Goal: Information Seeking & Learning: Learn about a topic

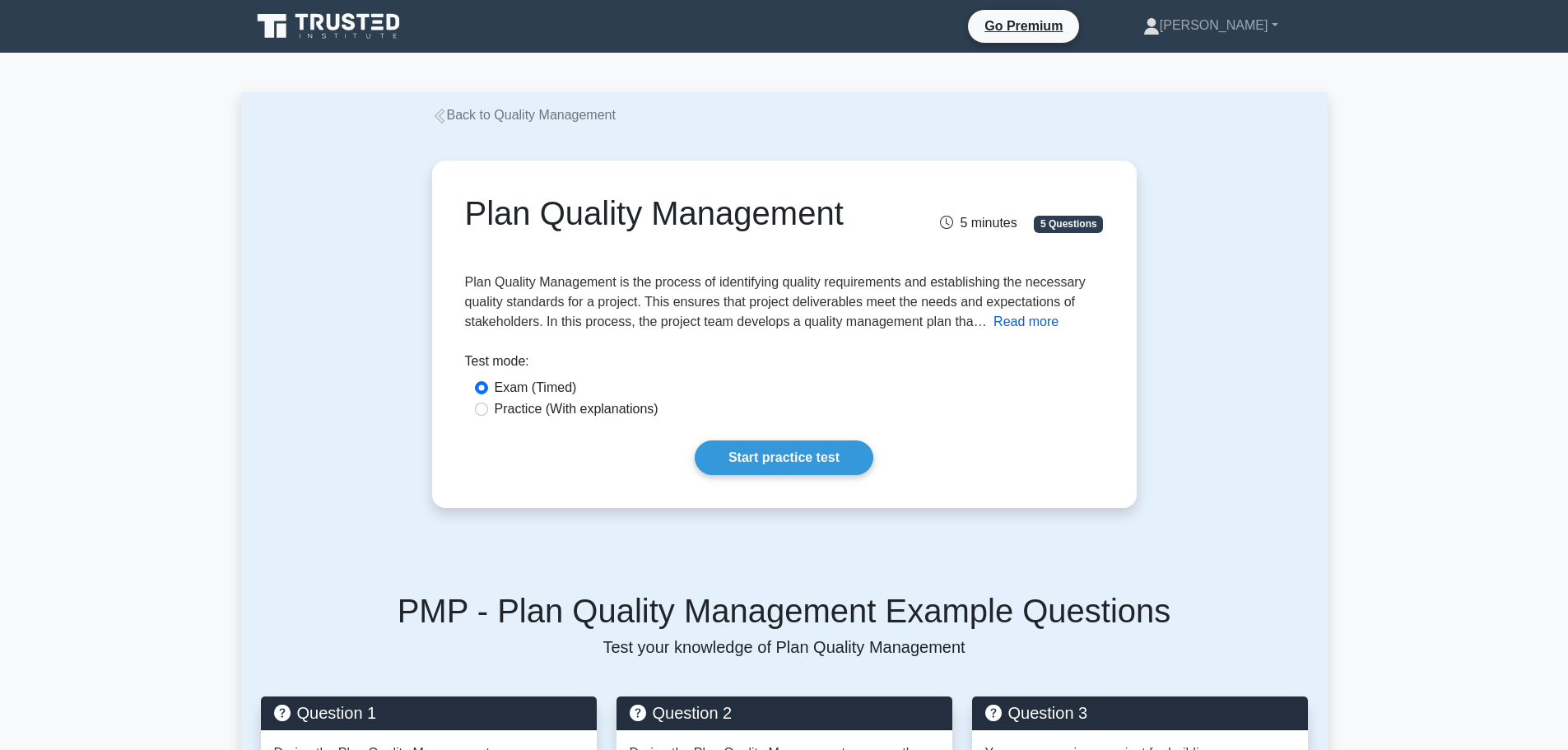
click at [1014, 328] on button "Read more" at bounding box center [1026, 322] width 65 height 20
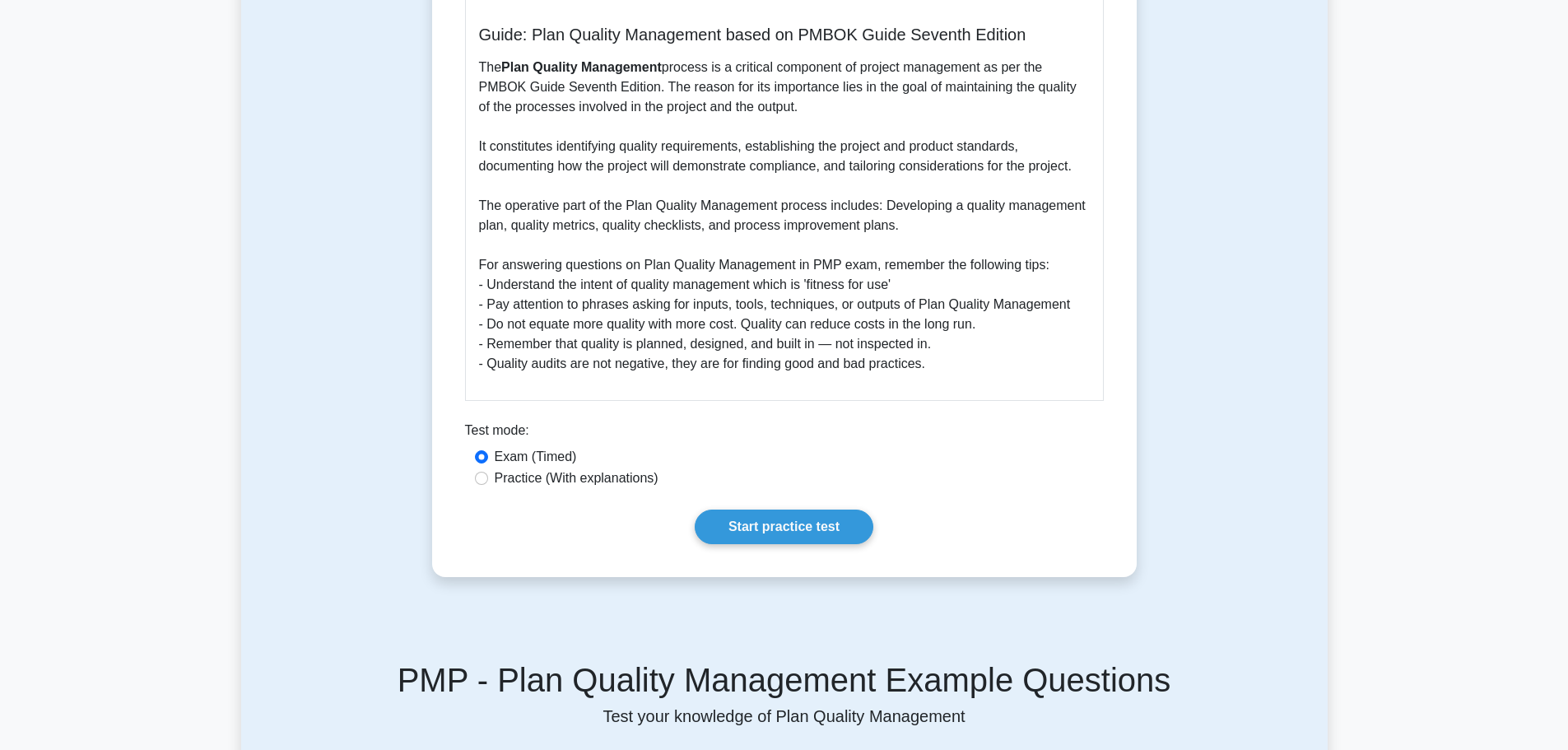
scroll to position [494, 0]
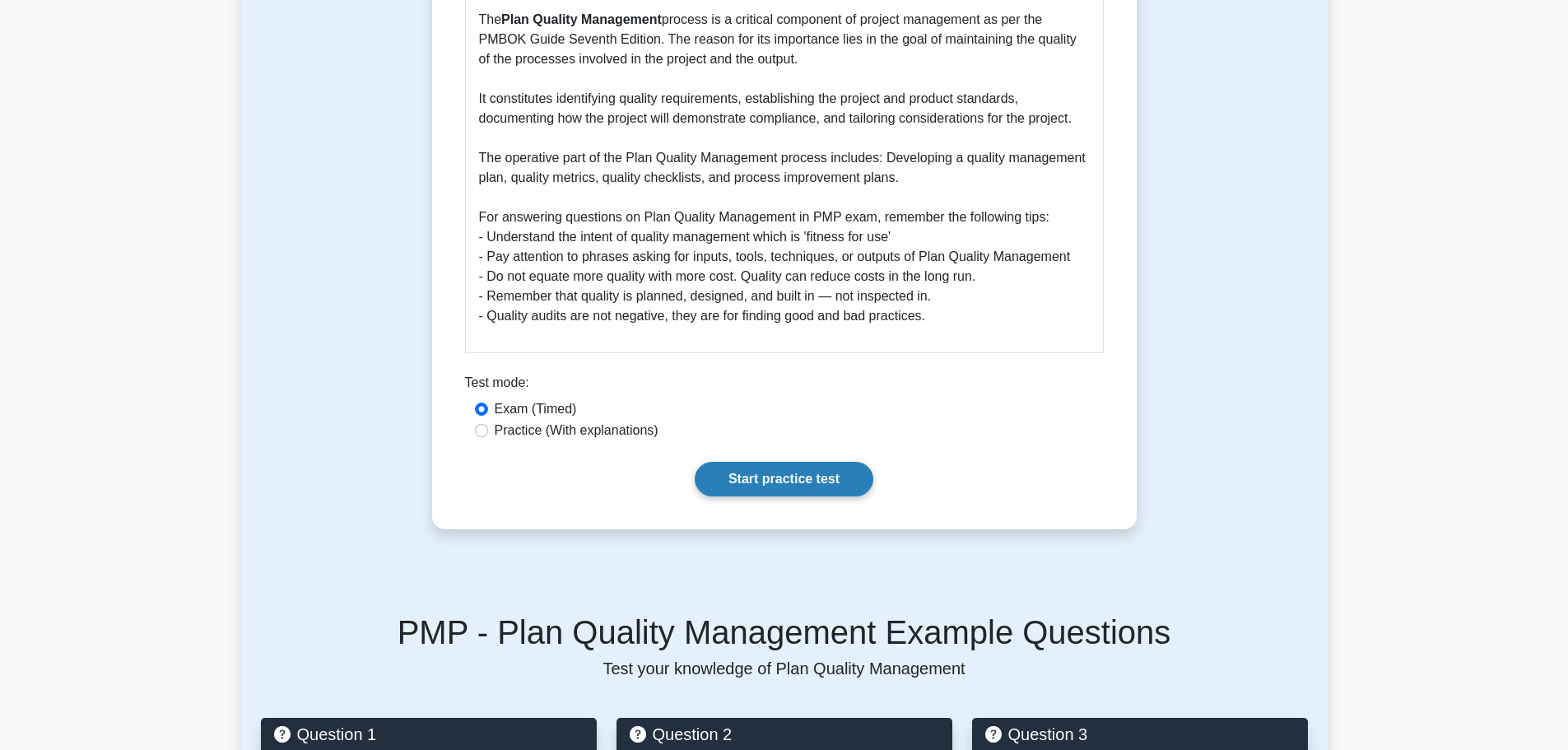
click at [776, 483] on link "Start practice test" at bounding box center [784, 478] width 178 height 35
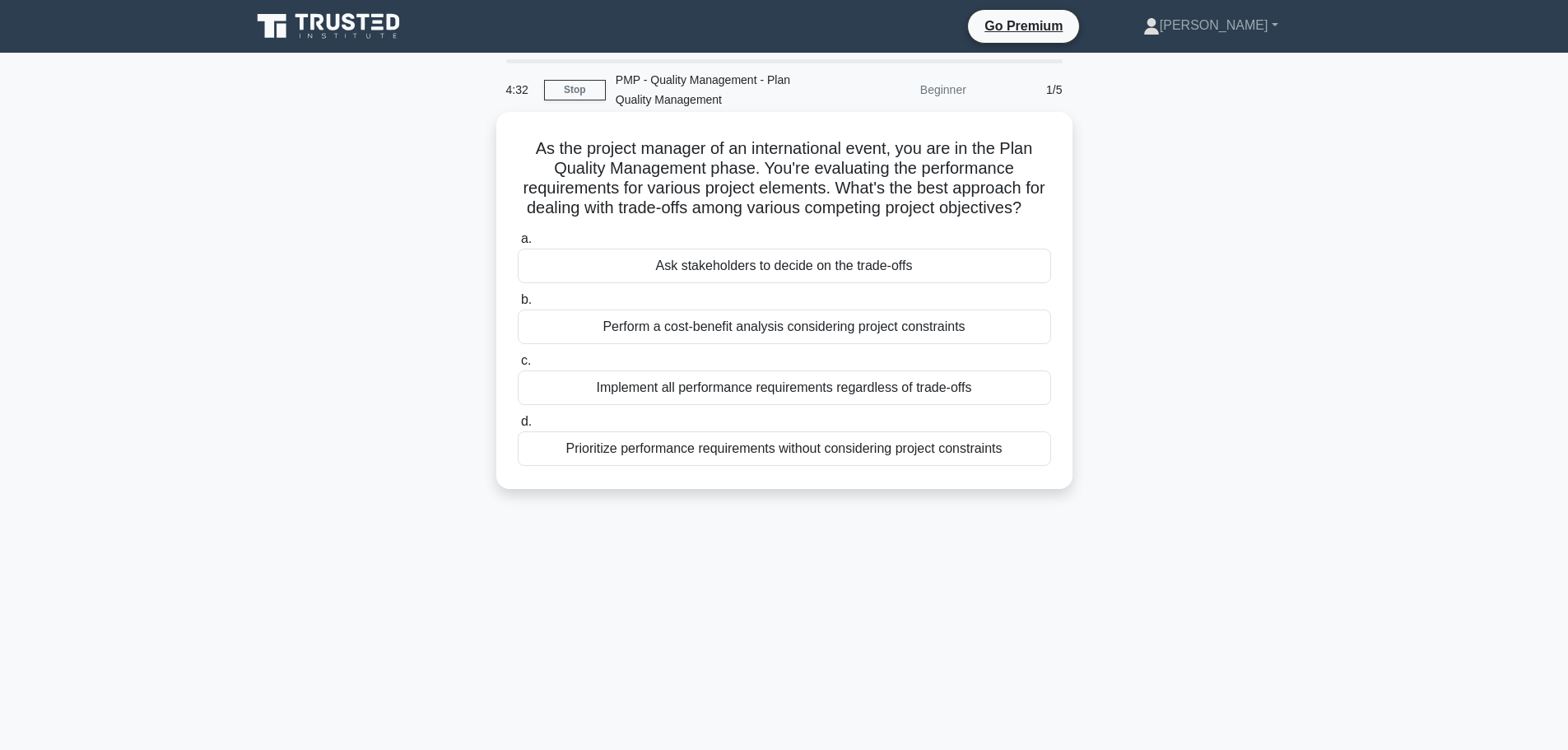
click at [801, 405] on div "Implement all performance requirements regardless of trade-offs" at bounding box center [784, 387] width 533 height 35
click at [517, 367] on input "c. Implement all performance requirements regardless of trade-offs" at bounding box center [517, 361] width 0 height 11
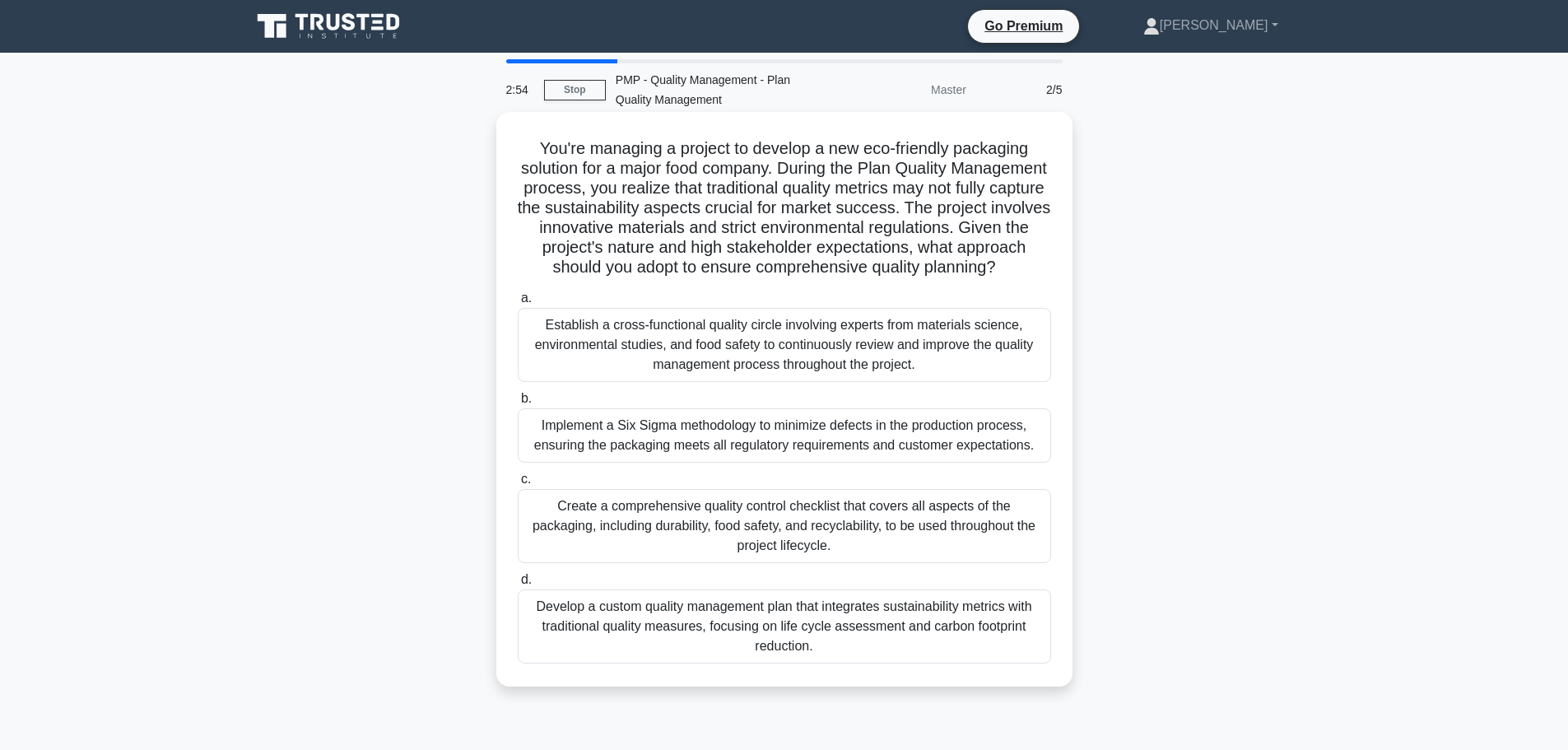
click at [762, 551] on div "Create a comprehensive quality control checklist that covers all aspects of the…" at bounding box center [784, 525] width 533 height 74
click at [517, 485] on input "c. Create a comprehensive quality control checklist that covers all aspects of …" at bounding box center [517, 479] width 0 height 11
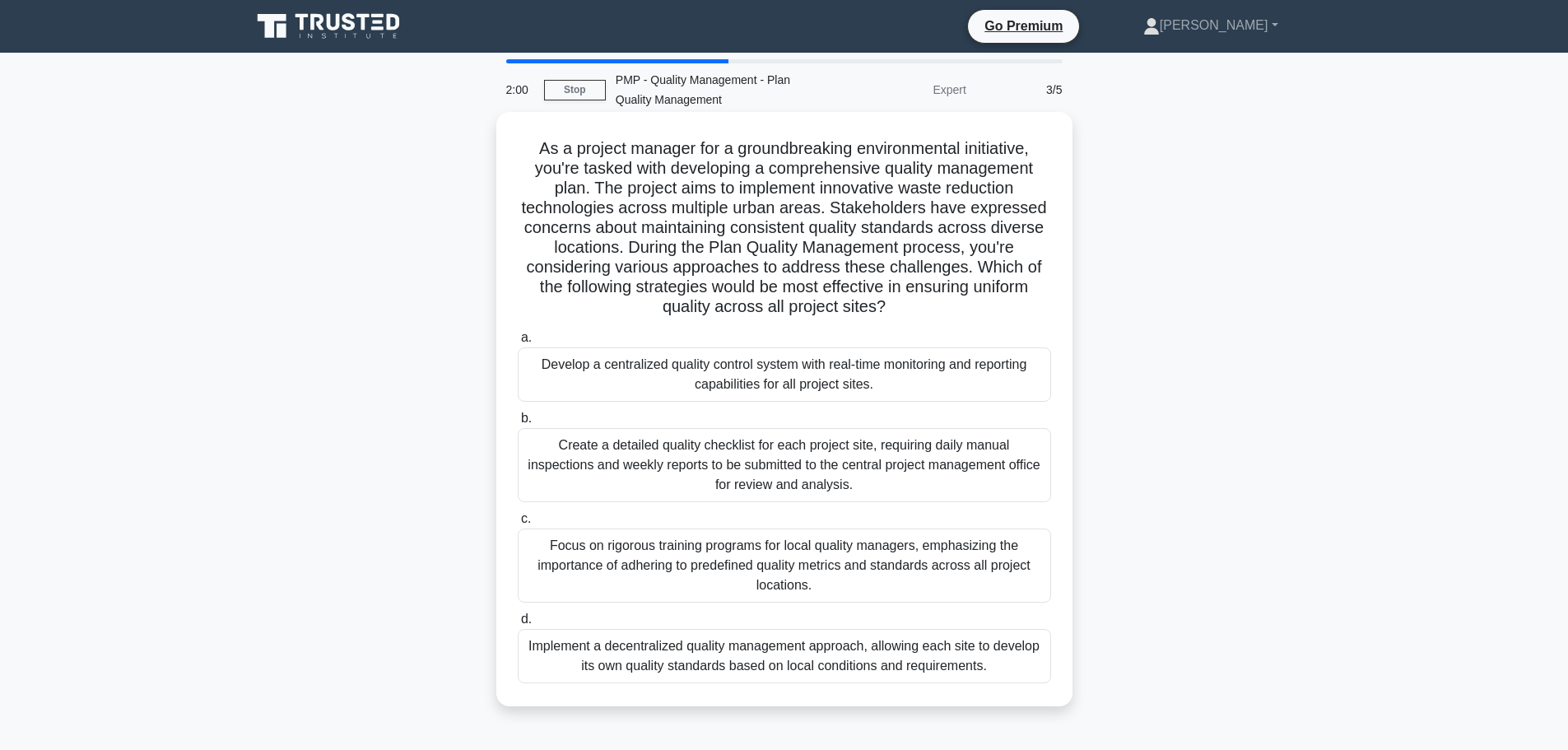
click at [805, 658] on div "Implement a decentralized quality management approach, allowing each site to de…" at bounding box center [784, 656] width 533 height 54
click at [517, 625] on input "d. Implement a decentralized quality management approach, allowing each site to…" at bounding box center [517, 620] width 0 height 11
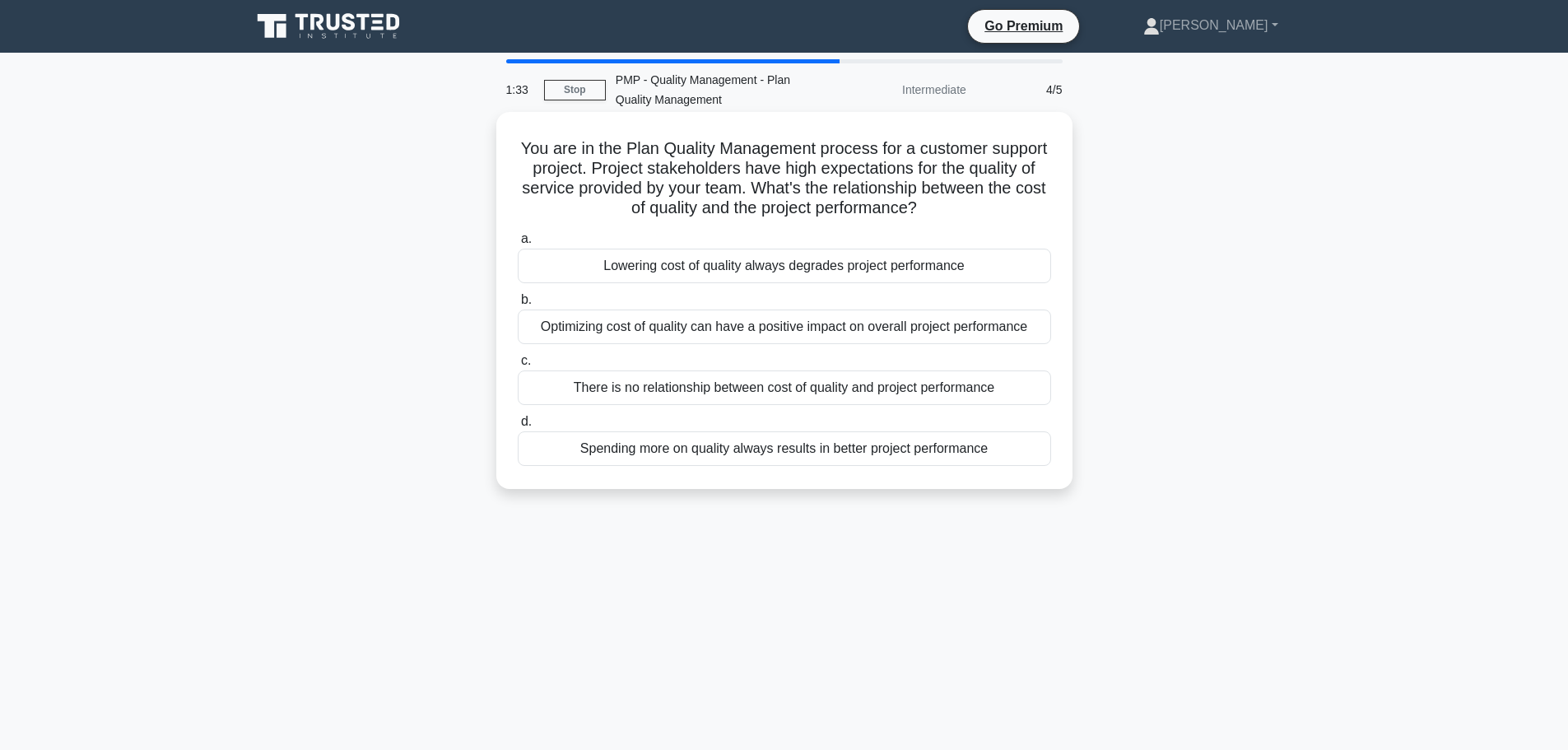
click at [722, 325] on div "Optimizing cost of quality can have a positive impact on overall project perfor…" at bounding box center [784, 327] width 533 height 35
click at [517, 305] on input "b. Optimizing cost of quality can have a positive impact on overall project per…" at bounding box center [517, 300] width 0 height 11
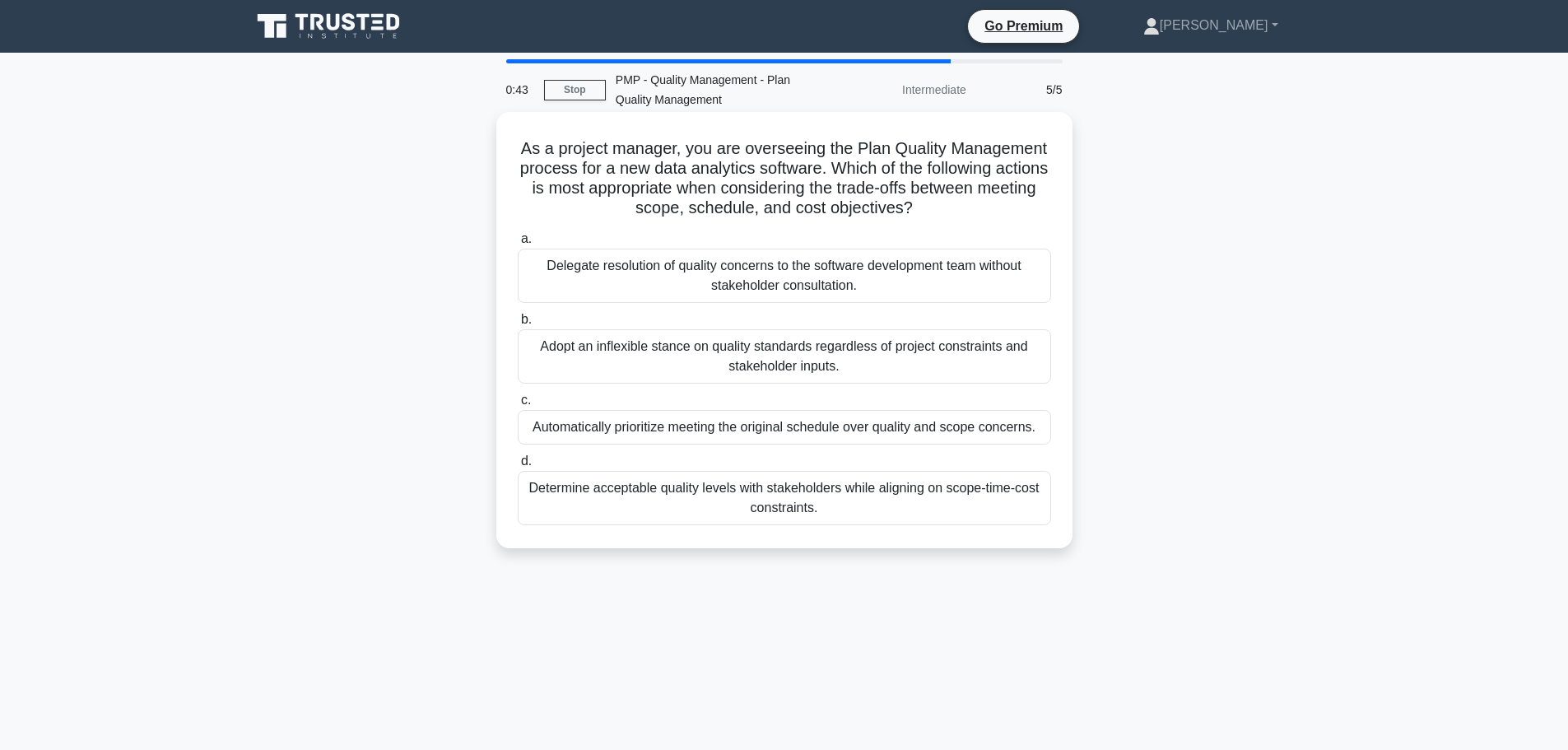
click at [899, 503] on div "Determine acceptable quality levels with stakeholders while aligning on scope-t…" at bounding box center [784, 498] width 533 height 54
click at [517, 467] on input "d. Determine acceptable quality levels with stakeholders while aligning on scop…" at bounding box center [517, 462] width 0 height 11
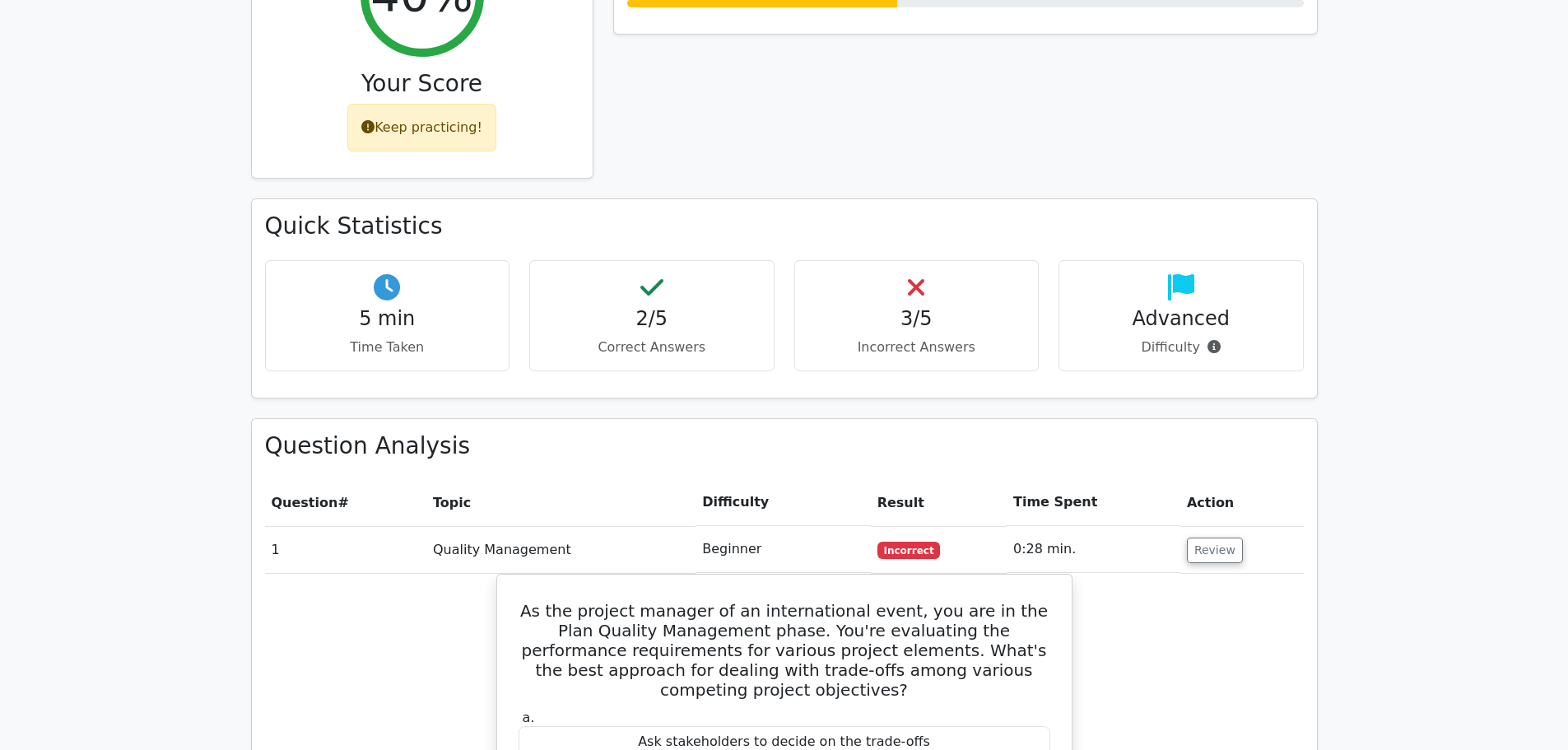
scroll to position [988, 0]
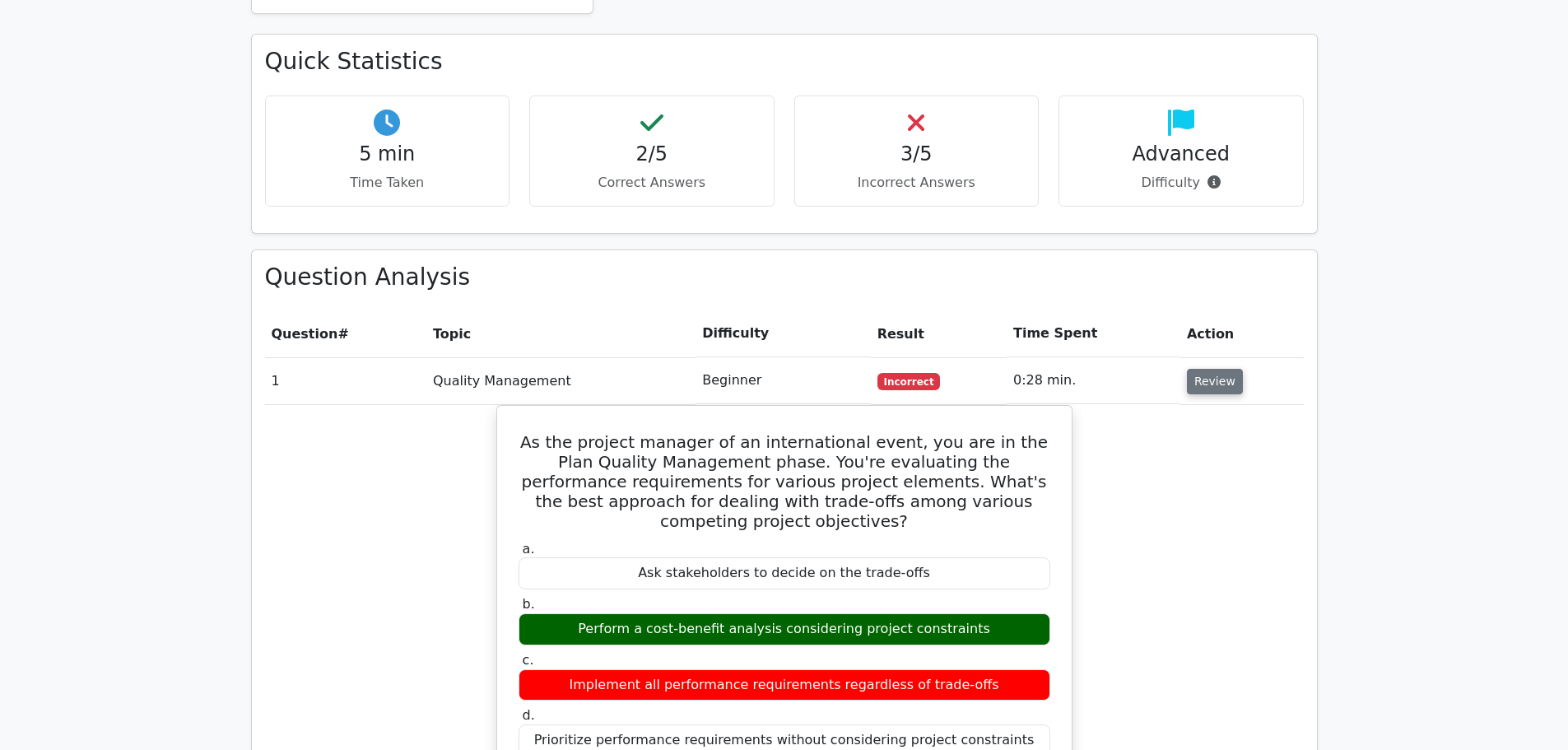
click at [1189, 369] on button "Review" at bounding box center [1215, 382] width 56 height 26
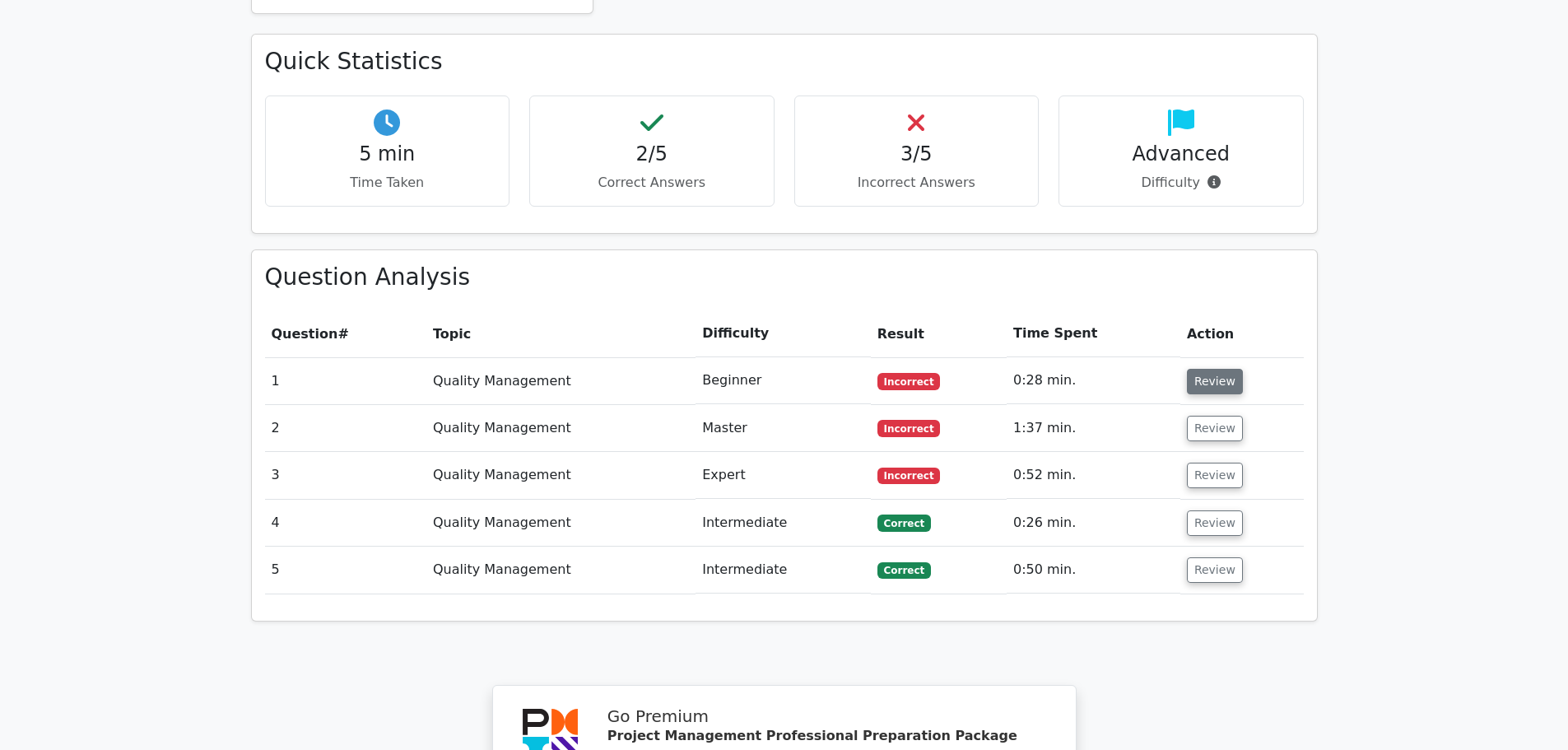
click at [1202, 369] on button "Review" at bounding box center [1215, 382] width 56 height 26
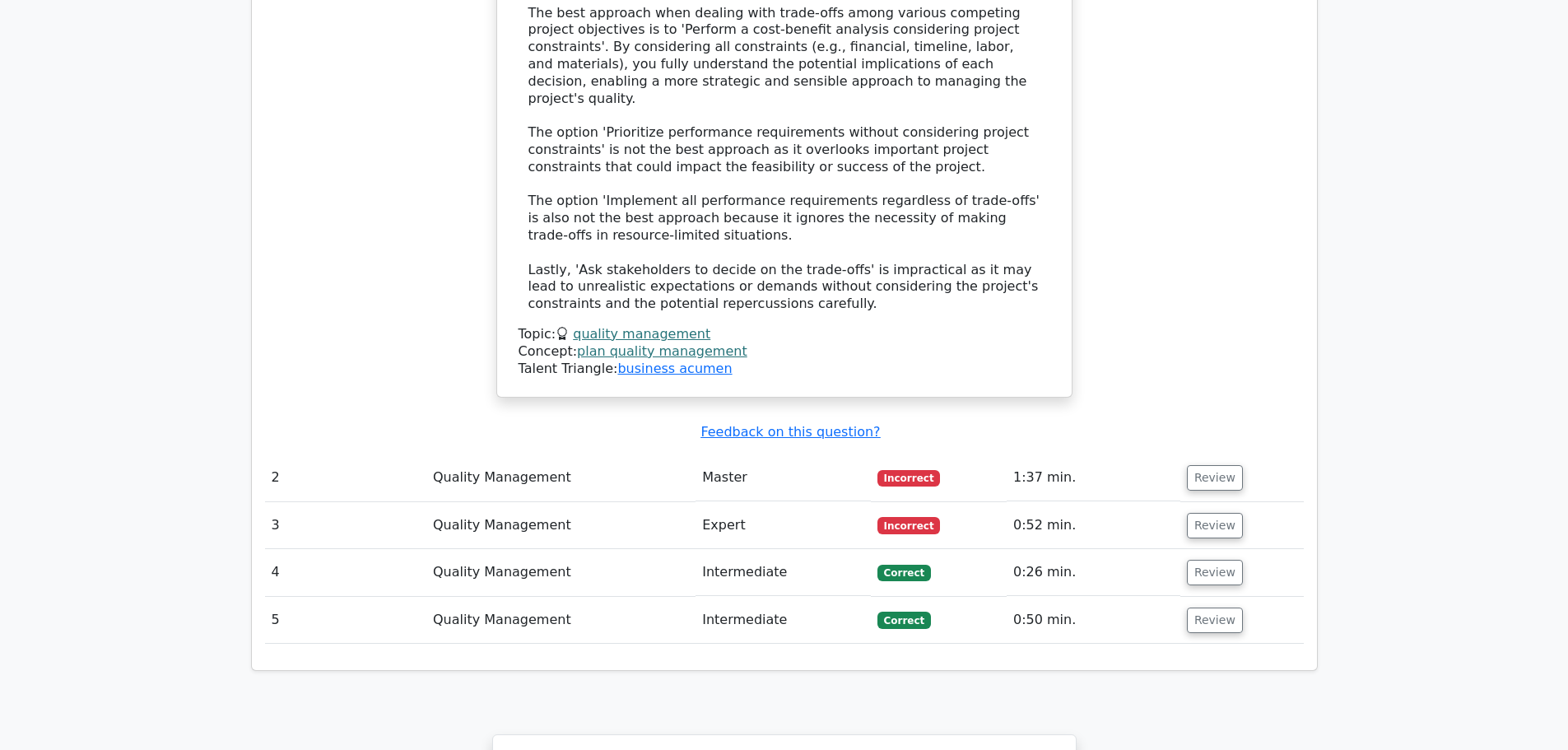
scroll to position [1812, 0]
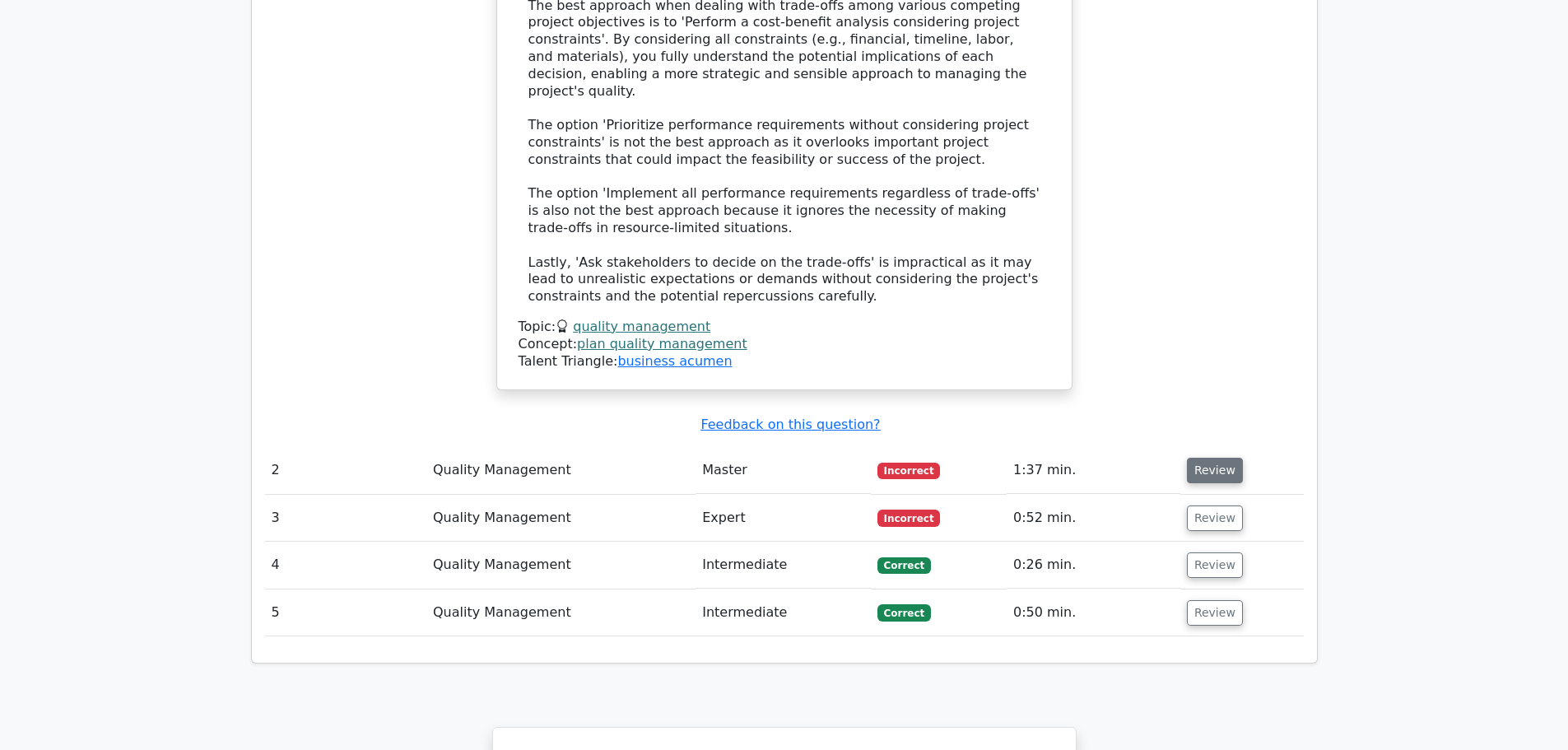
click at [1202, 458] on button "Review" at bounding box center [1215, 470] width 56 height 26
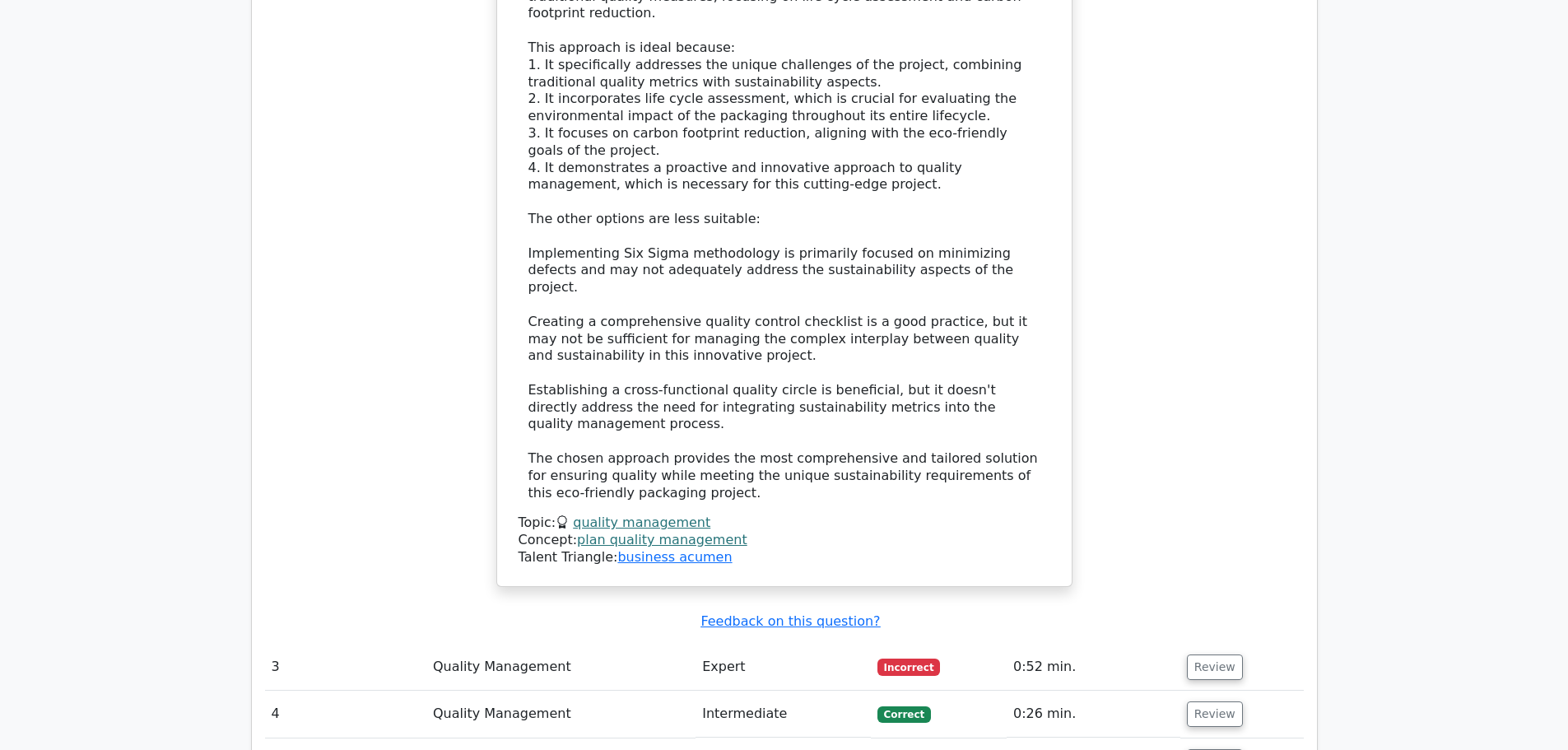
scroll to position [3046, 0]
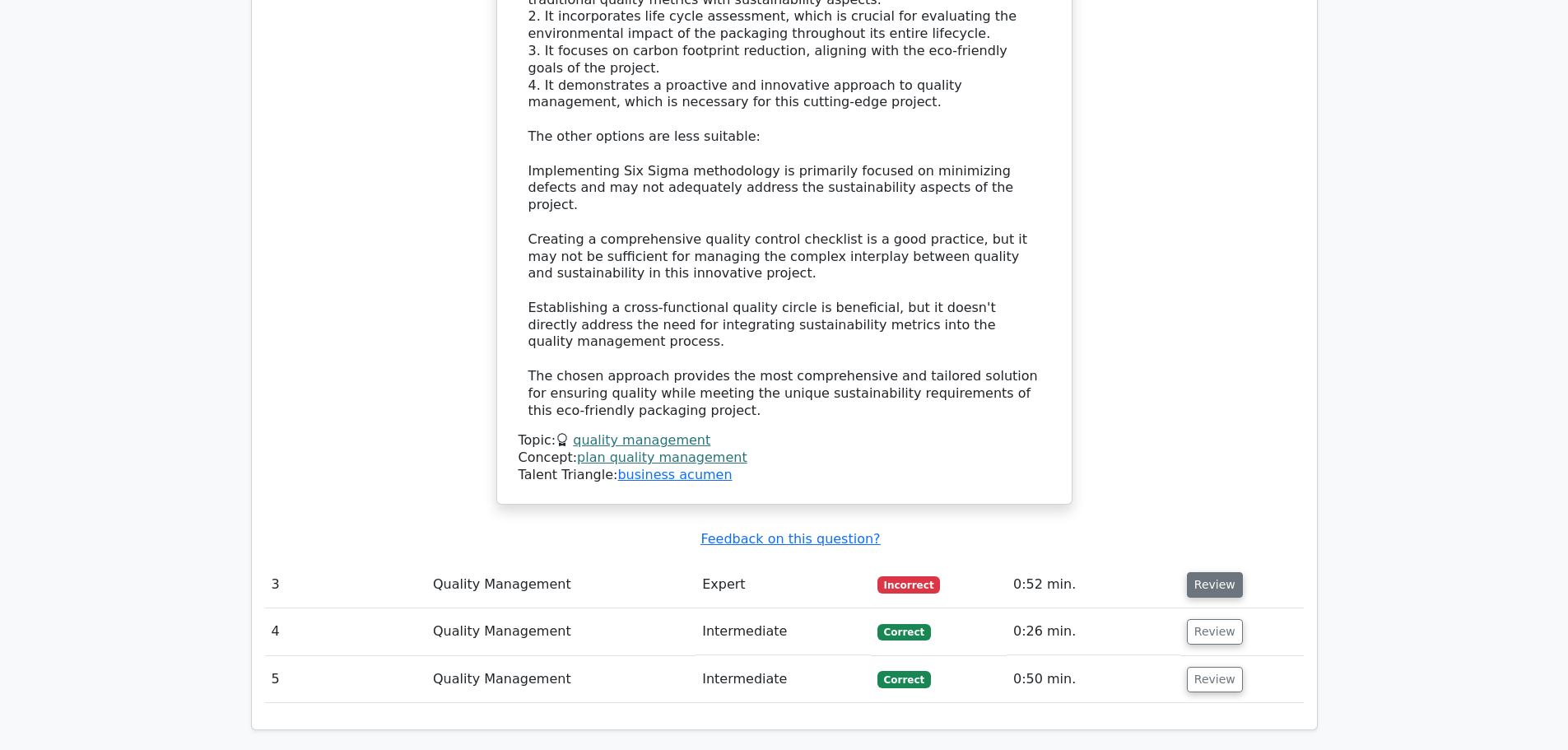
click at [1225, 572] on button "Review" at bounding box center [1215, 585] width 56 height 26
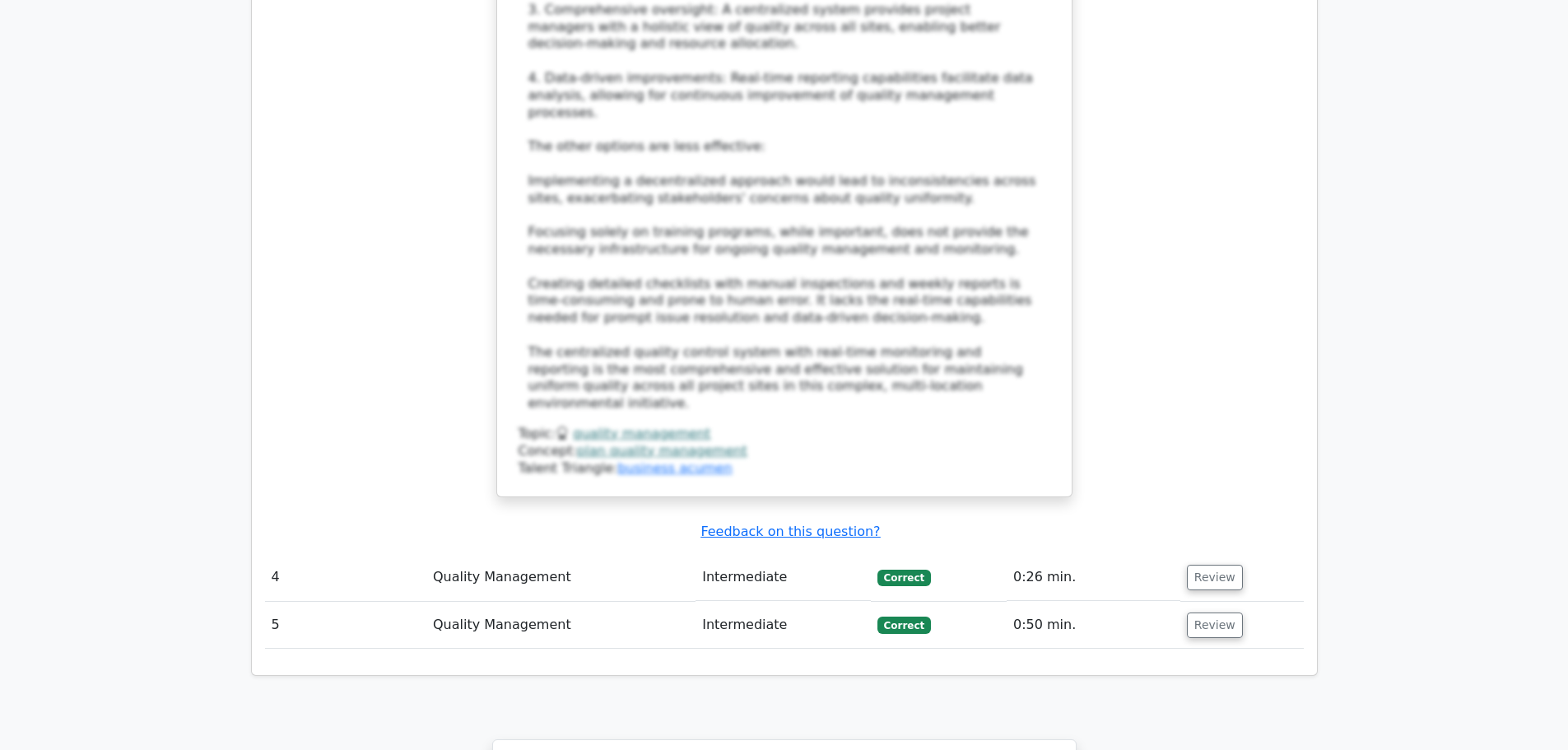
scroll to position [4528, 0]
click at [1209, 564] on button "Review" at bounding box center [1215, 576] width 56 height 26
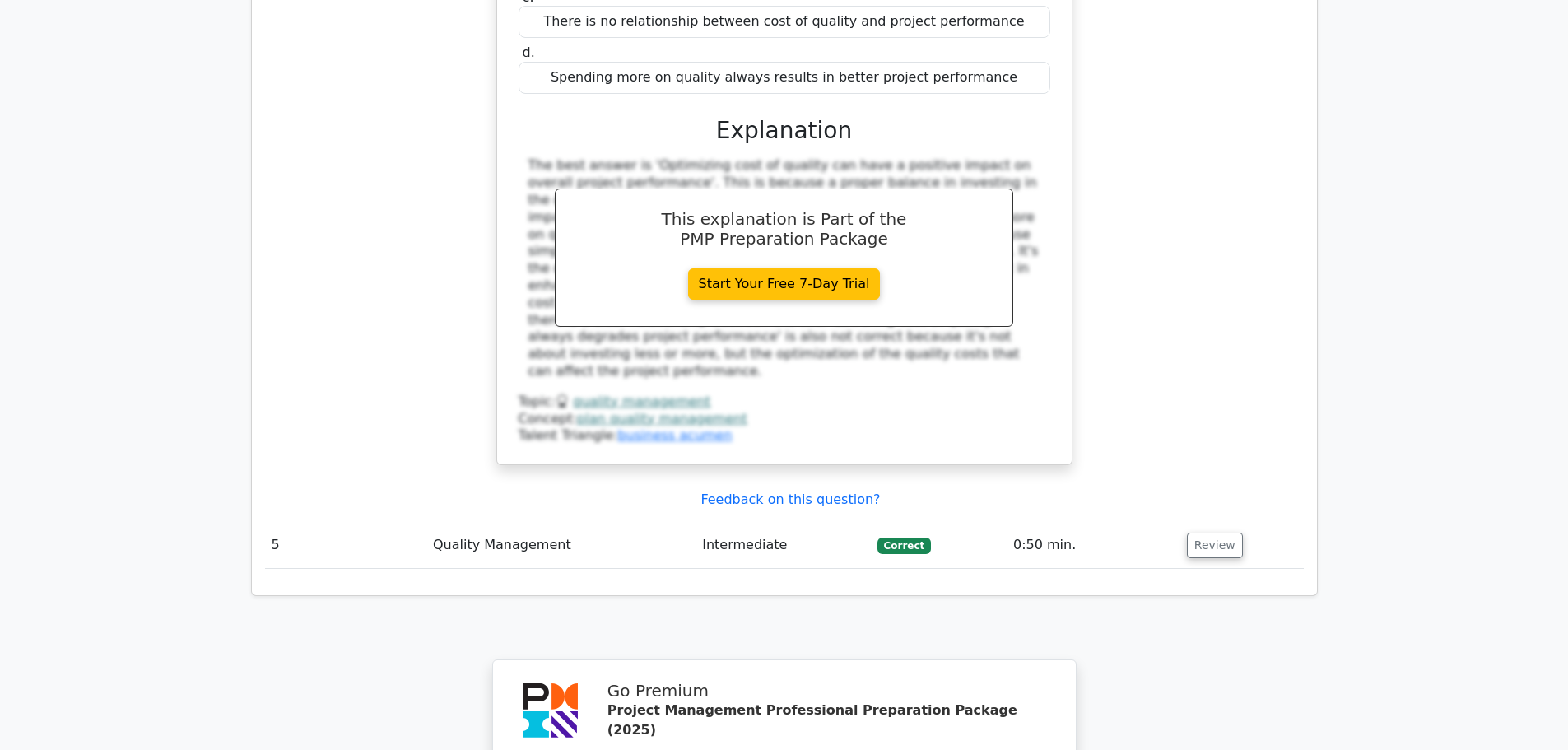
scroll to position [5434, 0]
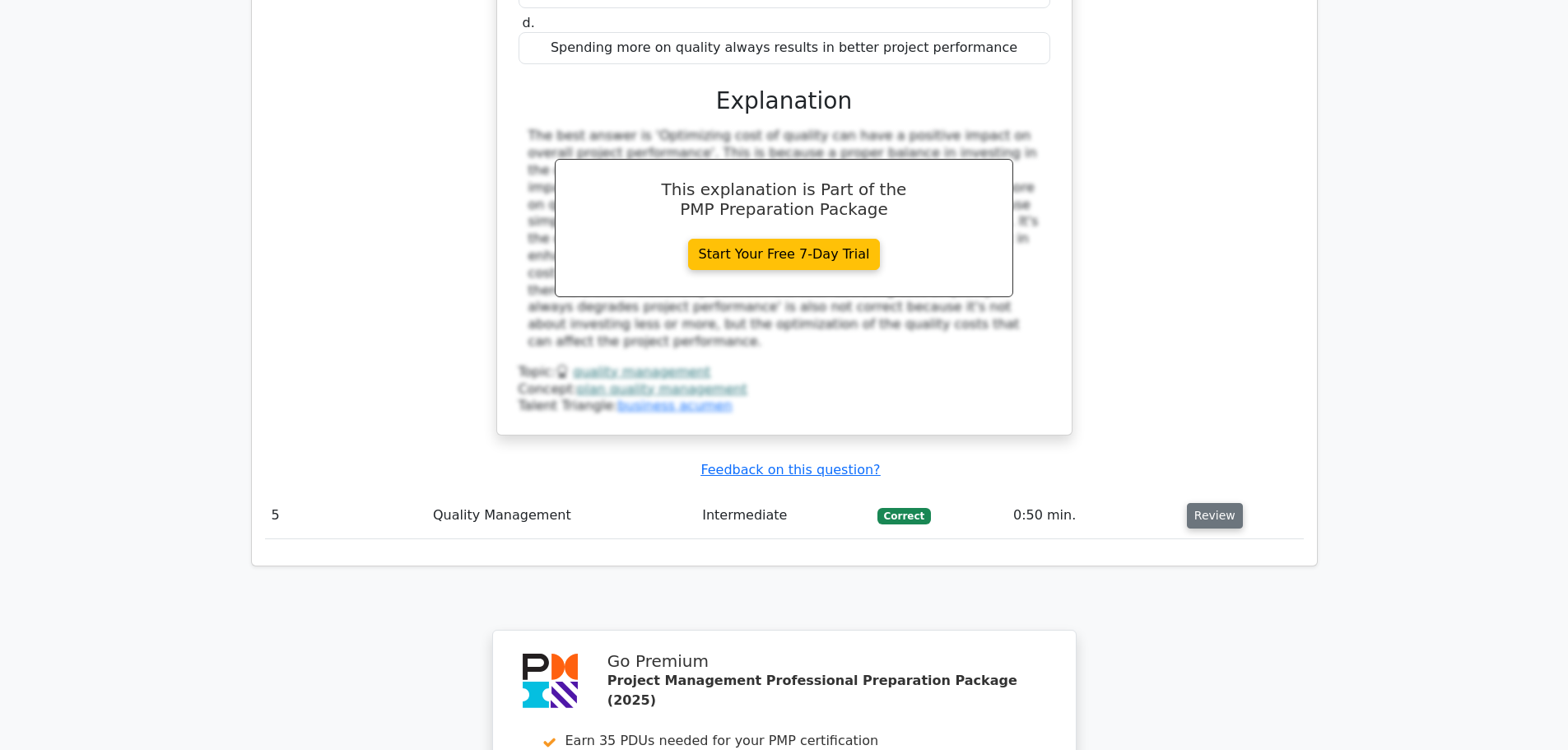
click at [1221, 503] on button "Review" at bounding box center [1215, 516] width 56 height 26
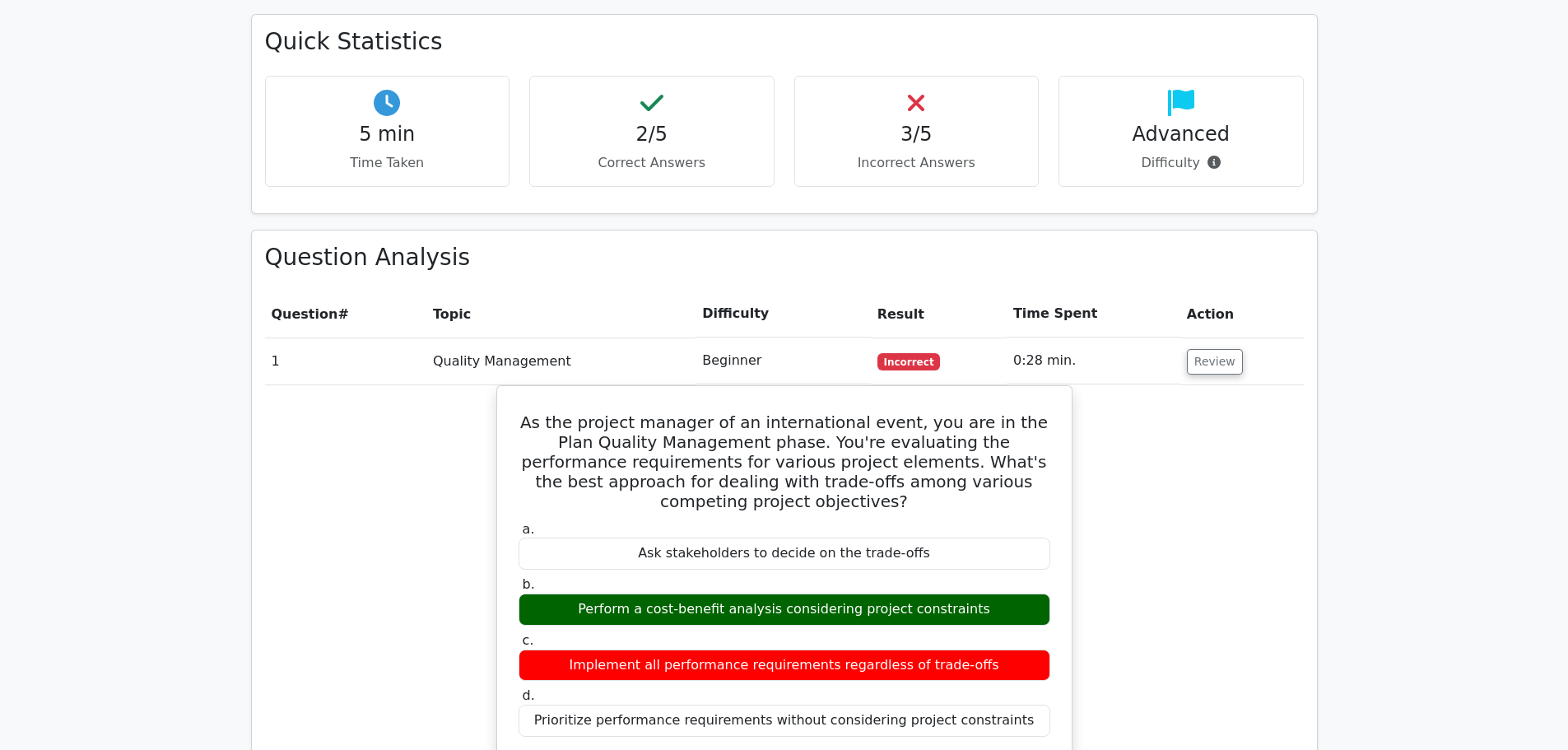
scroll to position [905, 0]
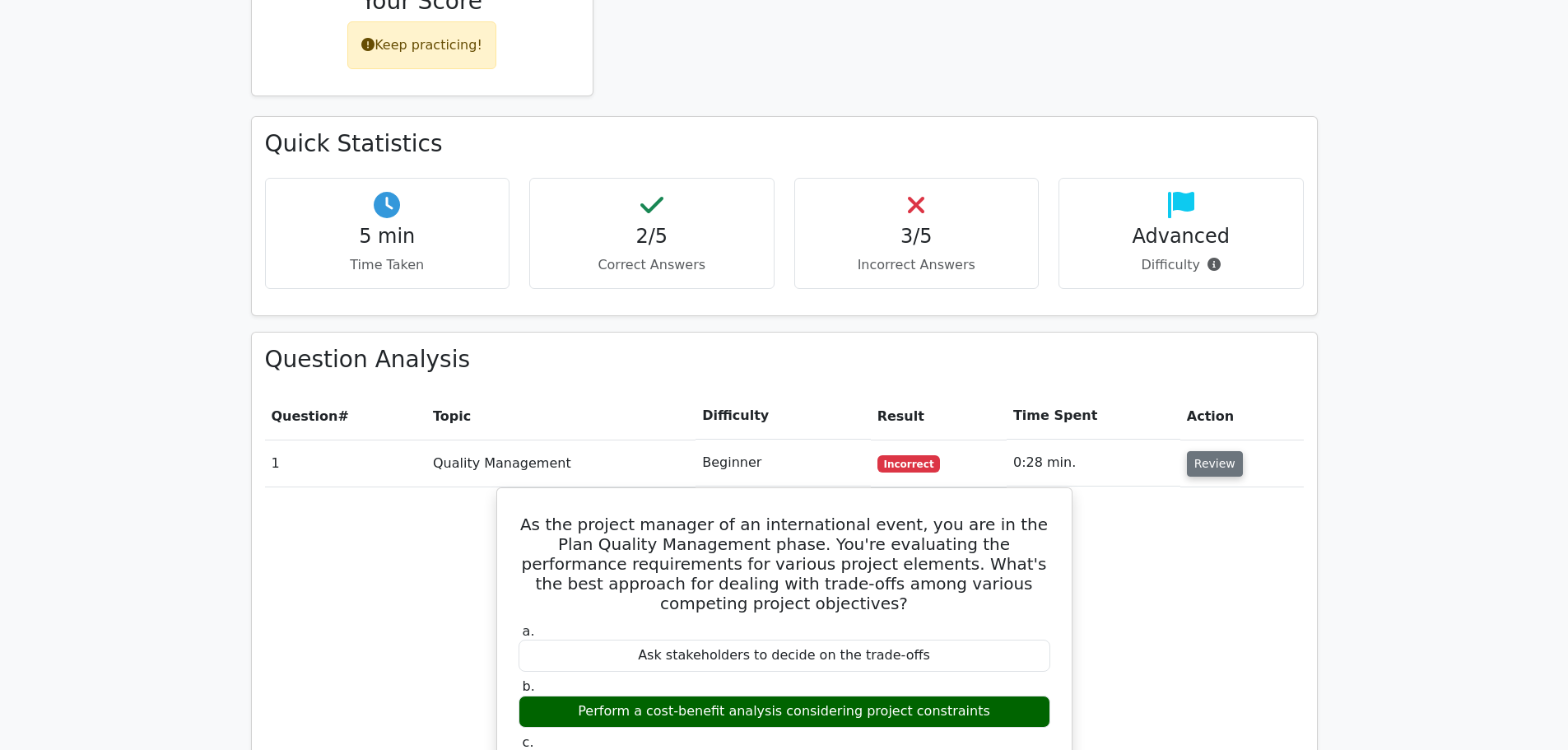
click at [1214, 451] on button "Review" at bounding box center [1215, 463] width 56 height 26
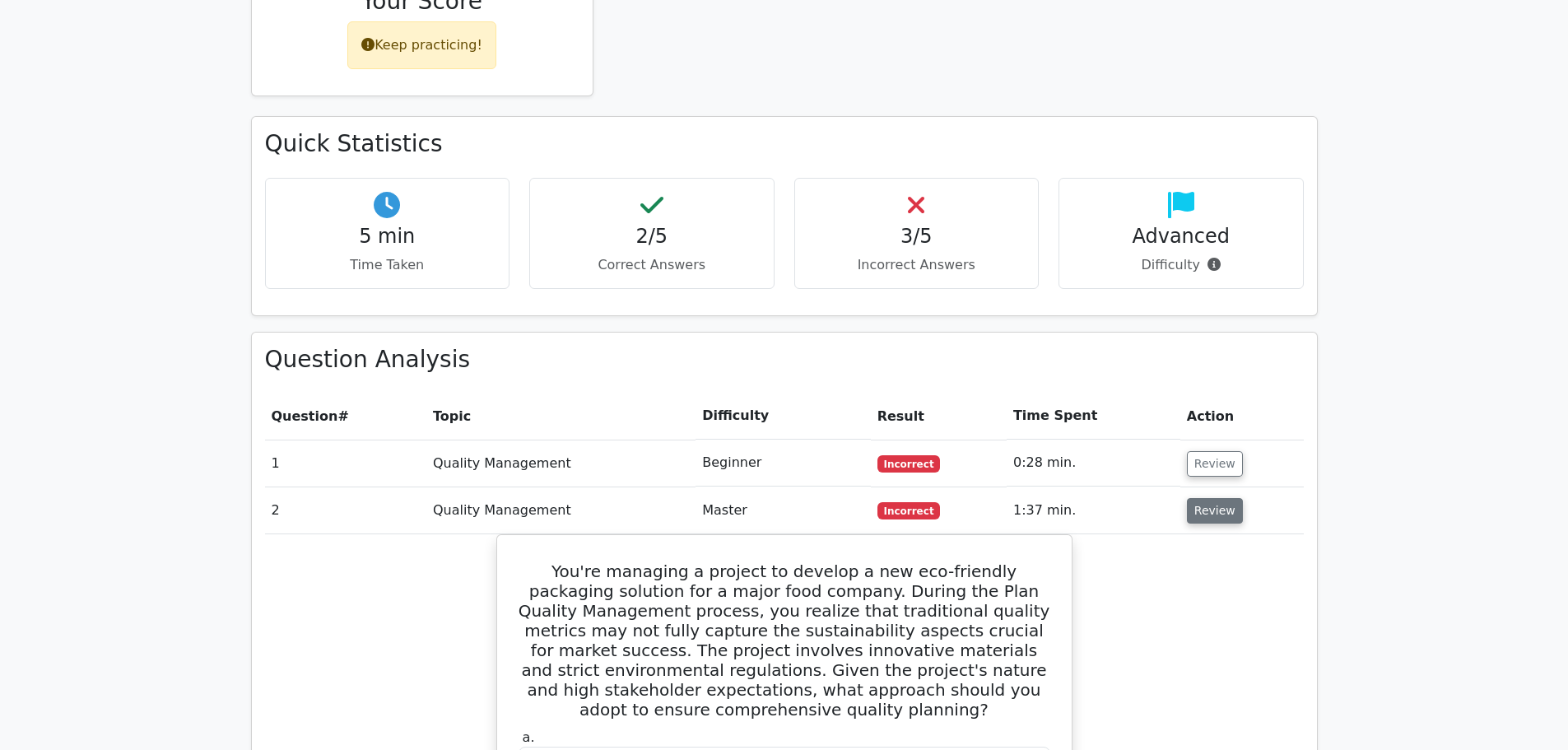
click at [1204, 498] on button "Review" at bounding box center [1215, 510] width 56 height 26
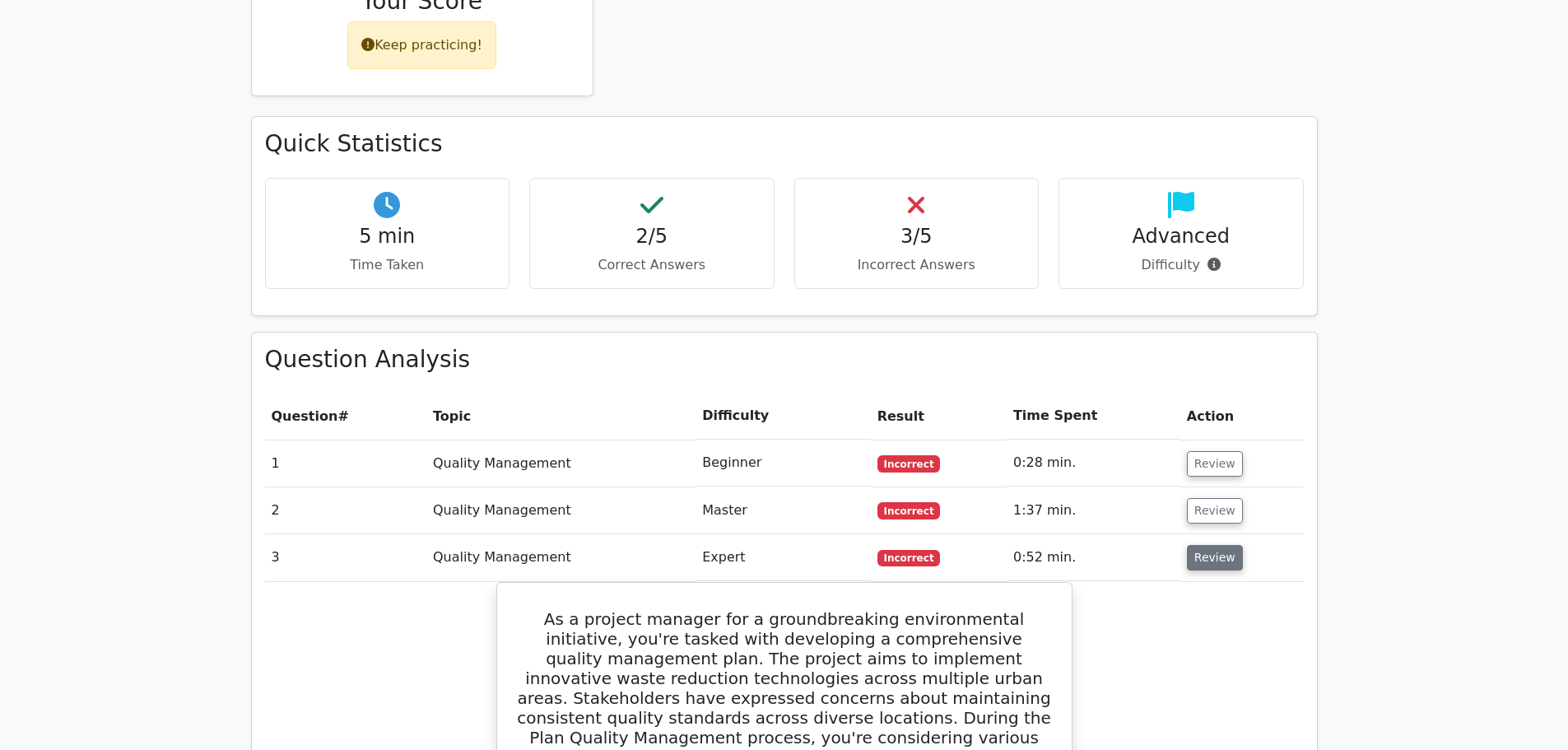
click at [1201, 545] on button "Review" at bounding box center [1215, 557] width 56 height 26
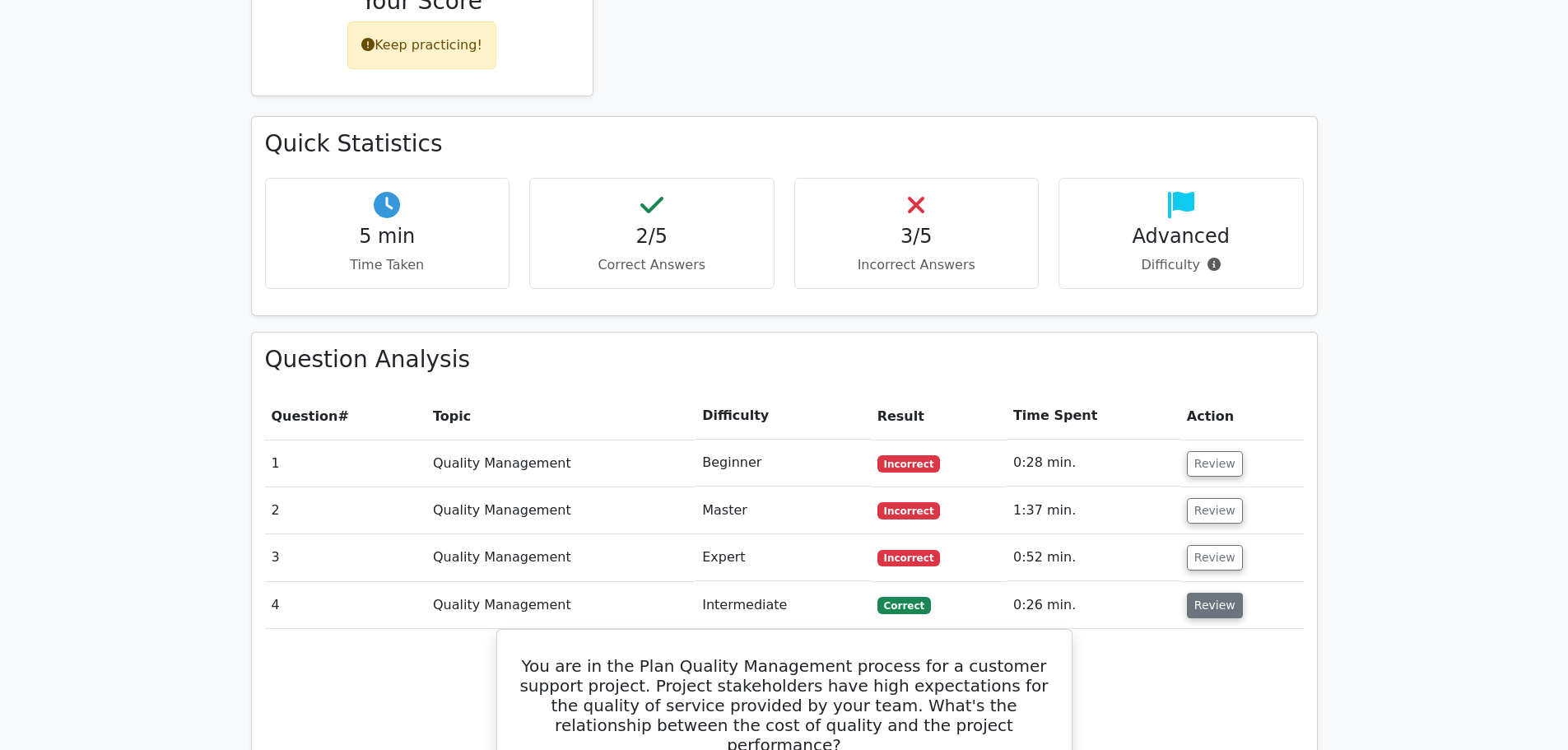
click at [1200, 593] on button "Review" at bounding box center [1215, 605] width 56 height 26
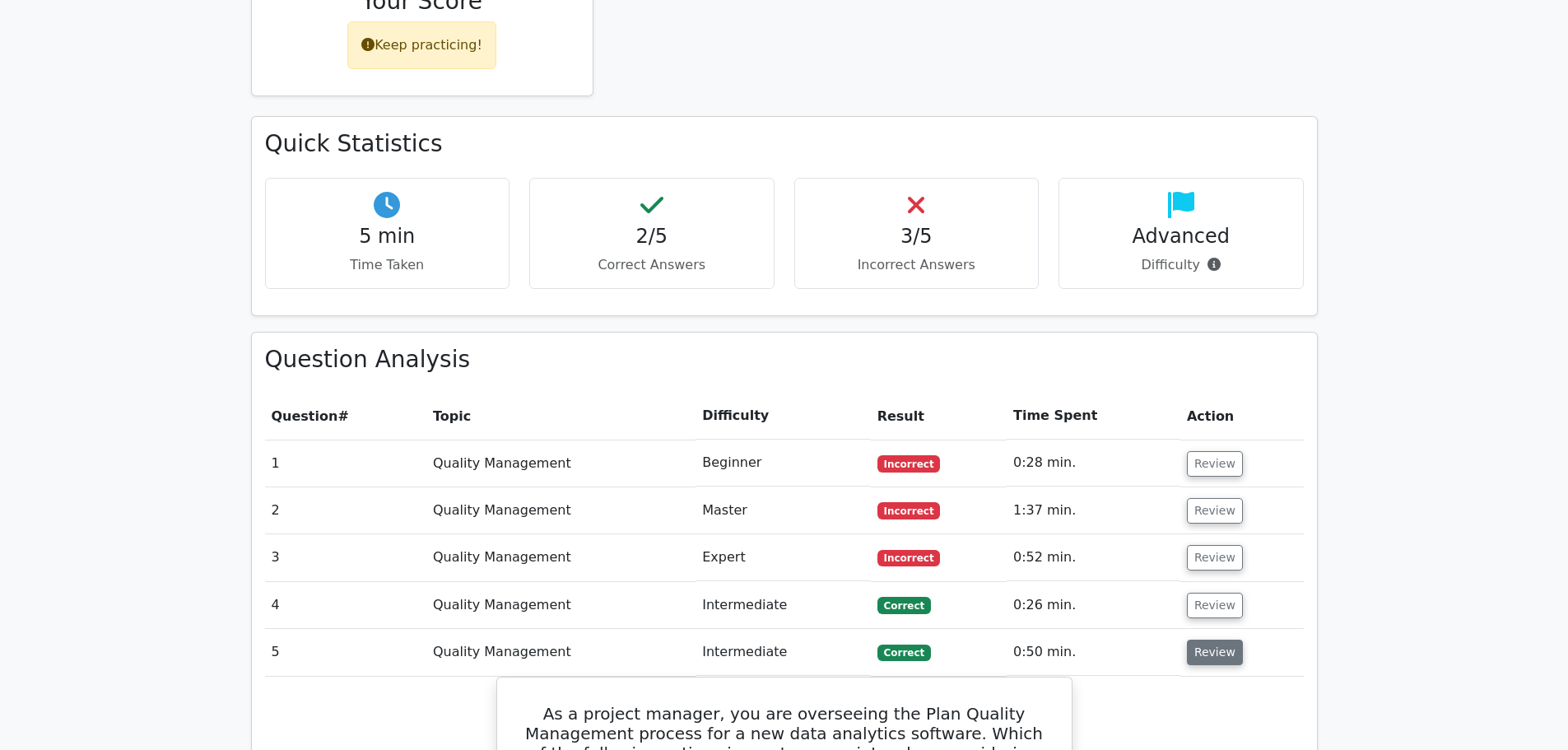
click at [1209, 640] on button "Review" at bounding box center [1215, 652] width 56 height 26
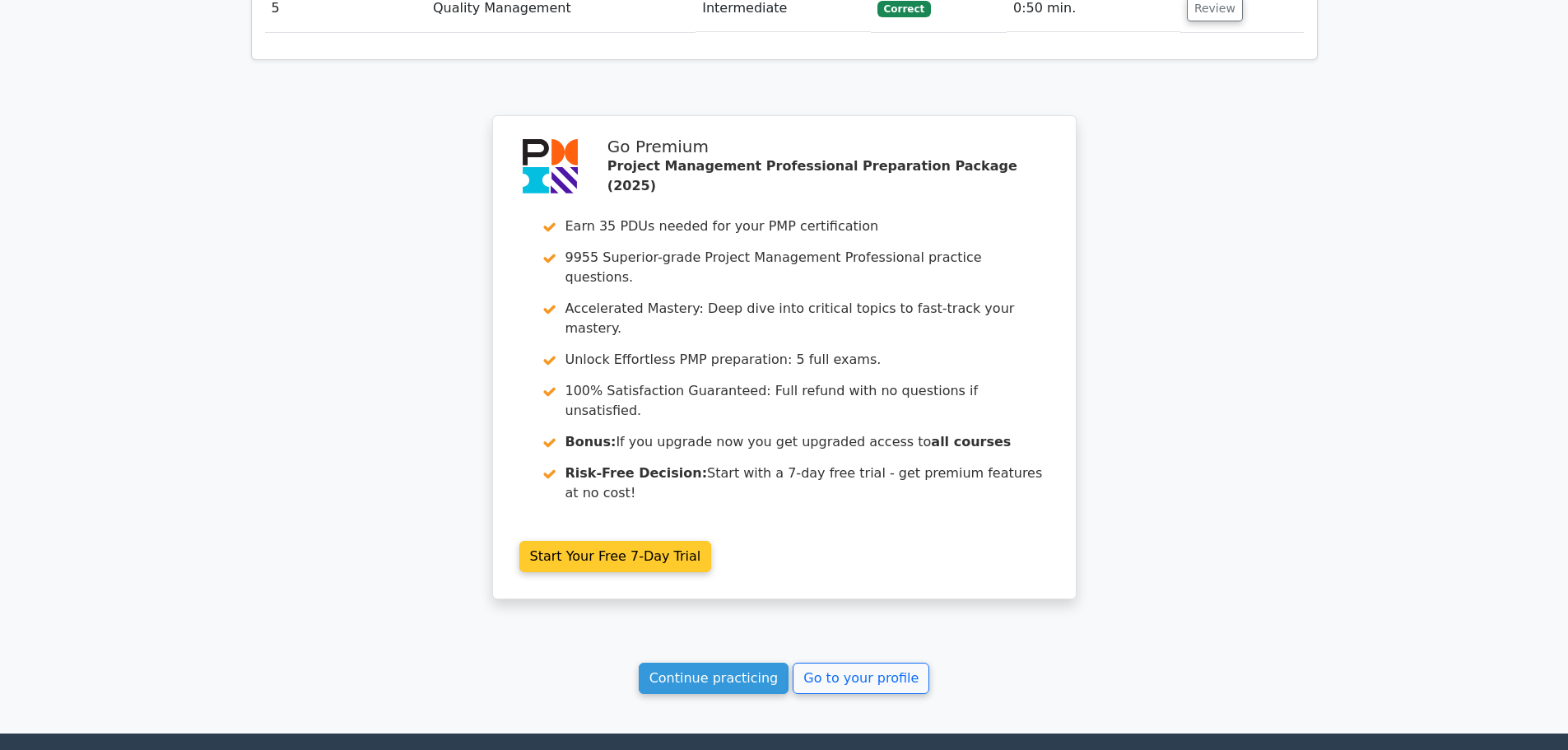
scroll to position [1564, 0]
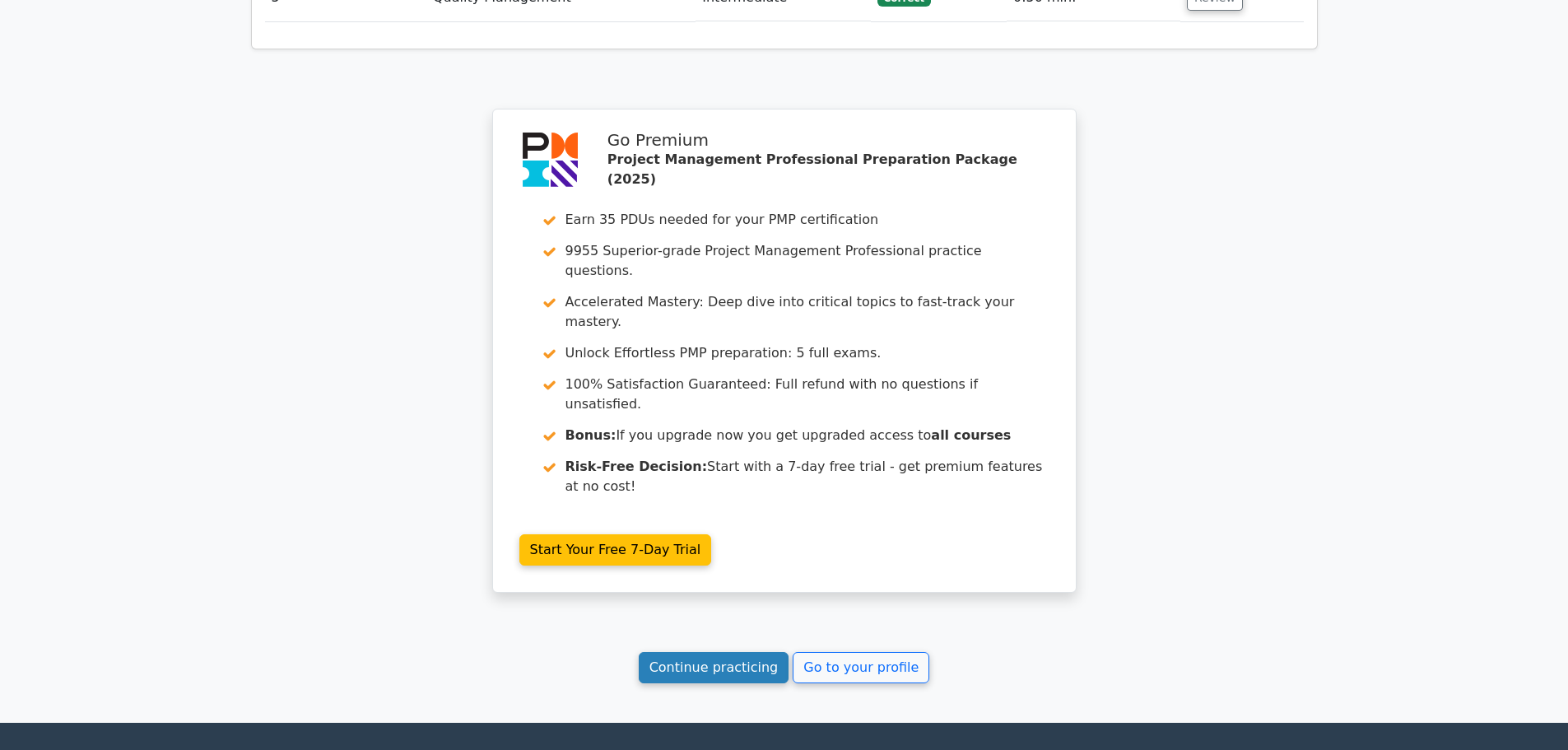
click at [742, 652] on link "Continue practicing" at bounding box center [714, 667] width 151 height 31
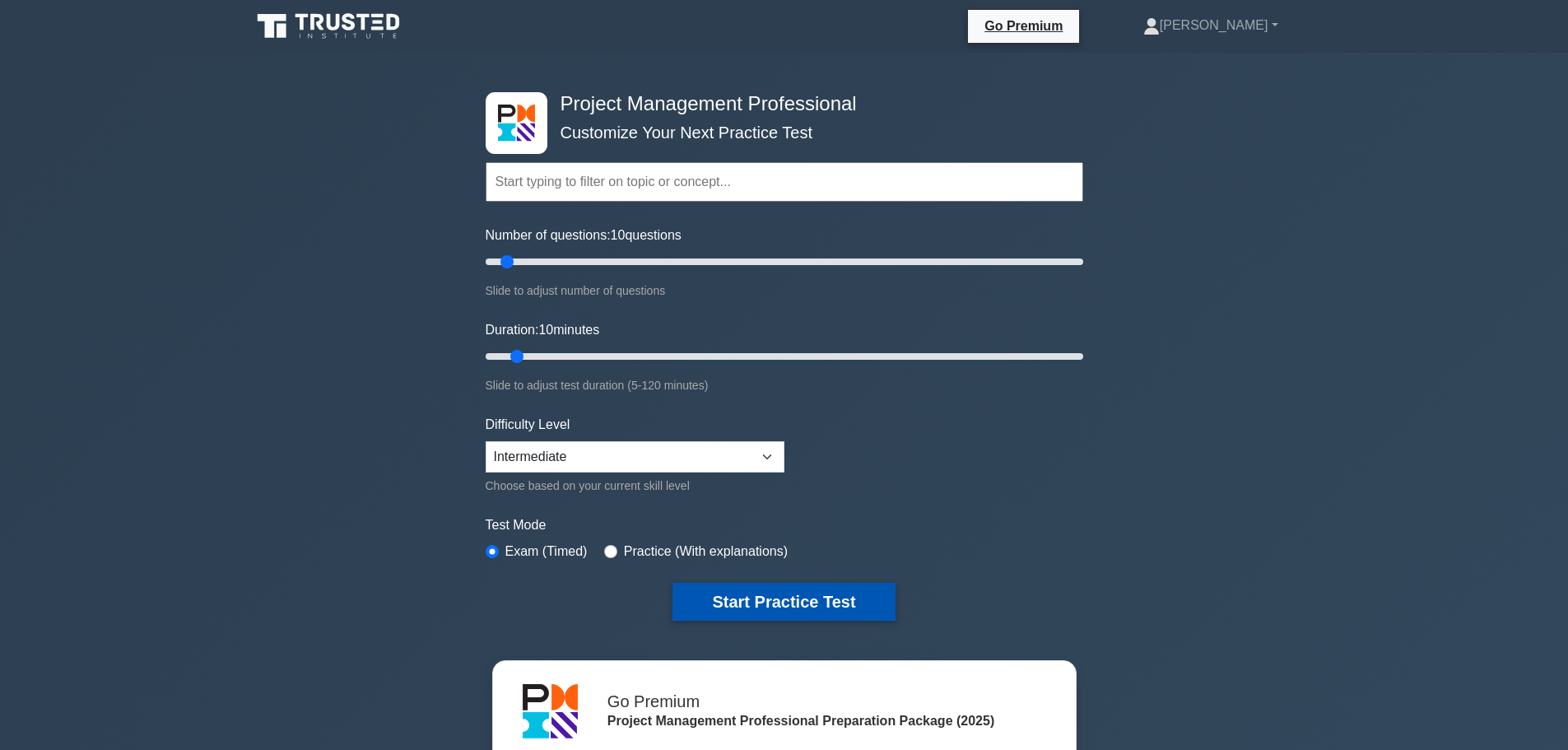
click at [736, 601] on button "Start Practice Test" at bounding box center [784, 602] width 222 height 38
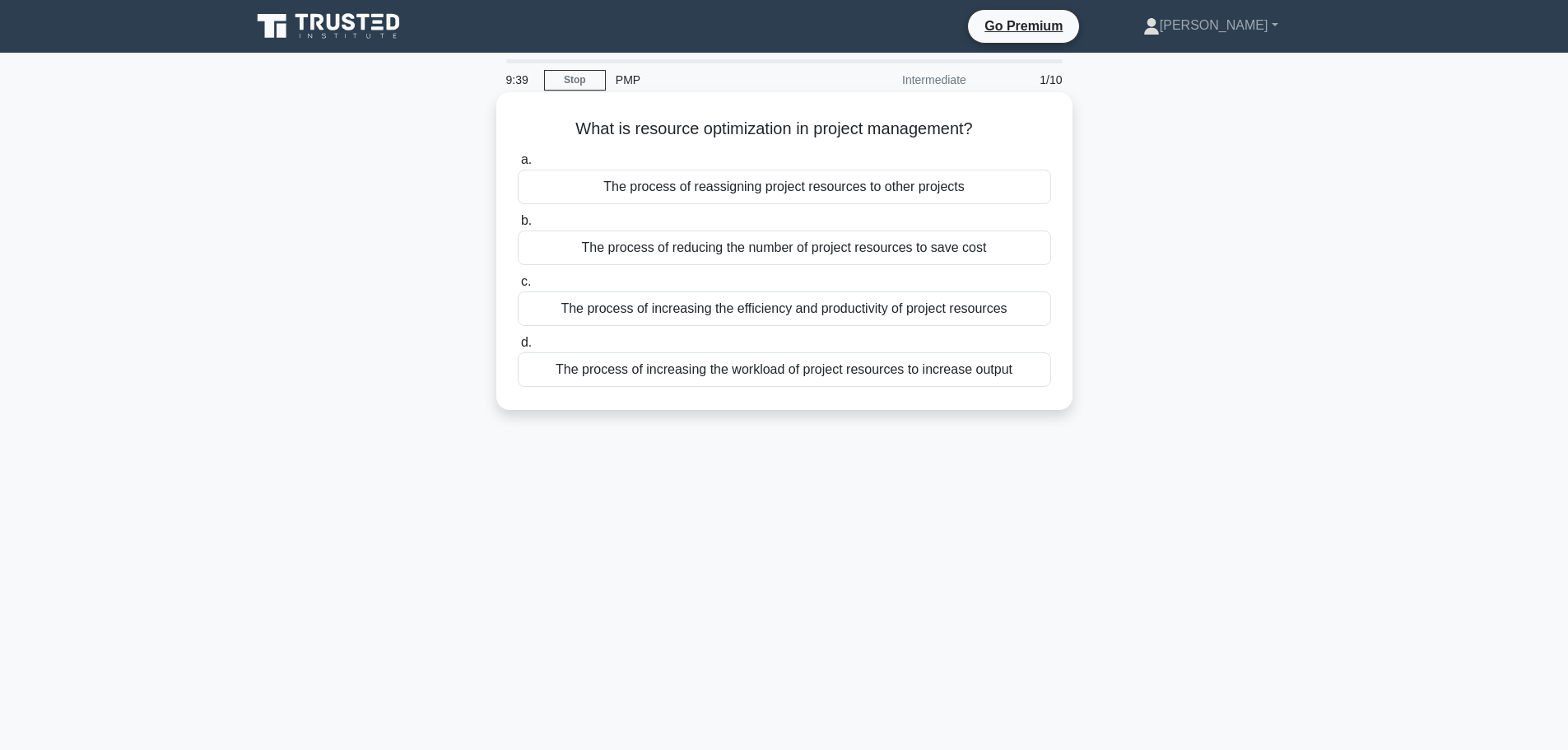
click at [903, 314] on div "The process of increasing the efficiency and productivity of project resources" at bounding box center [784, 308] width 533 height 35
click at [517, 288] on input "c. The process of increasing the efficiency and productivity of project resourc…" at bounding box center [517, 282] width 0 height 11
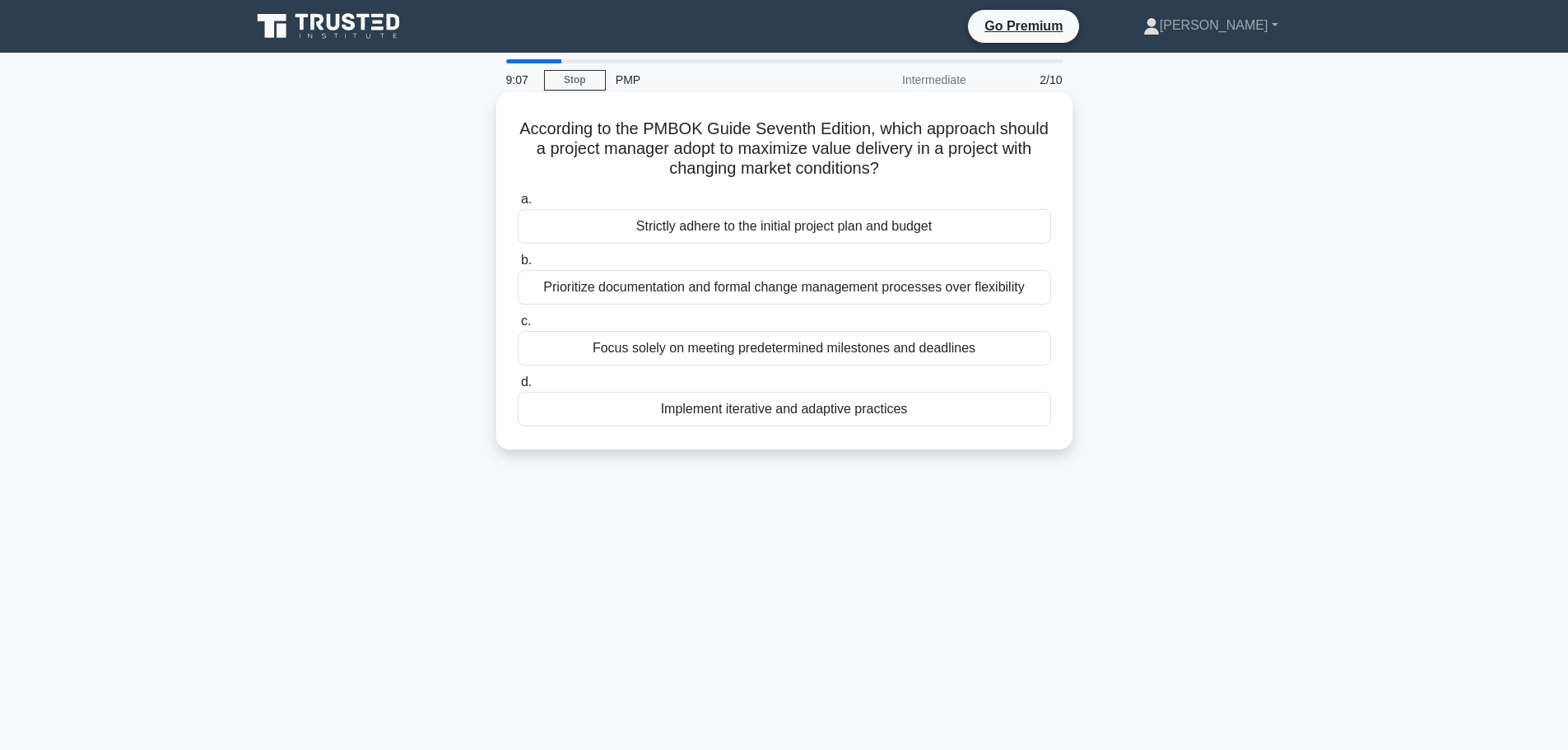
click at [762, 415] on div "Implement iterative and adaptive practices" at bounding box center [784, 409] width 533 height 35
click at [517, 388] on input "d. Implement iterative and adaptive practices" at bounding box center [517, 383] width 0 height 11
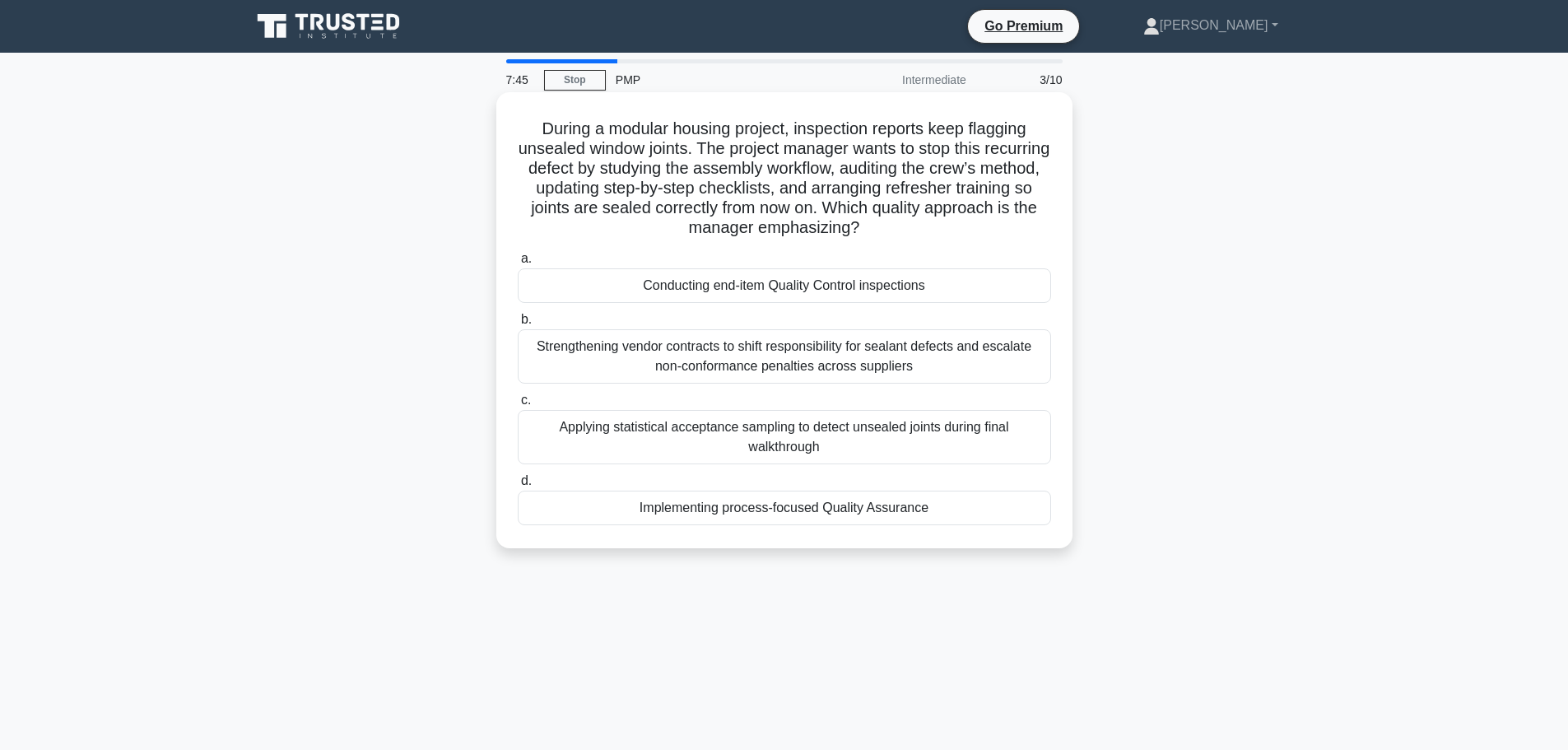
click at [710, 516] on div "Implementing process-focused Quality Assurance" at bounding box center [784, 508] width 533 height 35
click at [517, 486] on input "d. Implementing process-focused Quality Assurance" at bounding box center [517, 481] width 0 height 11
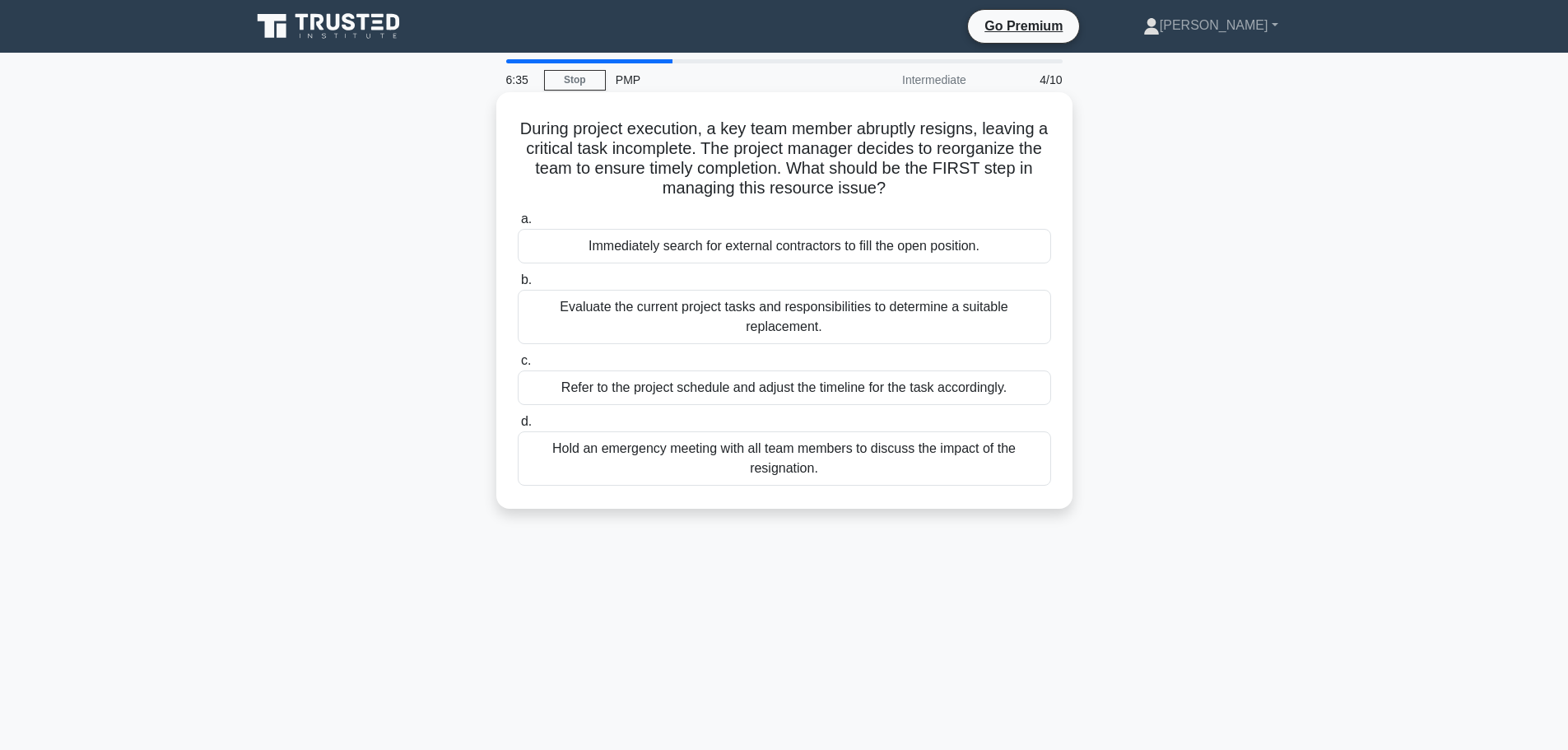
click at [781, 337] on div "Evaluate the current project tasks and responsibilities to determine a suitable…" at bounding box center [784, 316] width 533 height 54
click at [517, 286] on input "b. Evaluate the current project tasks and responsibilities to determine a suita…" at bounding box center [517, 280] width 0 height 11
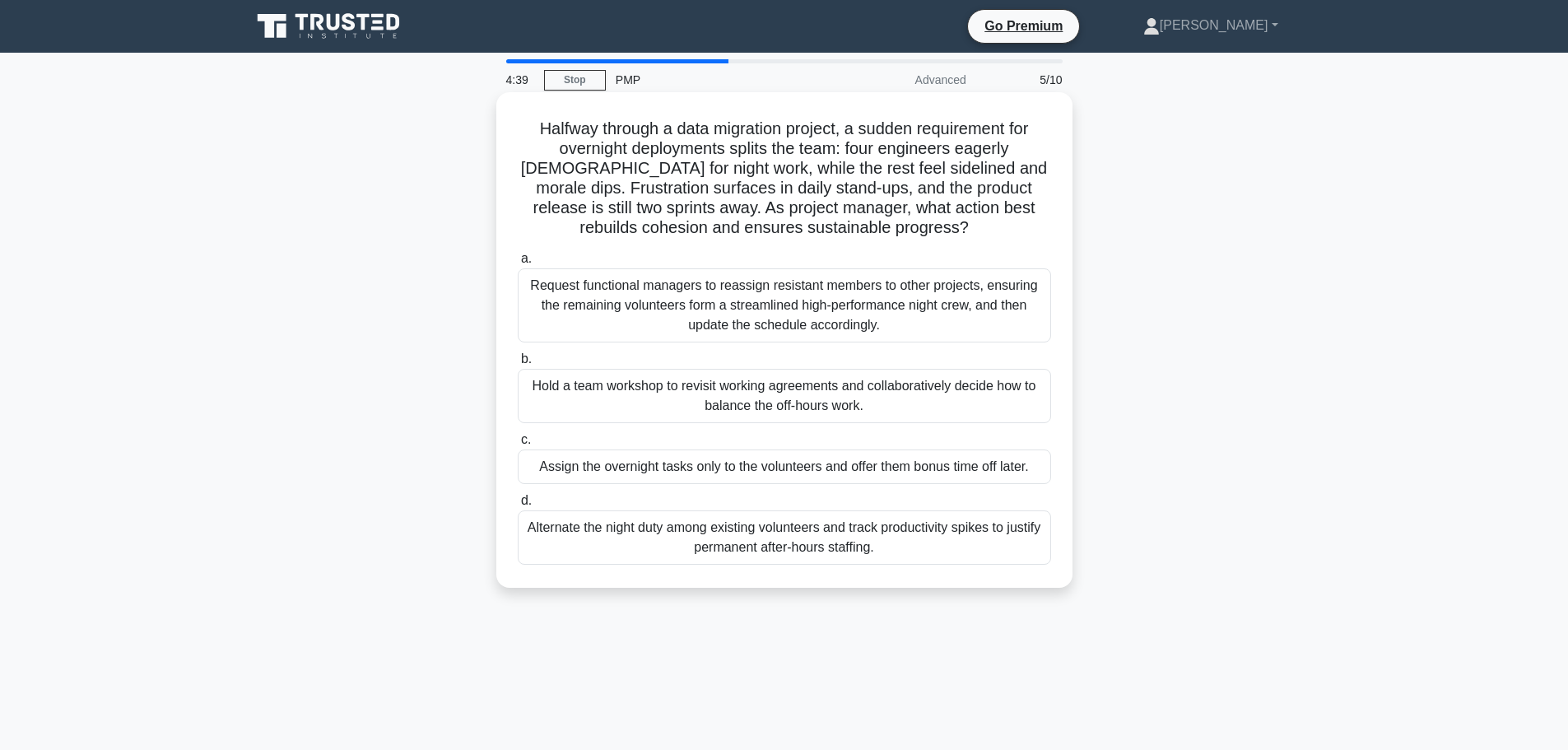
click at [675, 408] on div "Hold a team workshop to revisit working agreements and collaboratively decide h…" at bounding box center [784, 396] width 533 height 54
click at [517, 365] on input "b. Hold a team workshop to revisit working agreements and collaboratively decid…" at bounding box center [517, 359] width 0 height 11
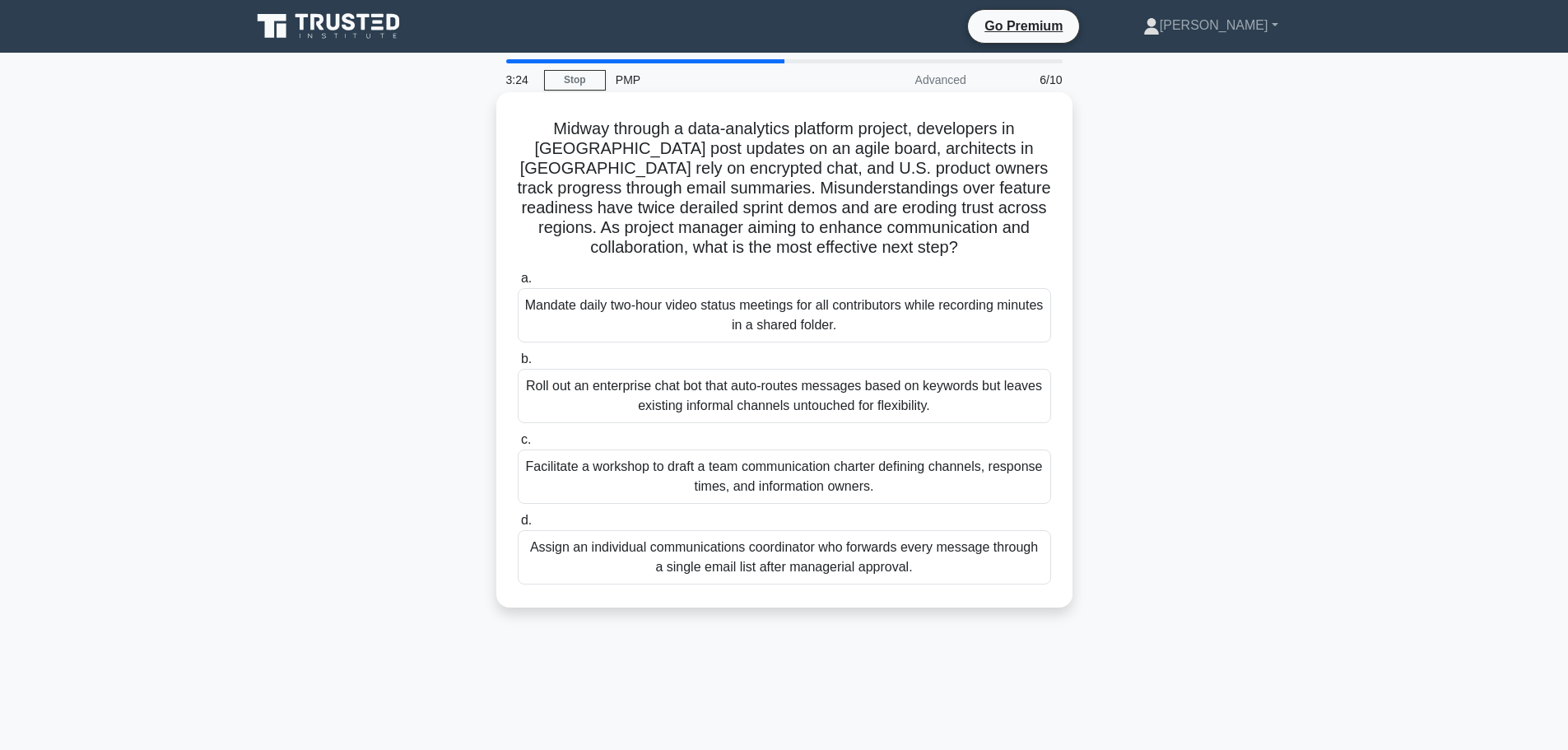
click at [721, 490] on div "Facilitate a workshop to draft a team communication charter defining channels, …" at bounding box center [784, 476] width 533 height 54
click at [517, 446] on input "c. Facilitate a workshop to draft a team communication charter defining channel…" at bounding box center [517, 440] width 0 height 11
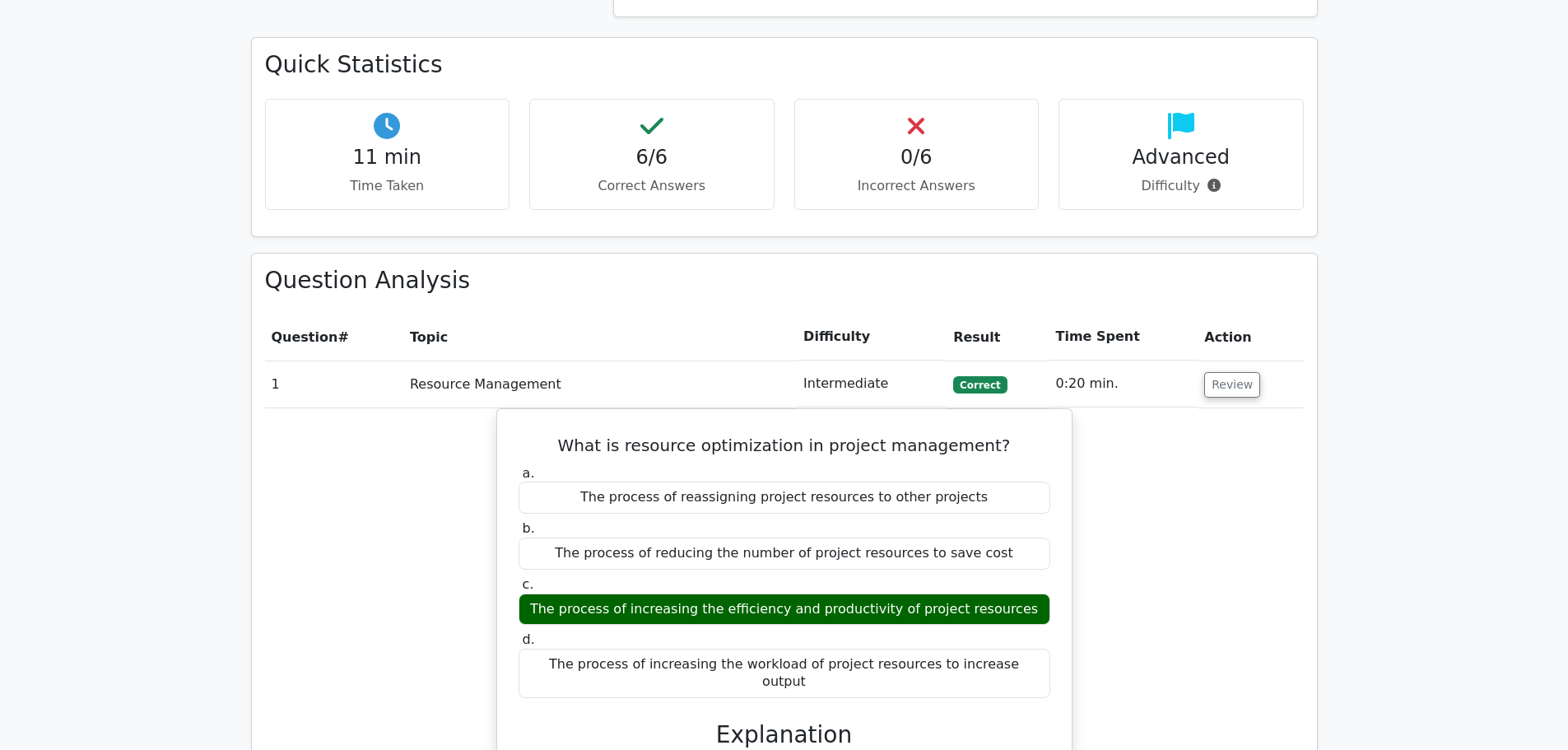
scroll to position [1070, 0]
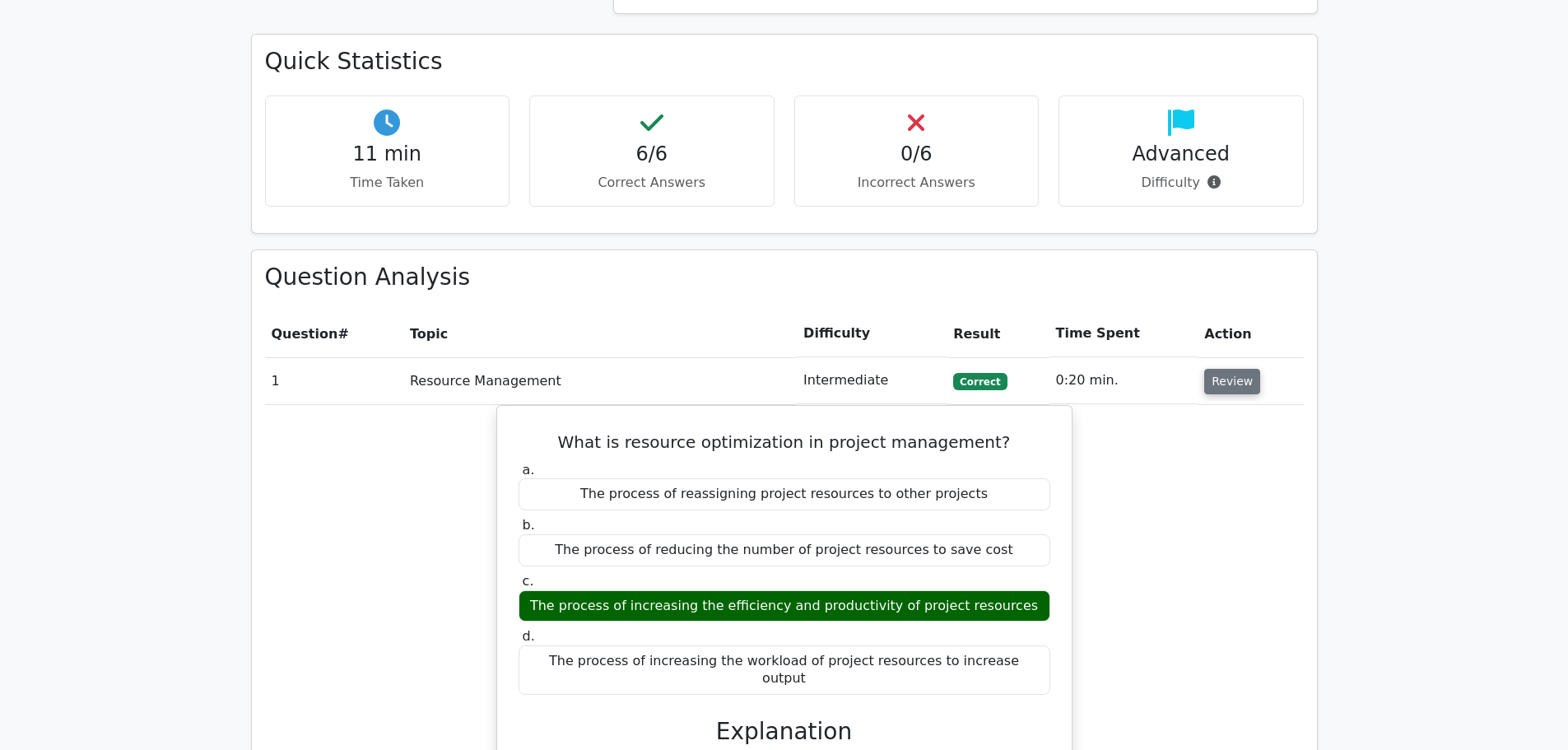
click at [1221, 369] on button "Review" at bounding box center [1232, 382] width 56 height 26
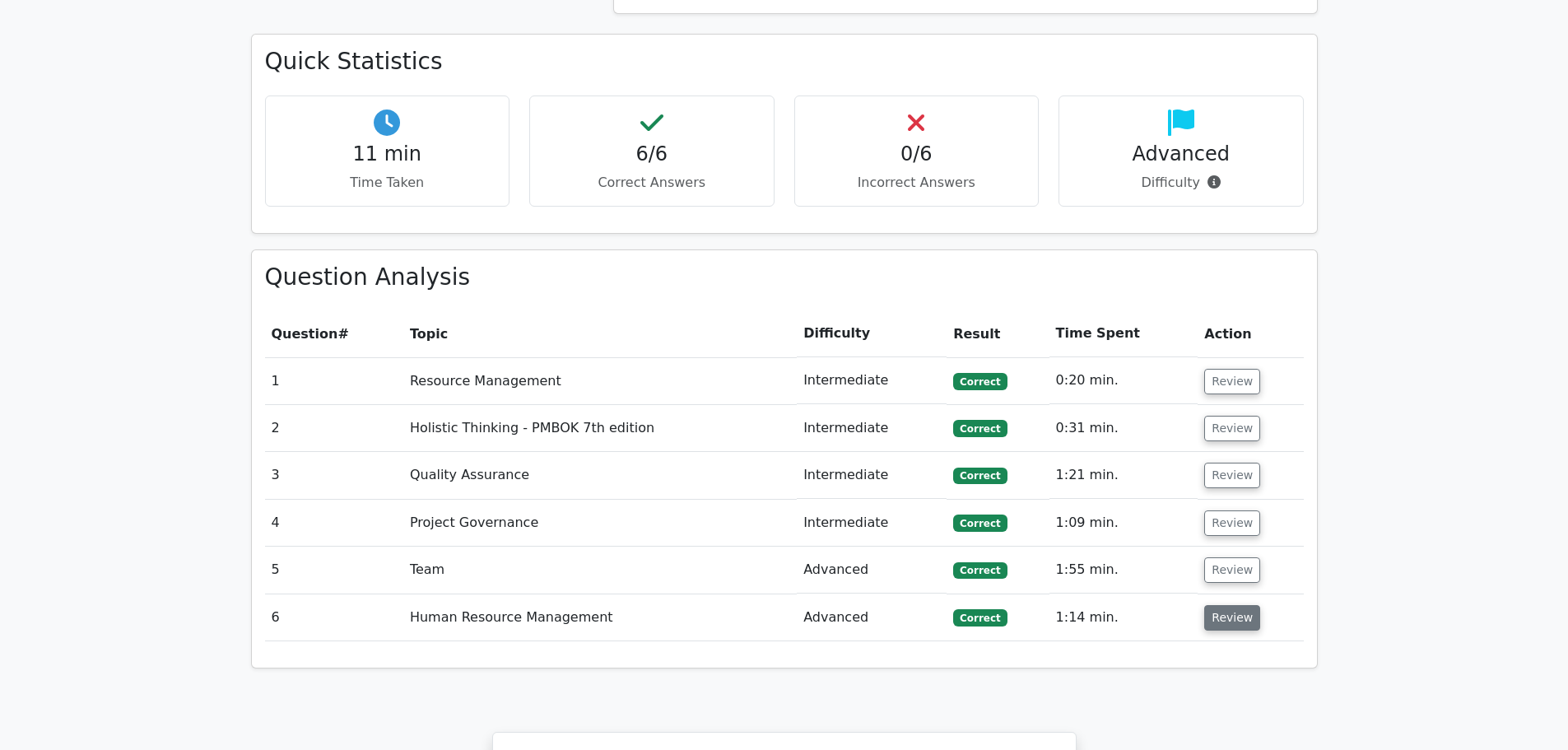
click at [1221, 605] on button "Review" at bounding box center [1232, 618] width 56 height 26
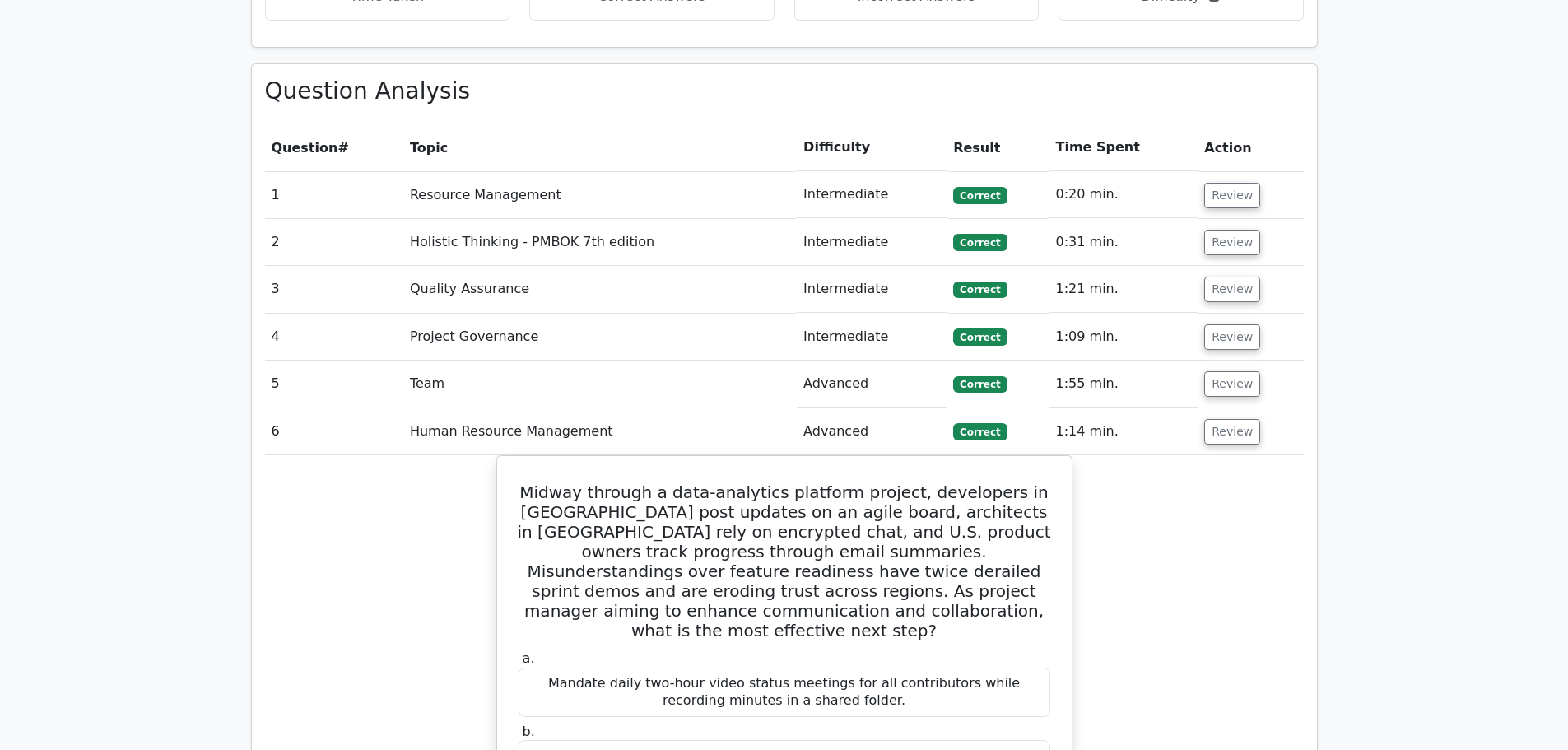
scroll to position [1153, 0]
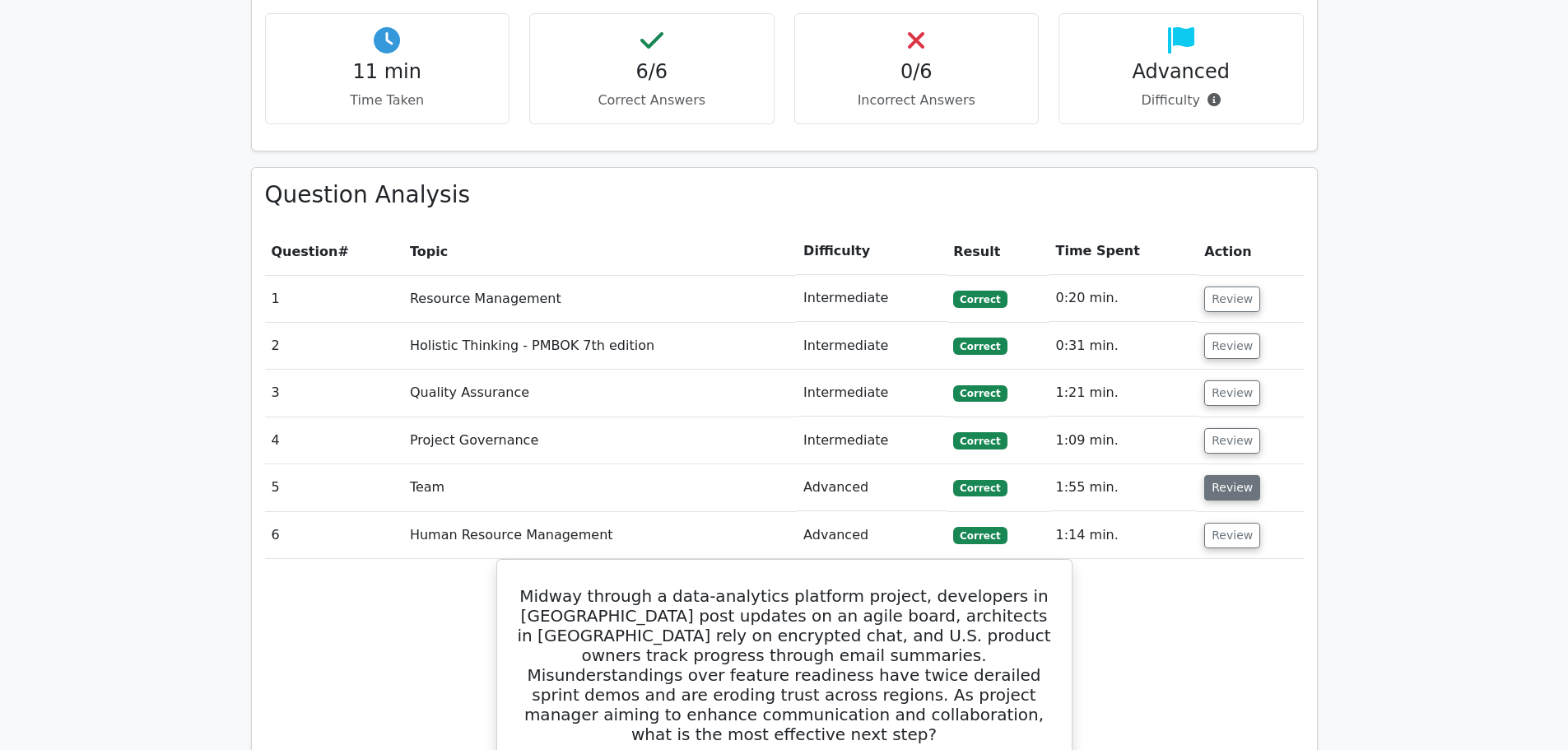
click at [1237, 475] on button "Review" at bounding box center [1232, 487] width 56 height 26
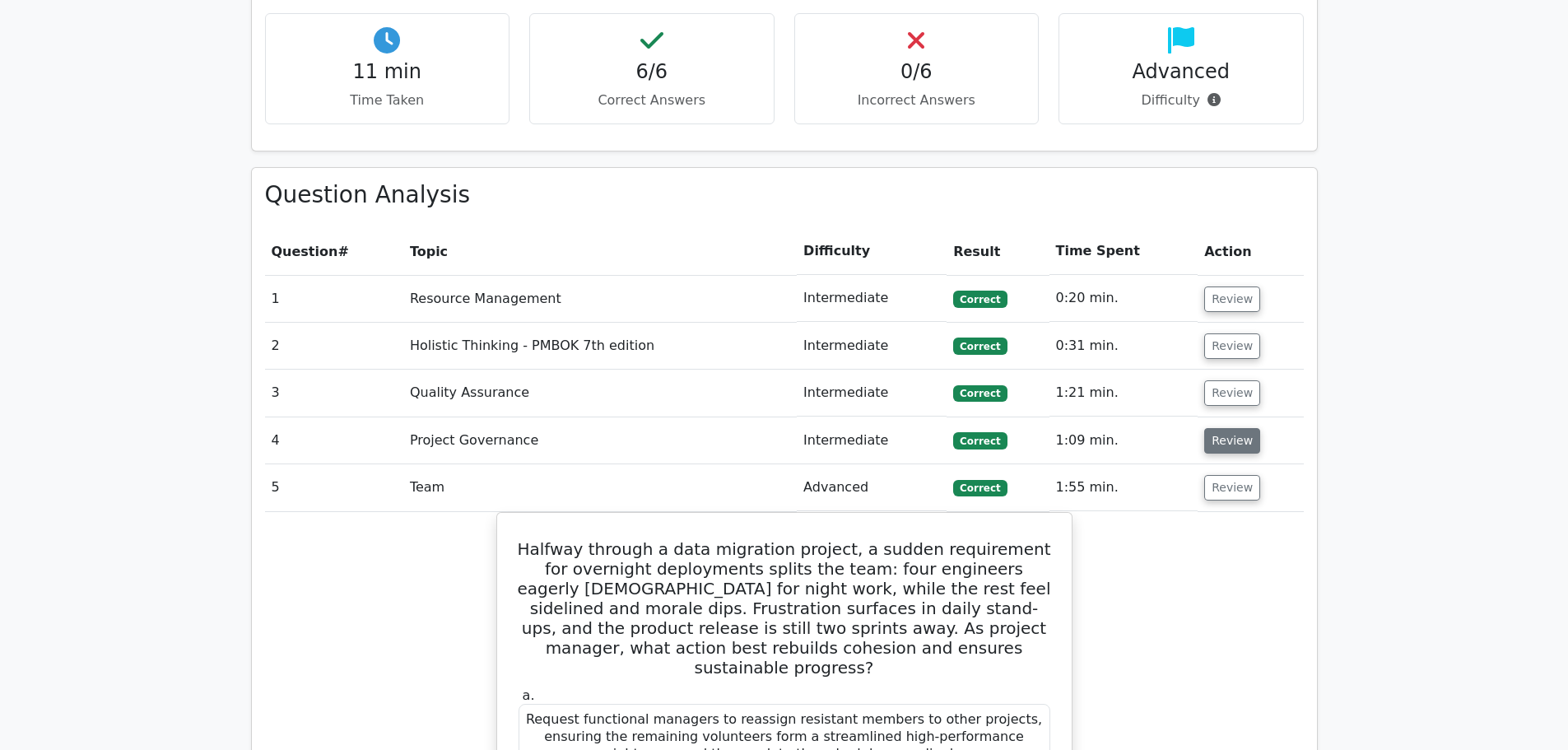
click at [1217, 428] on button "Review" at bounding box center [1232, 440] width 56 height 26
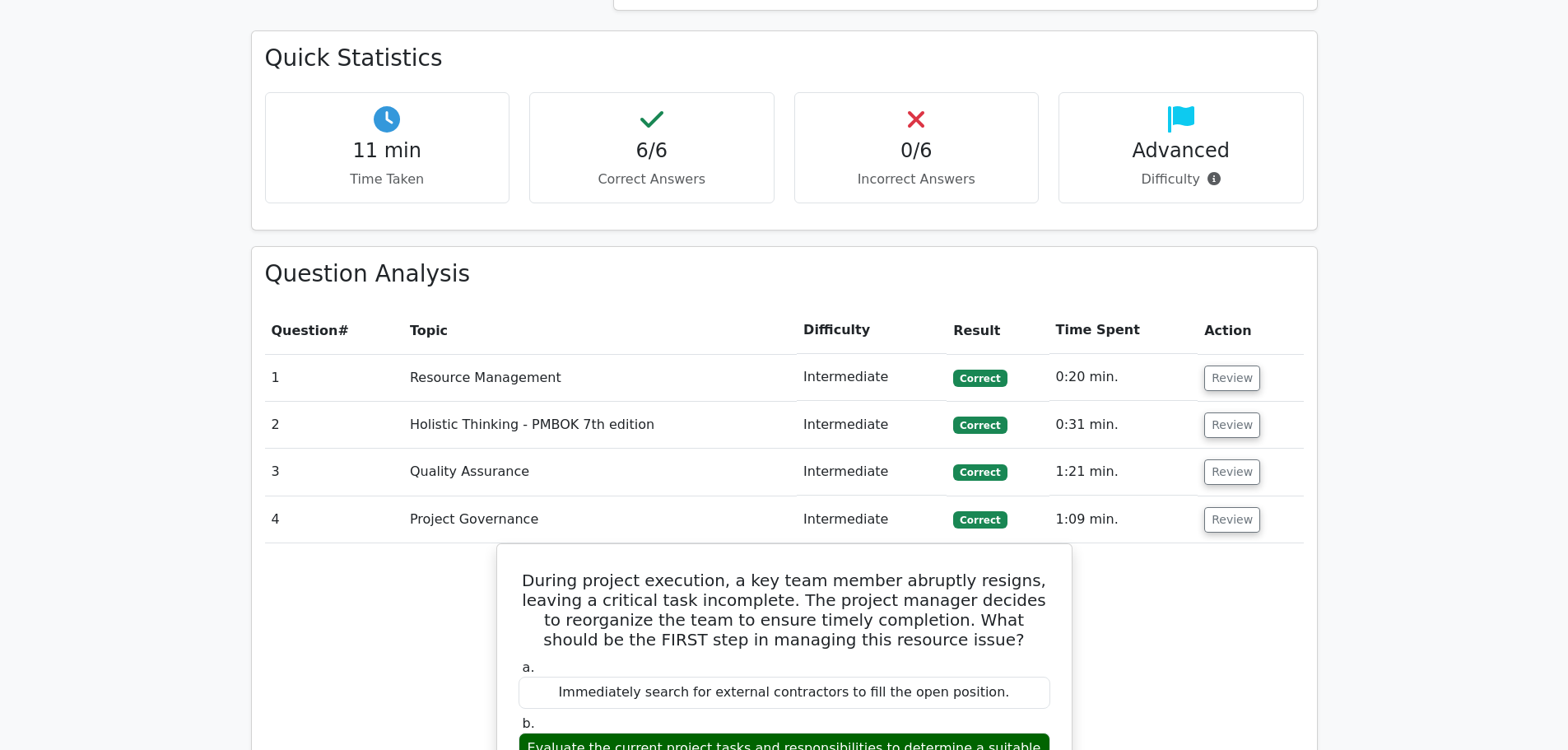
scroll to position [1070, 0]
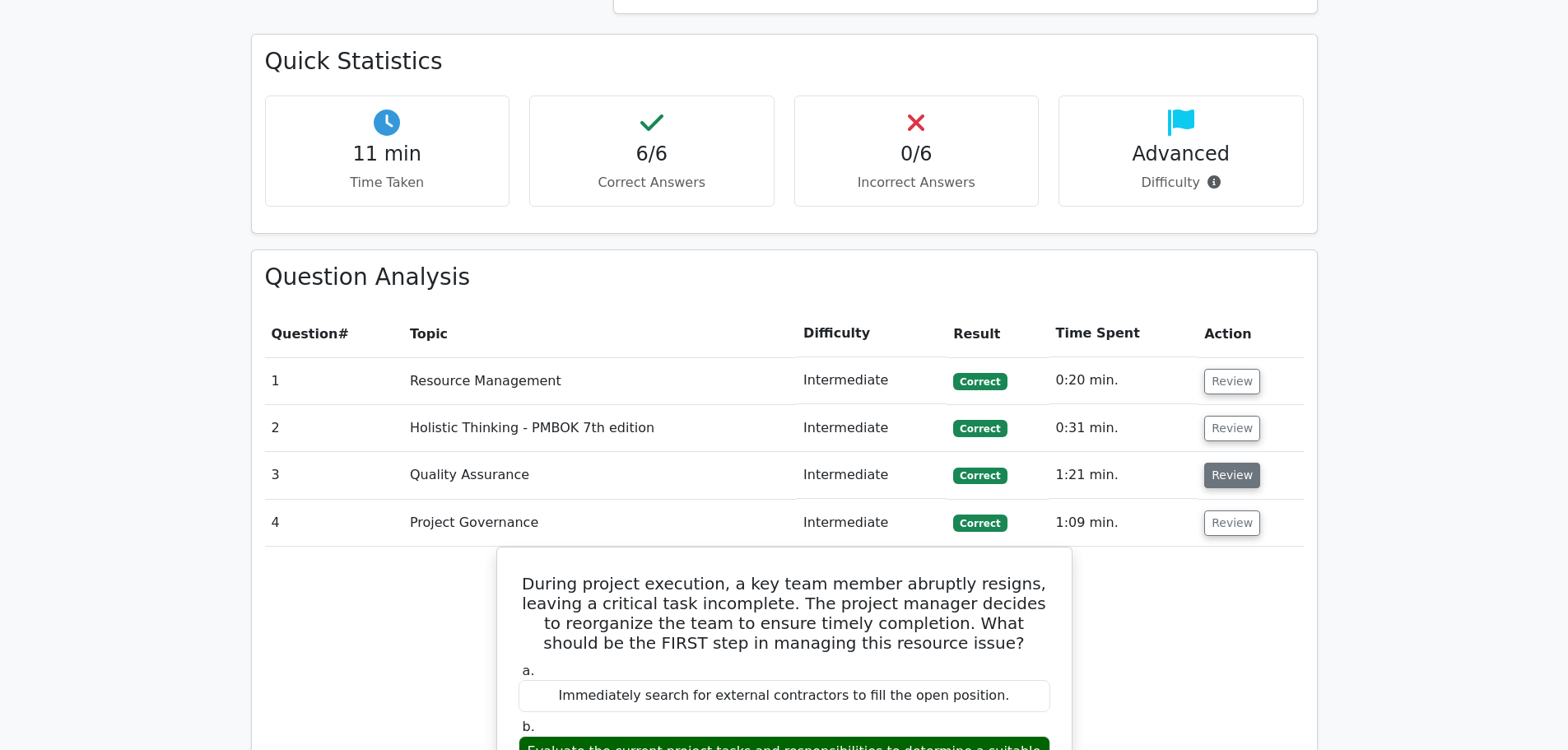
click at [1222, 462] on button "Review" at bounding box center [1232, 475] width 56 height 26
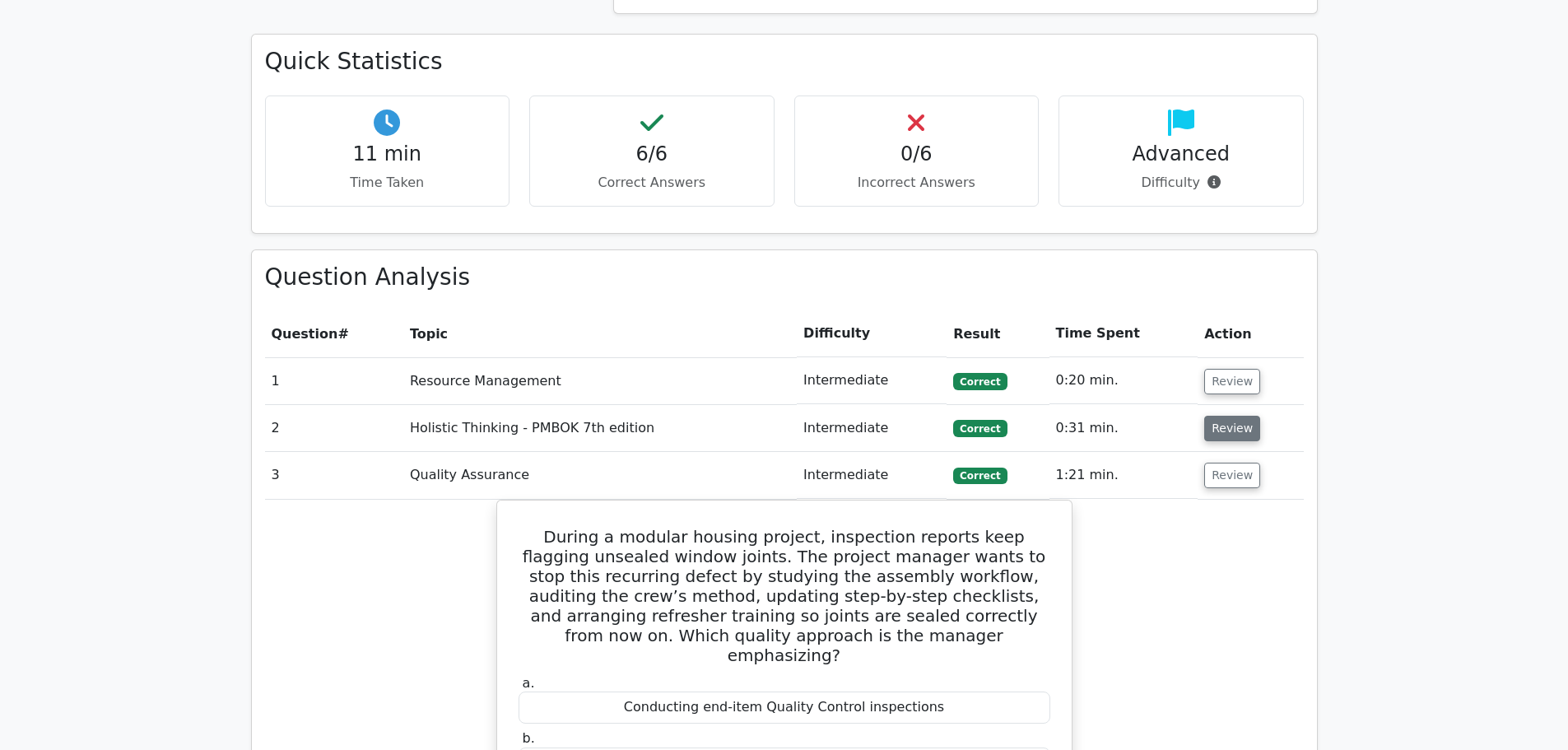
click at [1234, 415] on button "Review" at bounding box center [1232, 428] width 56 height 26
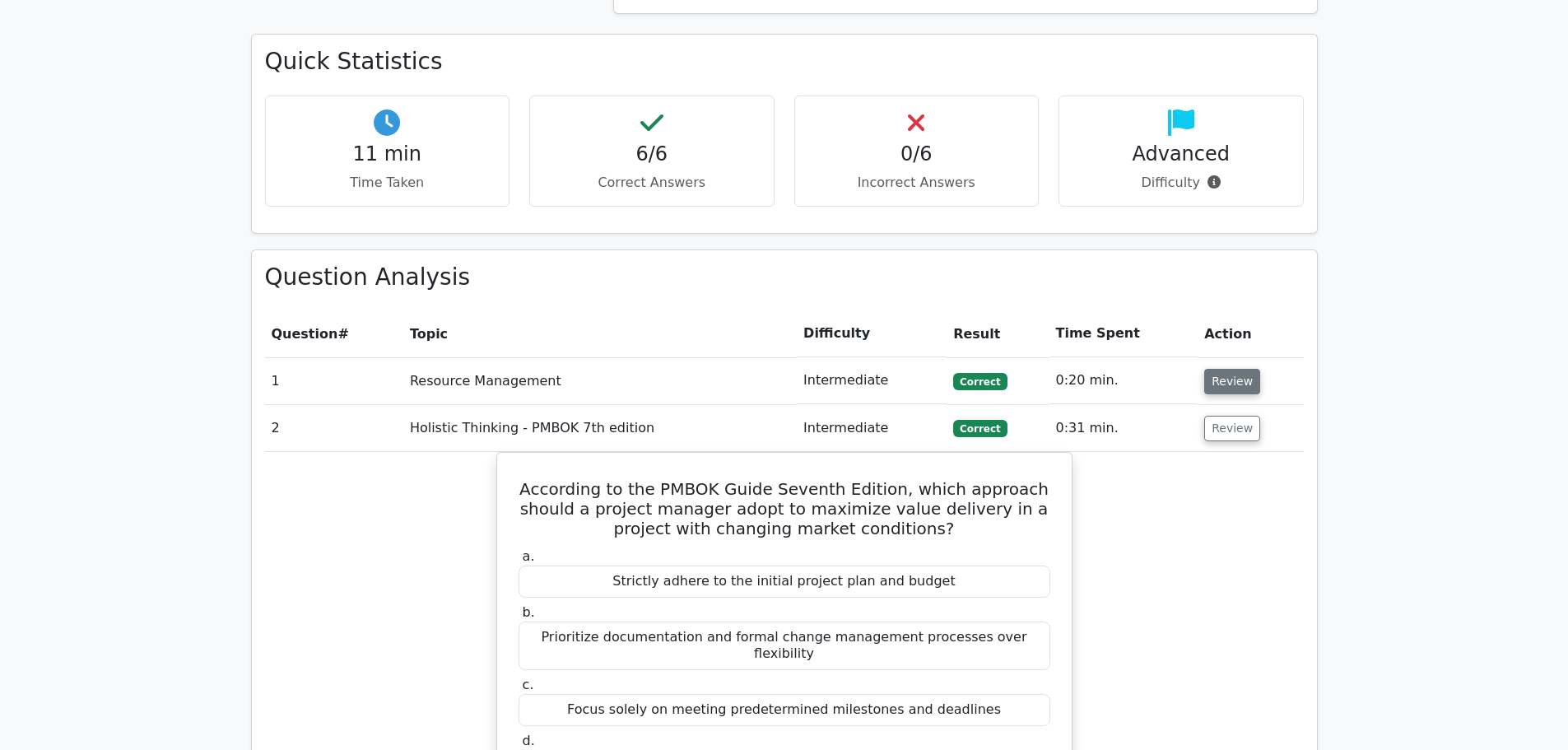
click at [1233, 369] on button "Review" at bounding box center [1232, 382] width 56 height 26
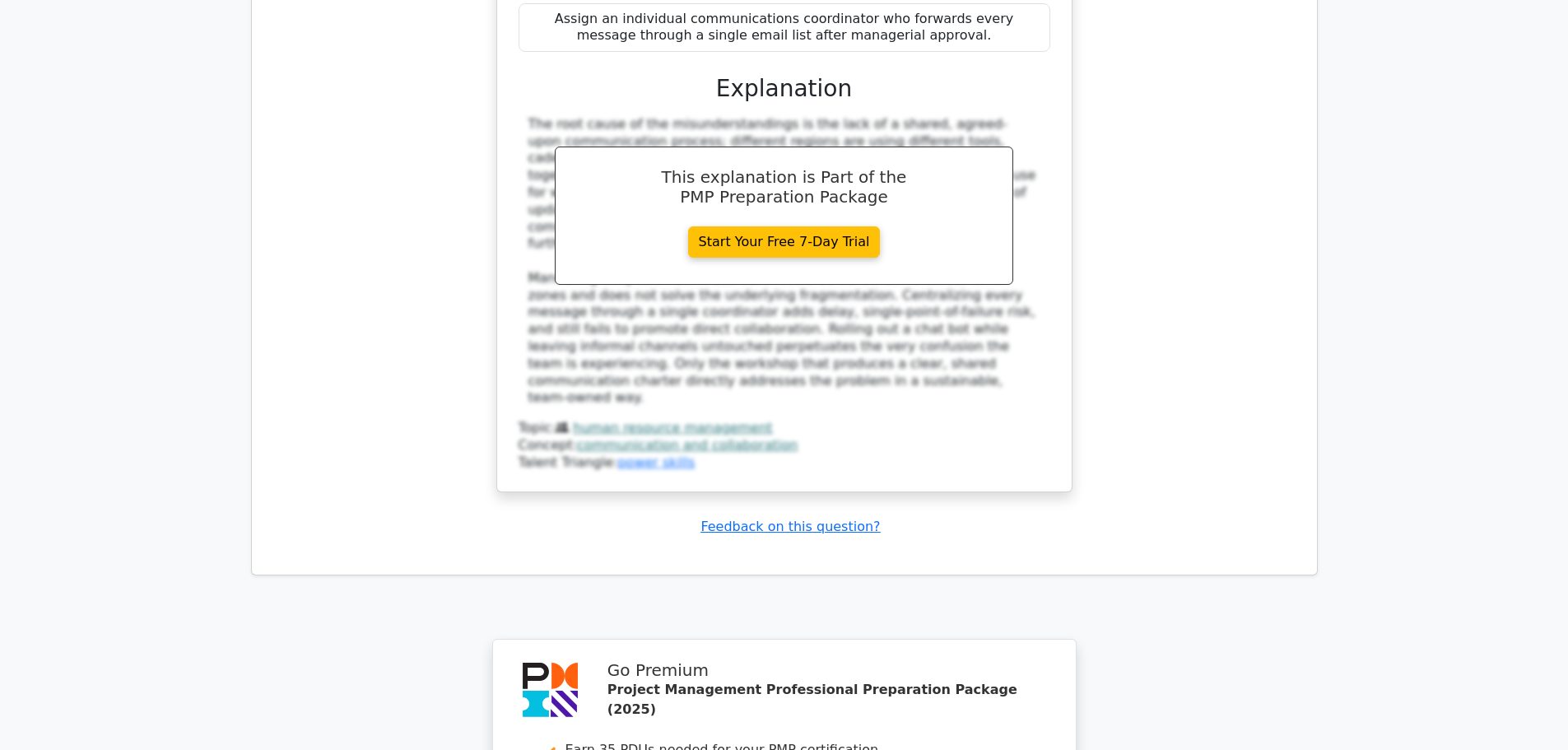
scroll to position [6987, 0]
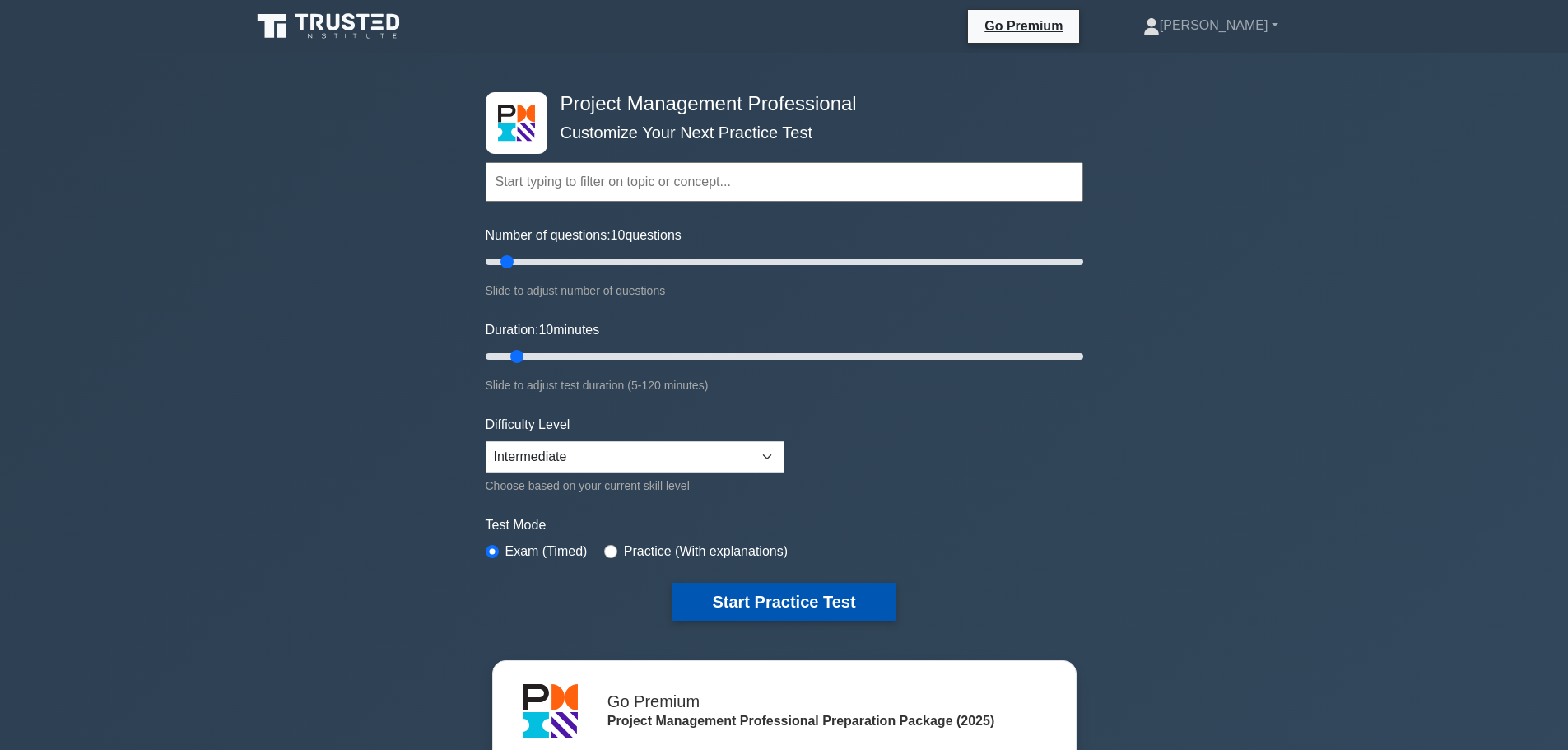
click at [832, 600] on button "Start Practice Test" at bounding box center [784, 602] width 222 height 38
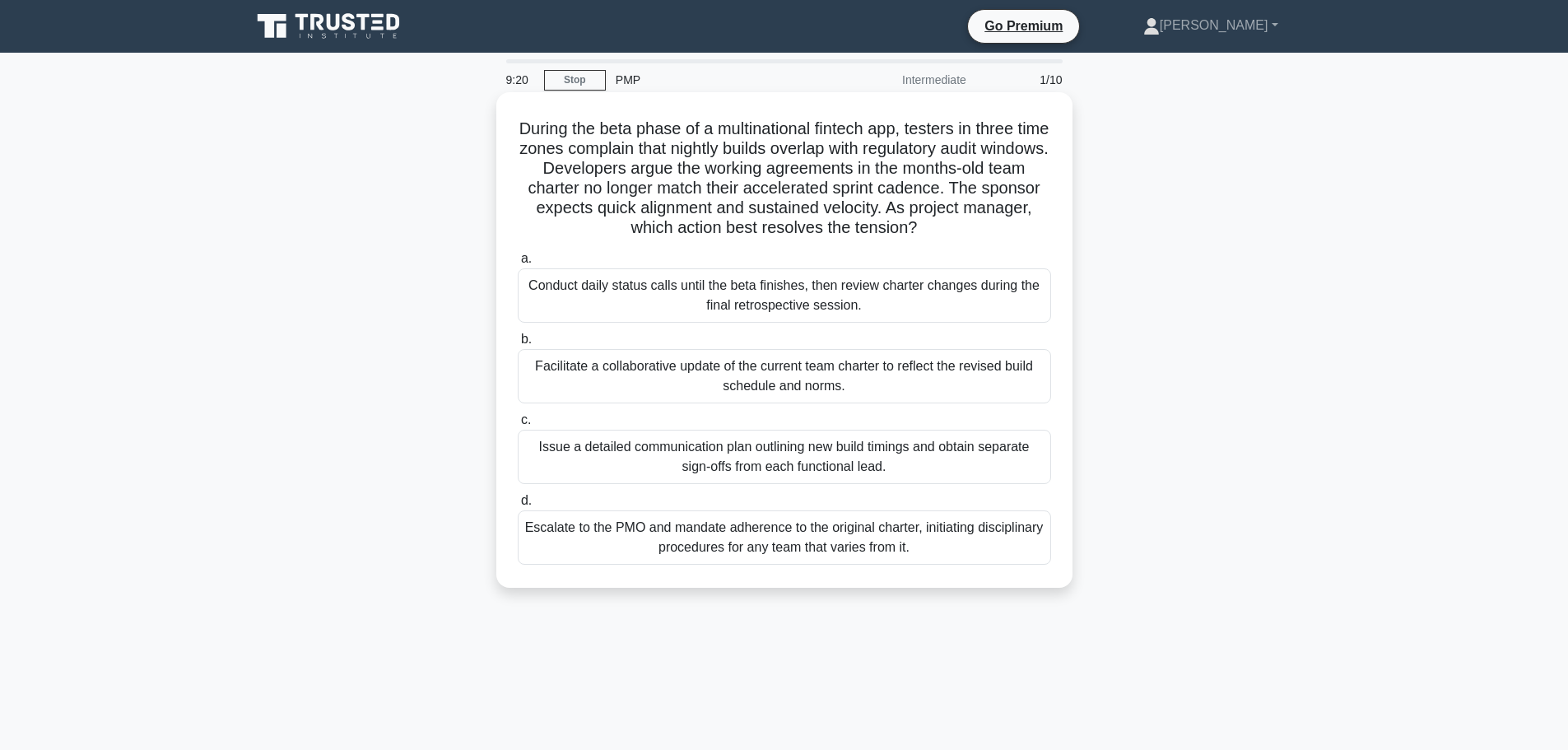
click at [879, 379] on div "Facilitate a collaborative update of the current team charter to reflect the re…" at bounding box center [784, 375] width 533 height 54
click at [517, 345] on input "b. Facilitate a collaborative update of the current team charter to reflect the…" at bounding box center [517, 340] width 0 height 11
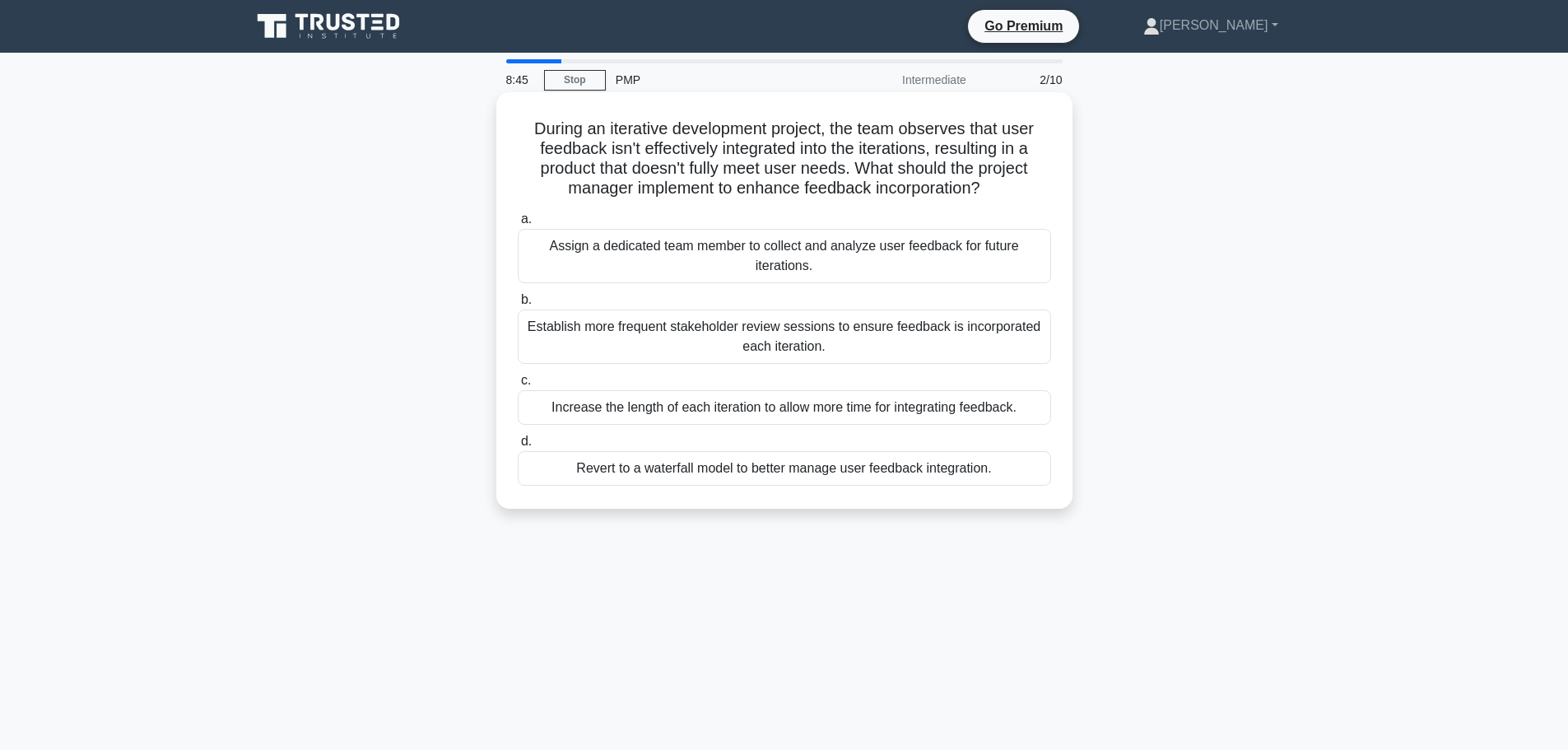
click at [653, 345] on div "Establish more frequent stakeholder review sessions to ensure feedback is incor…" at bounding box center [784, 336] width 533 height 54
click at [517, 305] on input "b. Establish more frequent stakeholder review sessions to ensure feedback is in…" at bounding box center [517, 300] width 0 height 11
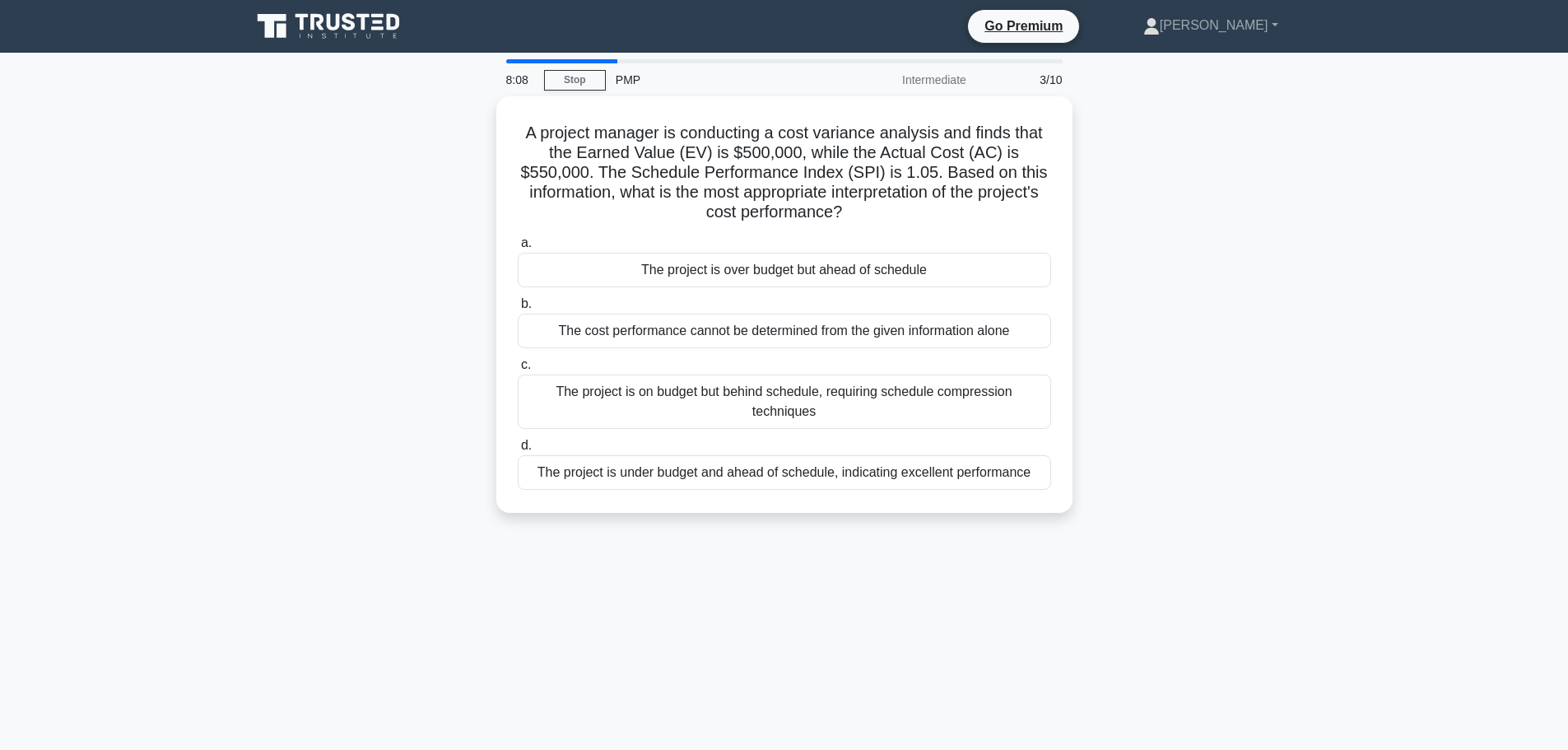
click at [860, 596] on div "8:08 Stop PMP Intermediate 3/10 A project manager is conducting a cost variance…" at bounding box center [784, 471] width 1086 height 824
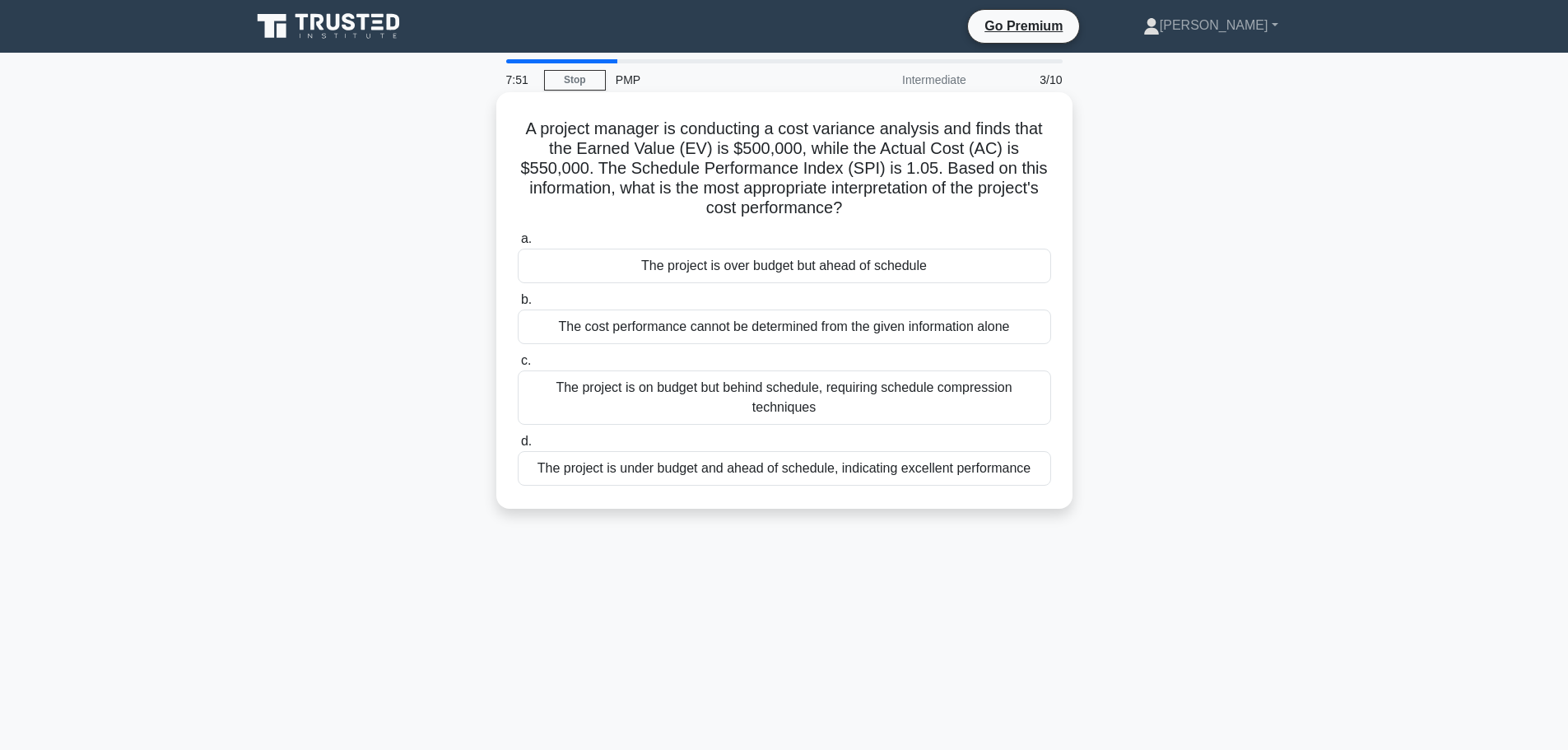
click at [802, 272] on div "The project is over budget but ahead of schedule" at bounding box center [784, 265] width 533 height 35
click at [517, 244] on input "a. The project is over budget but ahead of schedule" at bounding box center [517, 239] width 0 height 11
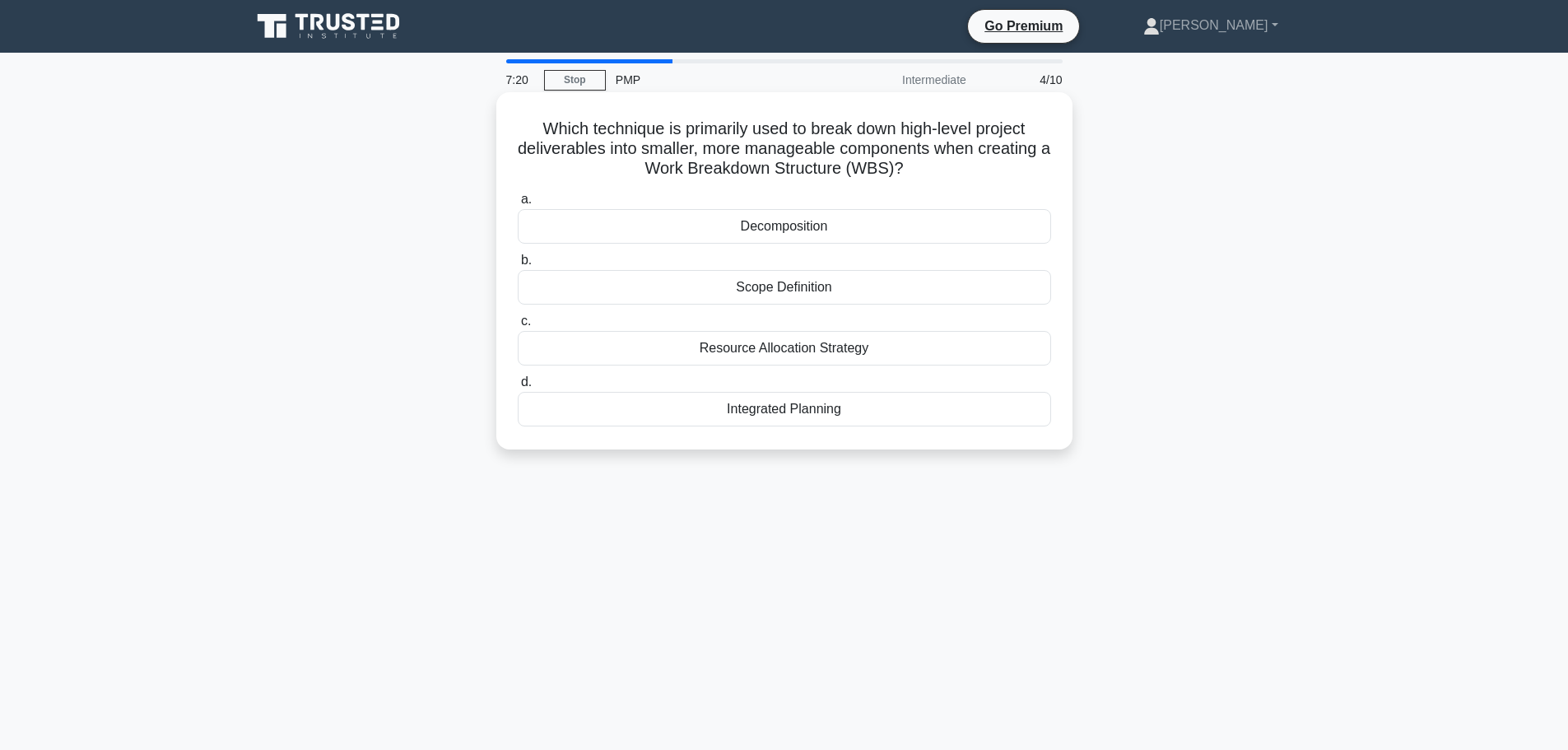
click at [822, 228] on div "Decomposition" at bounding box center [784, 226] width 533 height 35
click at [517, 205] on input "a. Decomposition" at bounding box center [517, 200] width 0 height 11
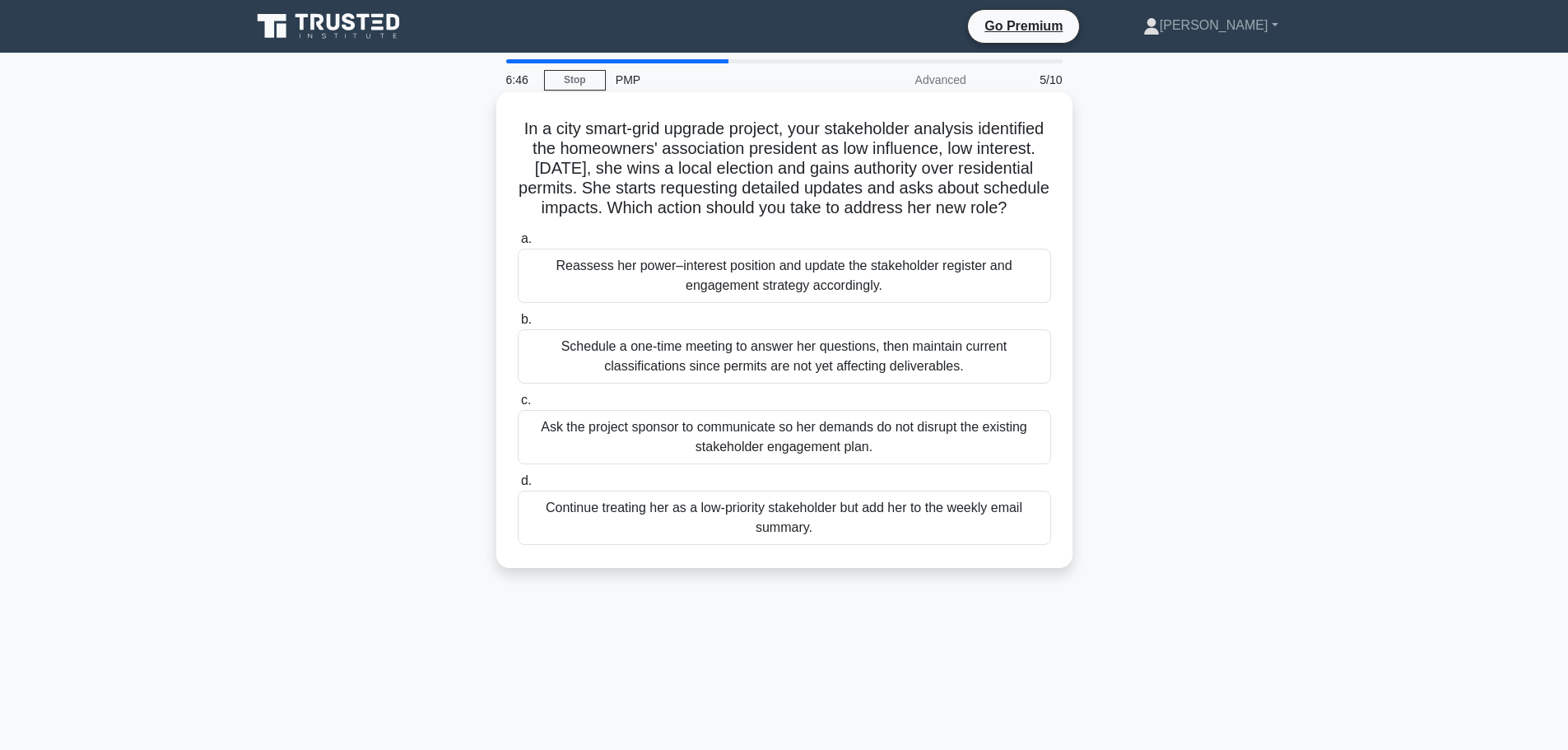
click at [710, 298] on div "Reassess her power–interest position and update the stakeholder register and en…" at bounding box center [784, 275] width 533 height 54
click at [517, 244] on input "a. Reassess her power–interest position and update the stakeholder register and…" at bounding box center [517, 239] width 0 height 11
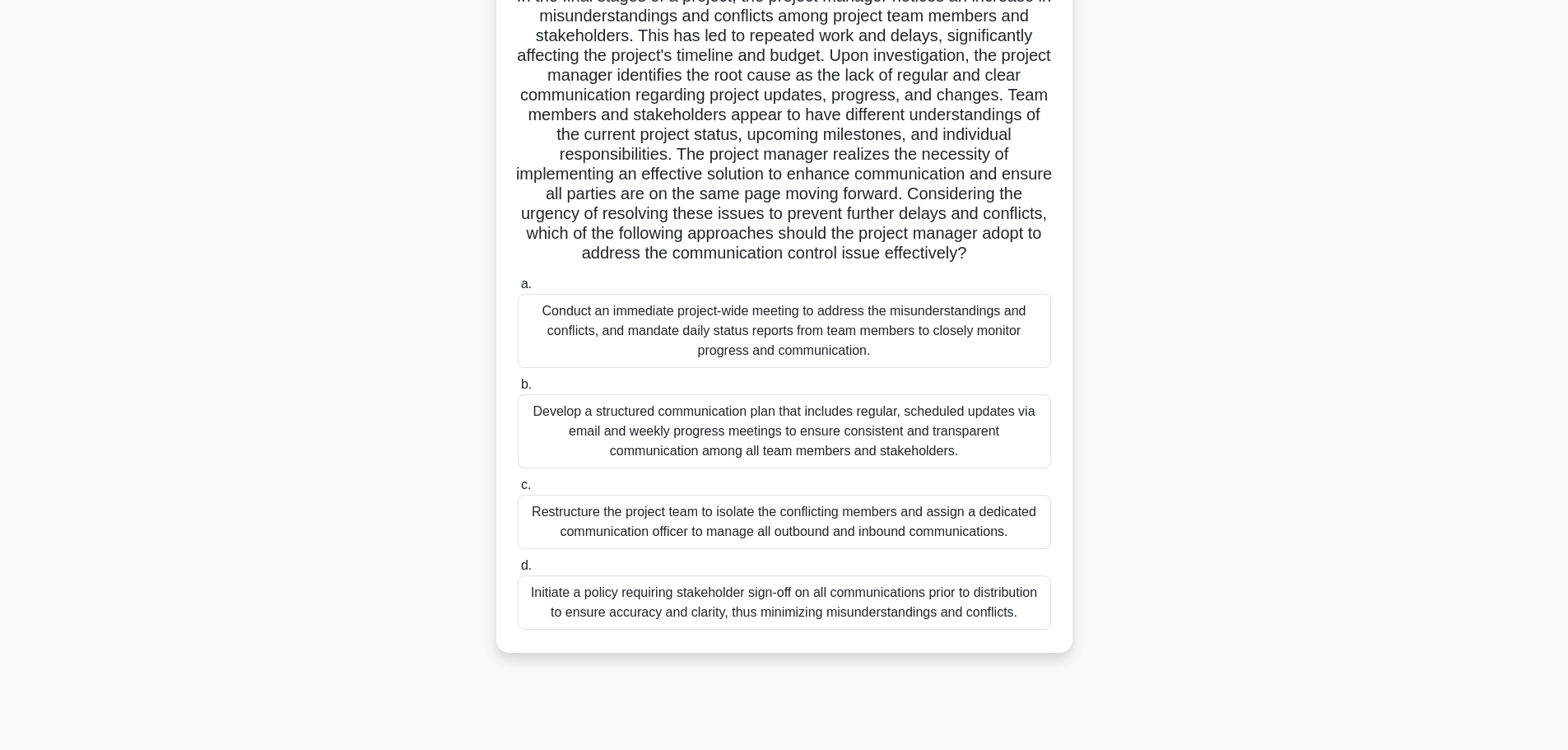
scroll to position [139, 0]
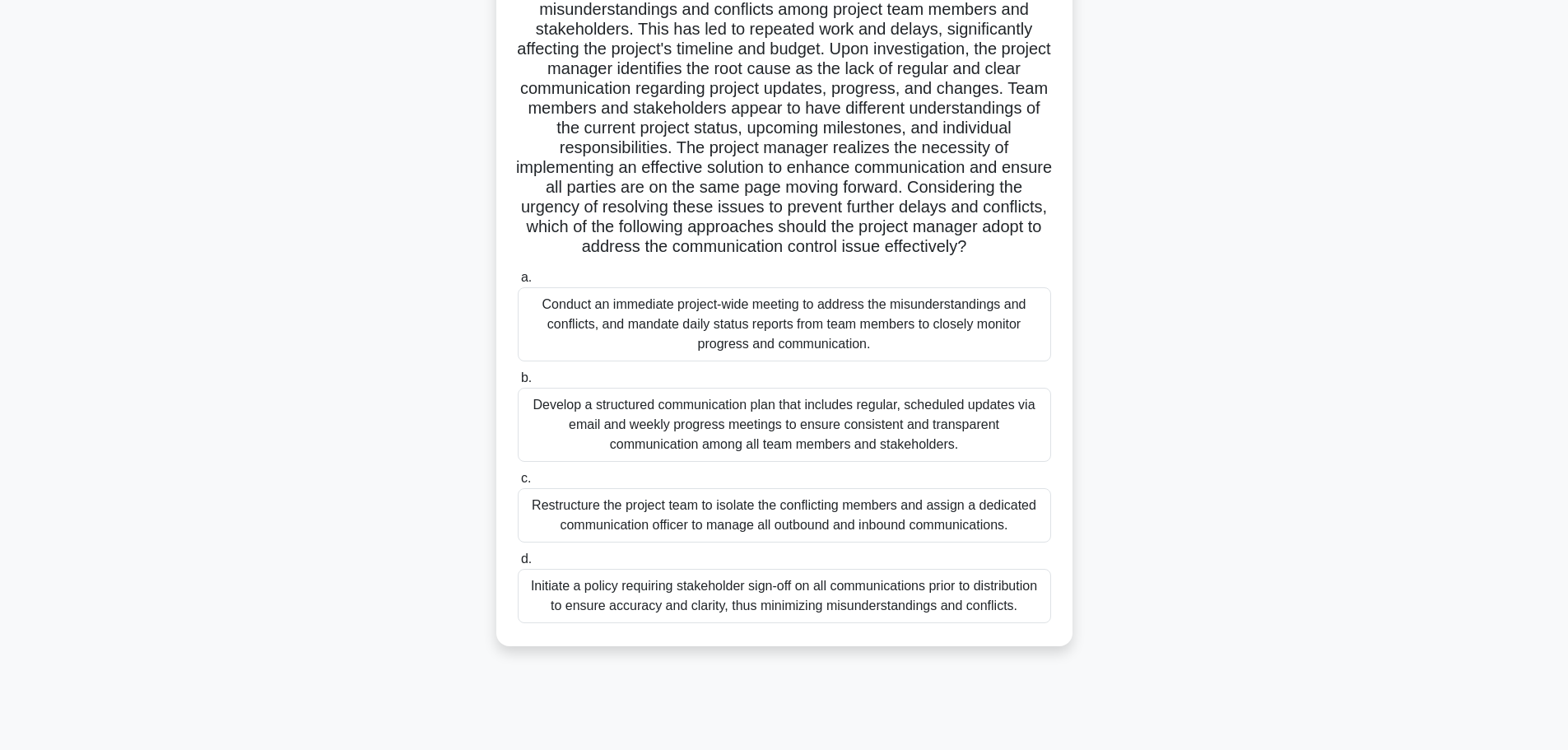
click at [831, 459] on div "Develop a structured communication plan that includes regular, scheduled update…" at bounding box center [784, 424] width 533 height 74
click at [517, 383] on input "b. Develop a structured communication plan that includes regular, scheduled upd…" at bounding box center [517, 378] width 0 height 11
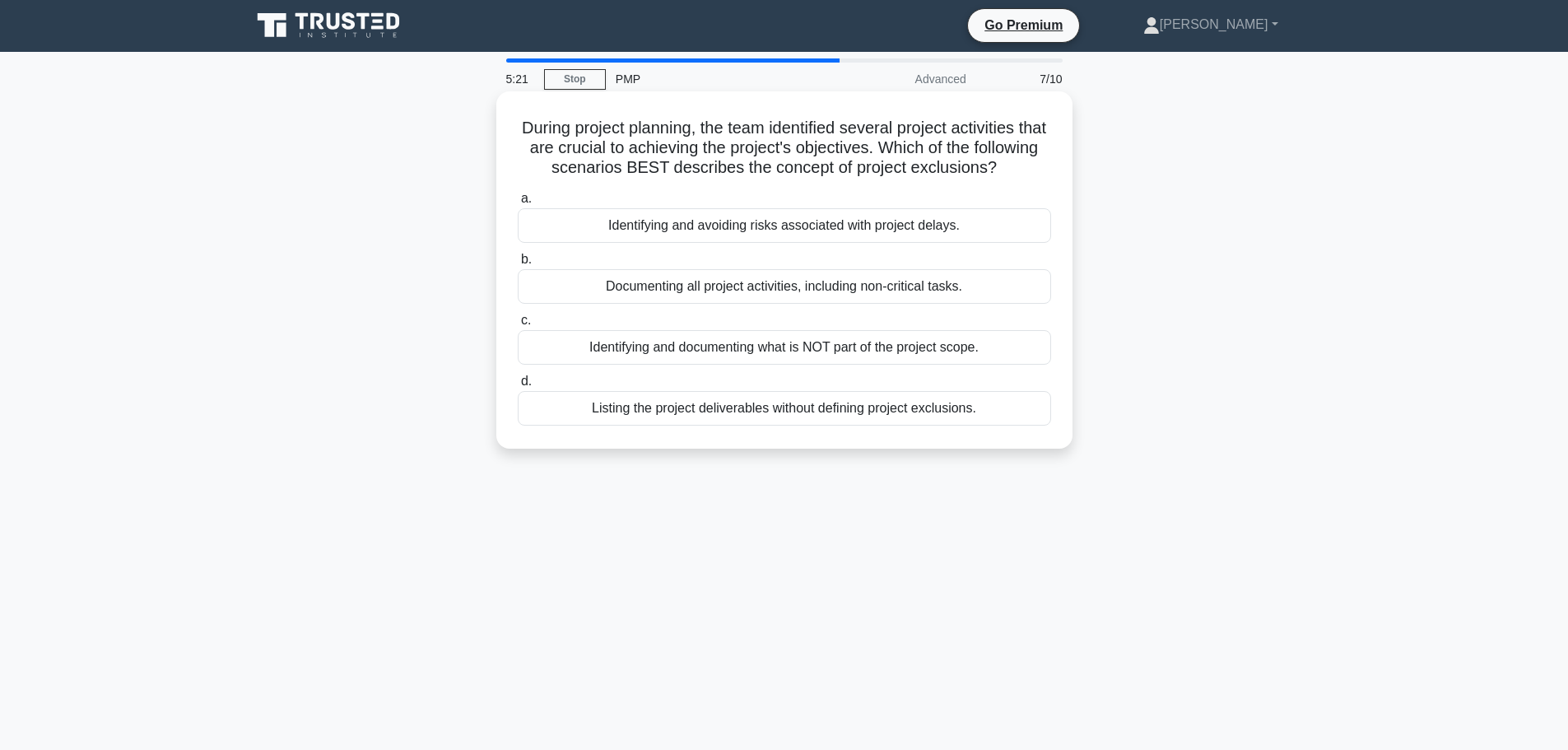
scroll to position [0, 0]
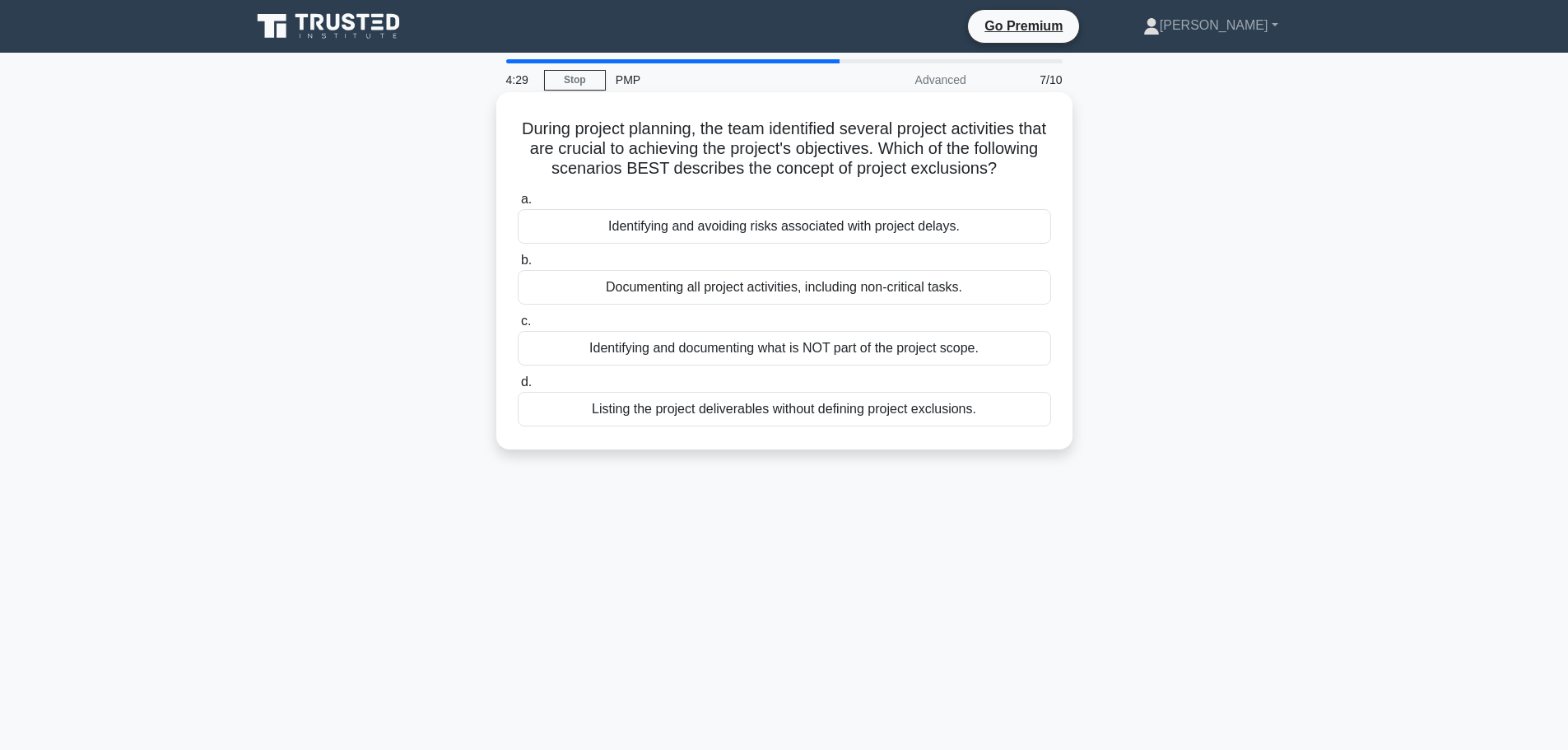
click at [823, 366] on div "Identifying and documenting what is NOT part of the project scope." at bounding box center [784, 348] width 533 height 35
click at [517, 327] on input "c. Identifying and documenting what is NOT part of the project scope." at bounding box center [517, 321] width 0 height 11
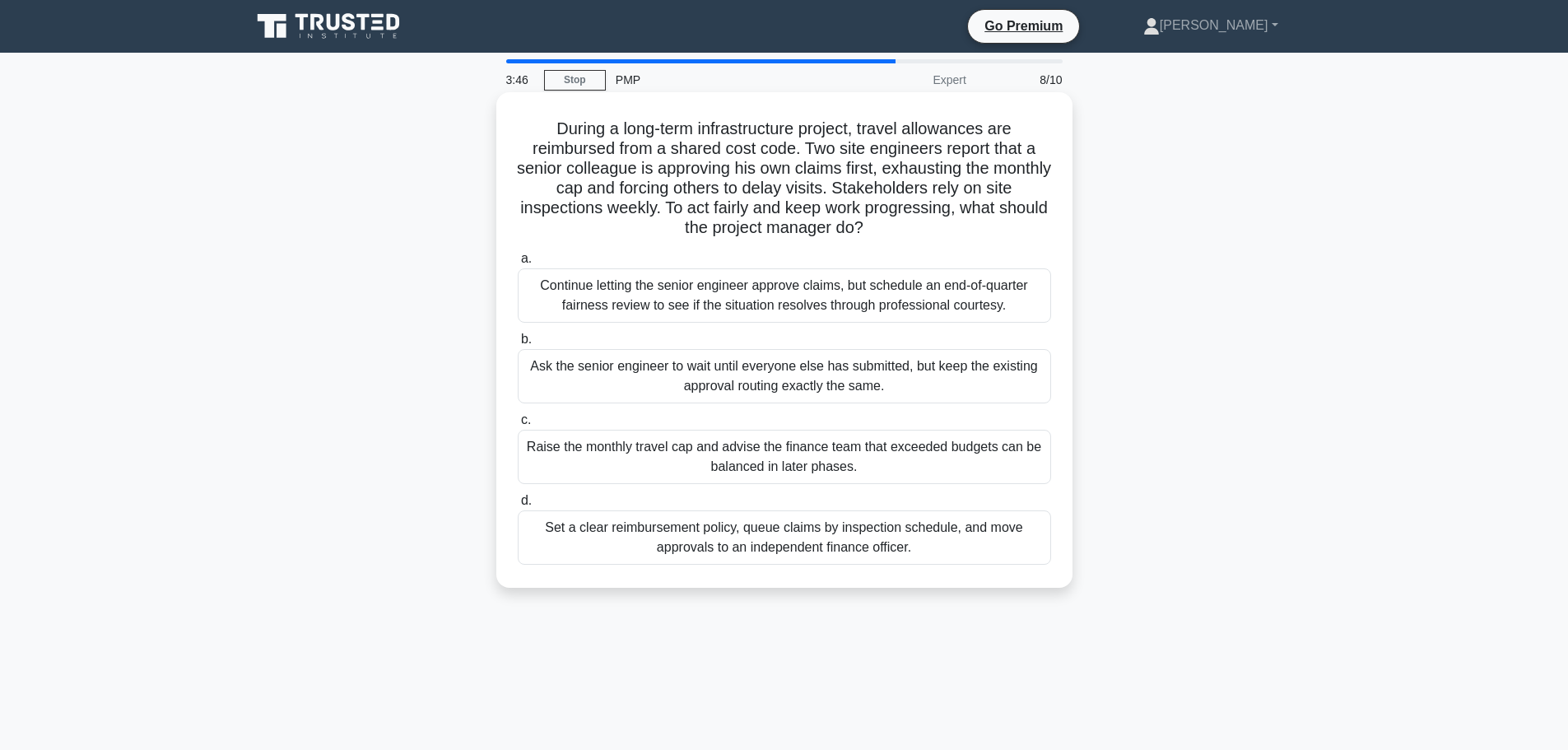
click at [751, 533] on div "Set a clear reimbursement policy, queue claims by inspection schedule, and move…" at bounding box center [784, 537] width 533 height 54
click at [517, 506] on input "d. Set a clear reimbursement policy, queue claims by inspection schedule, and m…" at bounding box center [517, 501] width 0 height 11
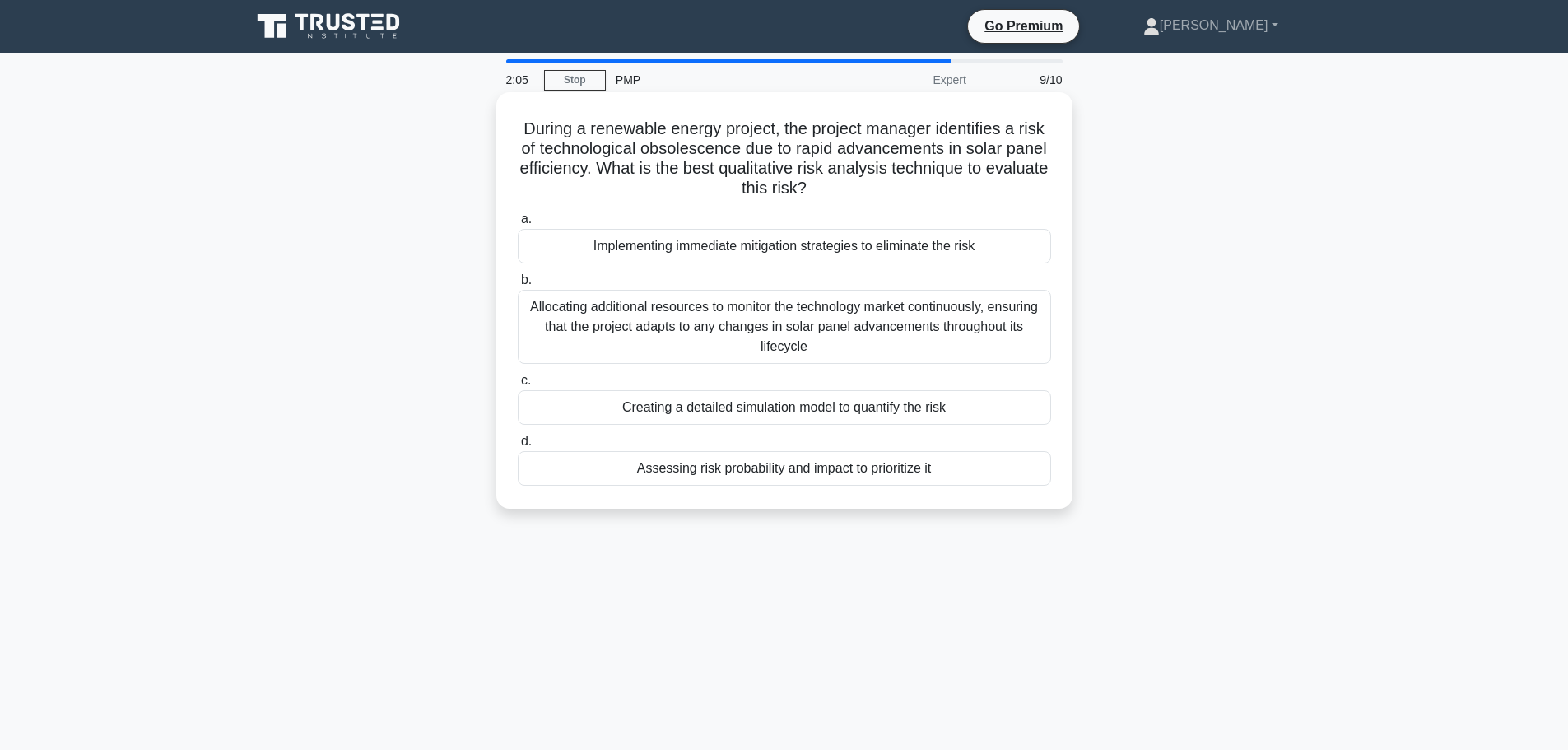
click at [675, 312] on div "Allocating additional resources to monitor the technology market continuously, …" at bounding box center [784, 326] width 533 height 74
click at [517, 286] on input "b. Allocating additional resources to monitor the technology market continuousl…" at bounding box center [517, 280] width 0 height 11
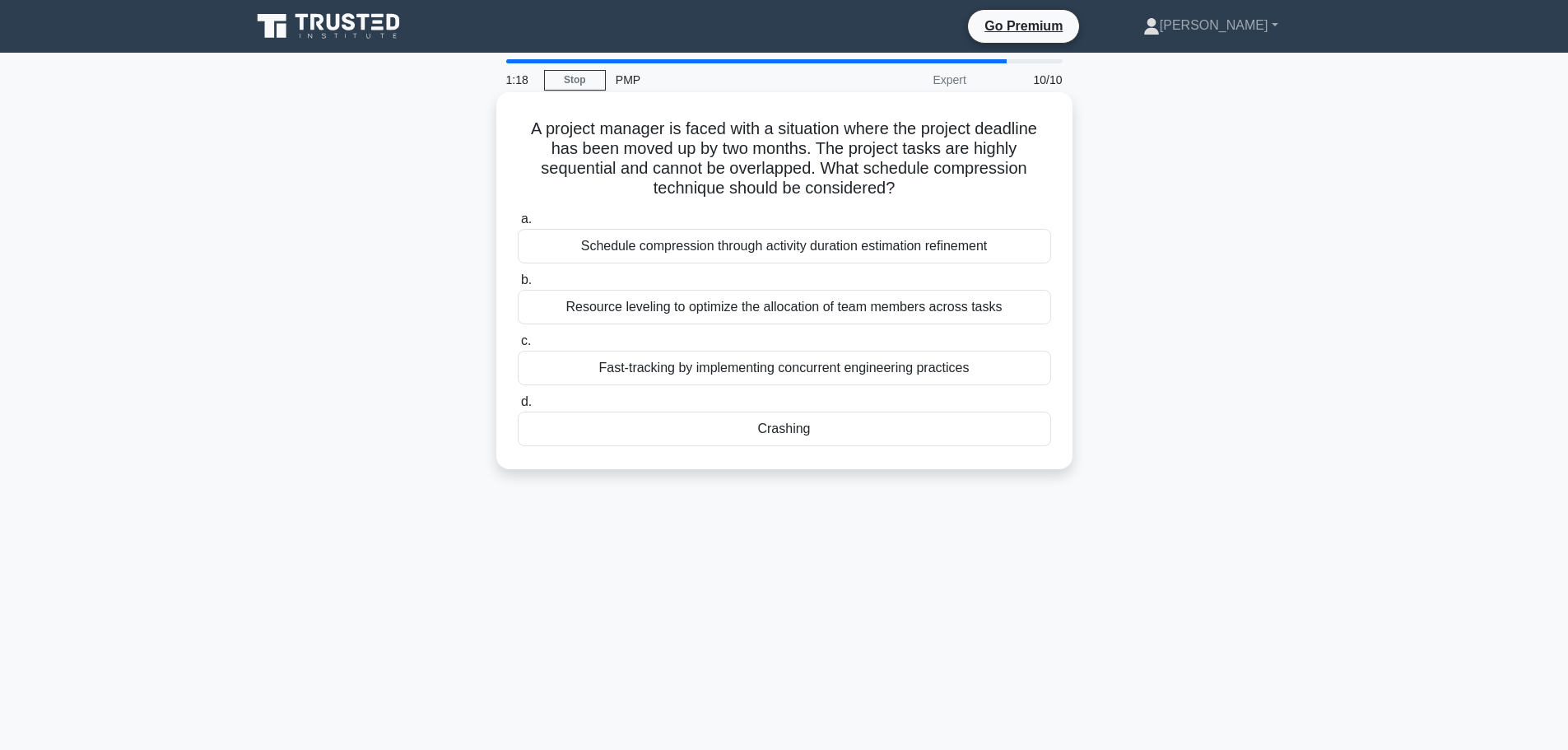
click at [808, 428] on div "Crashing" at bounding box center [784, 429] width 533 height 35
click at [517, 407] on input "d. Crashing" at bounding box center [517, 402] width 0 height 11
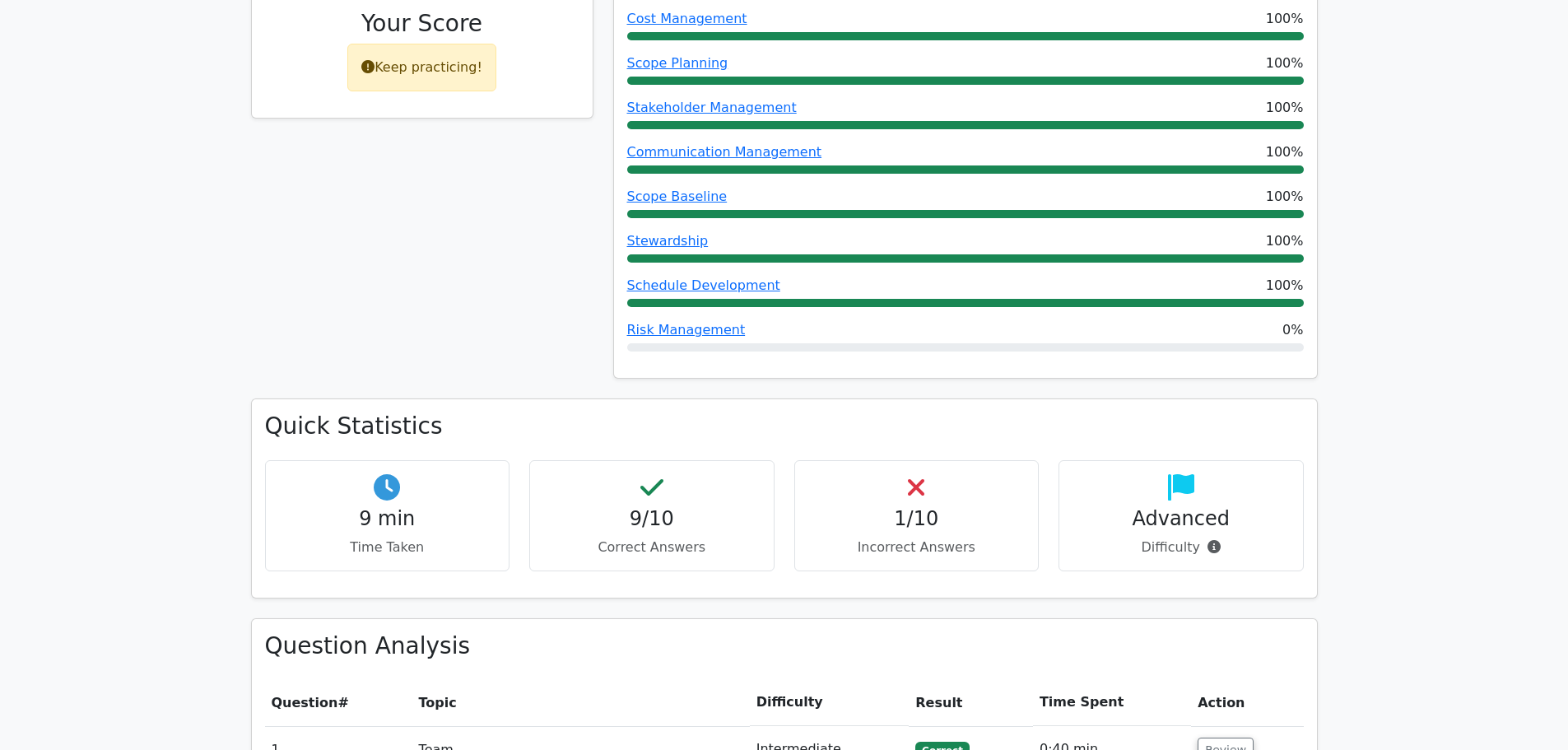
scroll to position [988, 0]
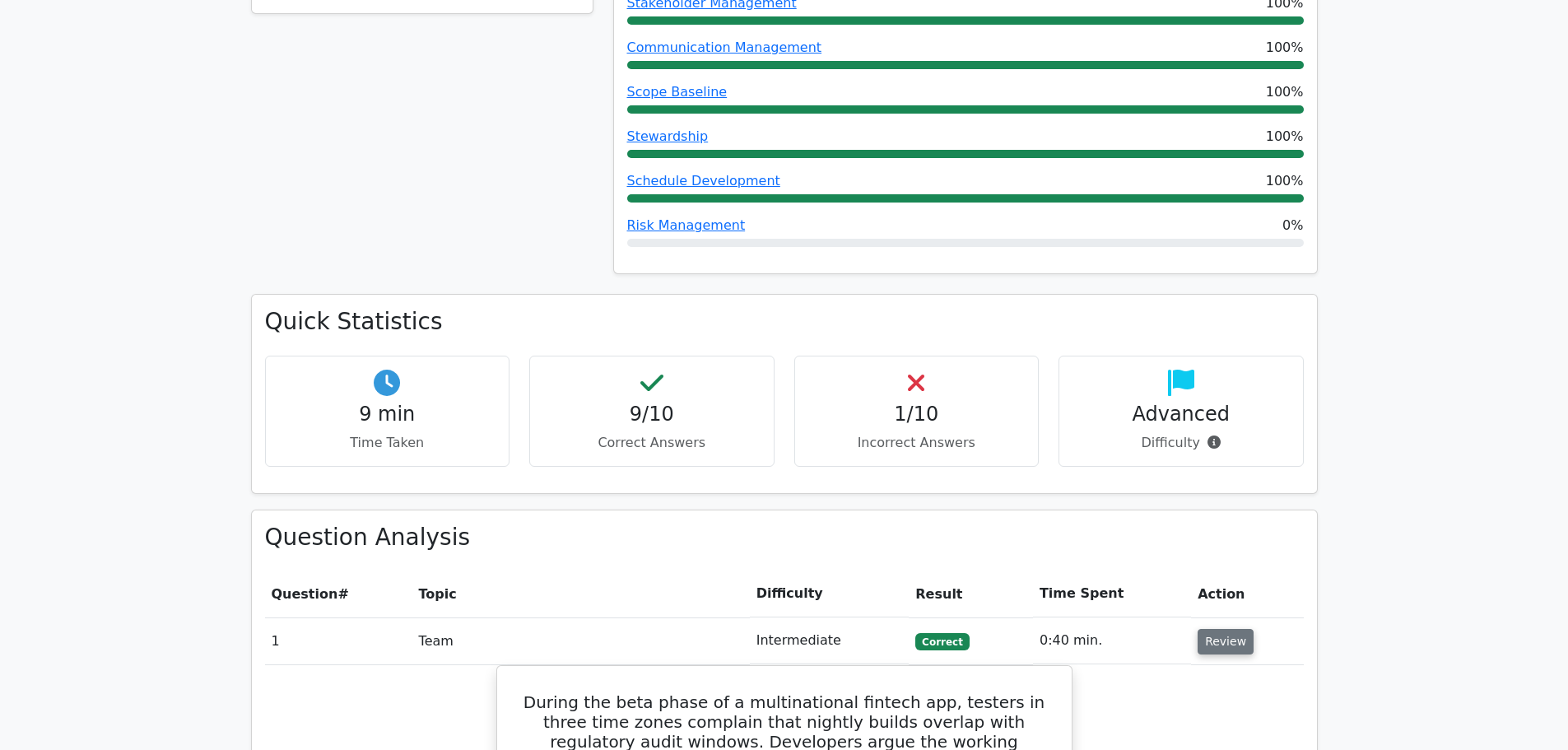
click at [1208, 629] on button "Review" at bounding box center [1225, 642] width 56 height 26
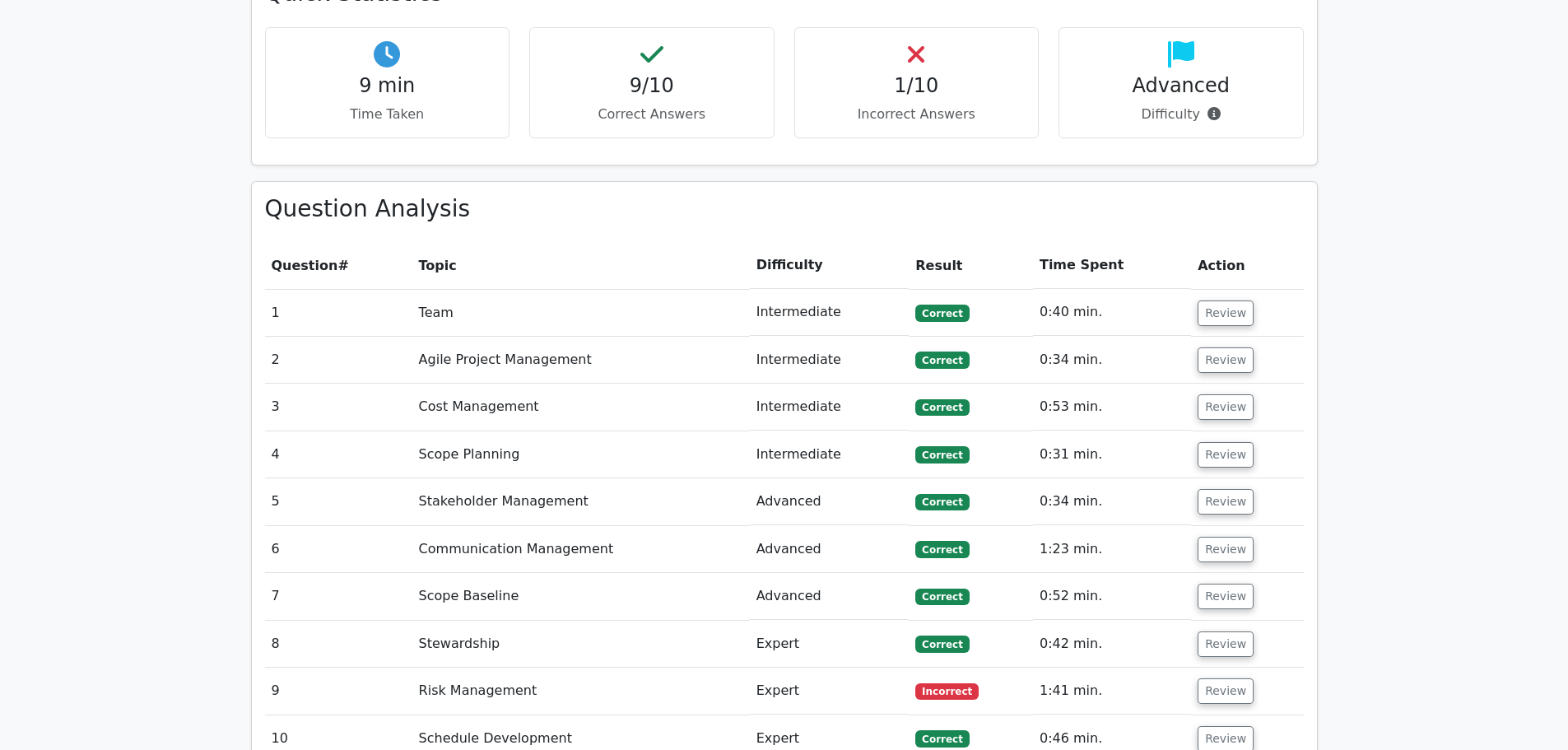
scroll to position [1317, 0]
click at [1222, 677] on button "Review" at bounding box center [1225, 690] width 56 height 26
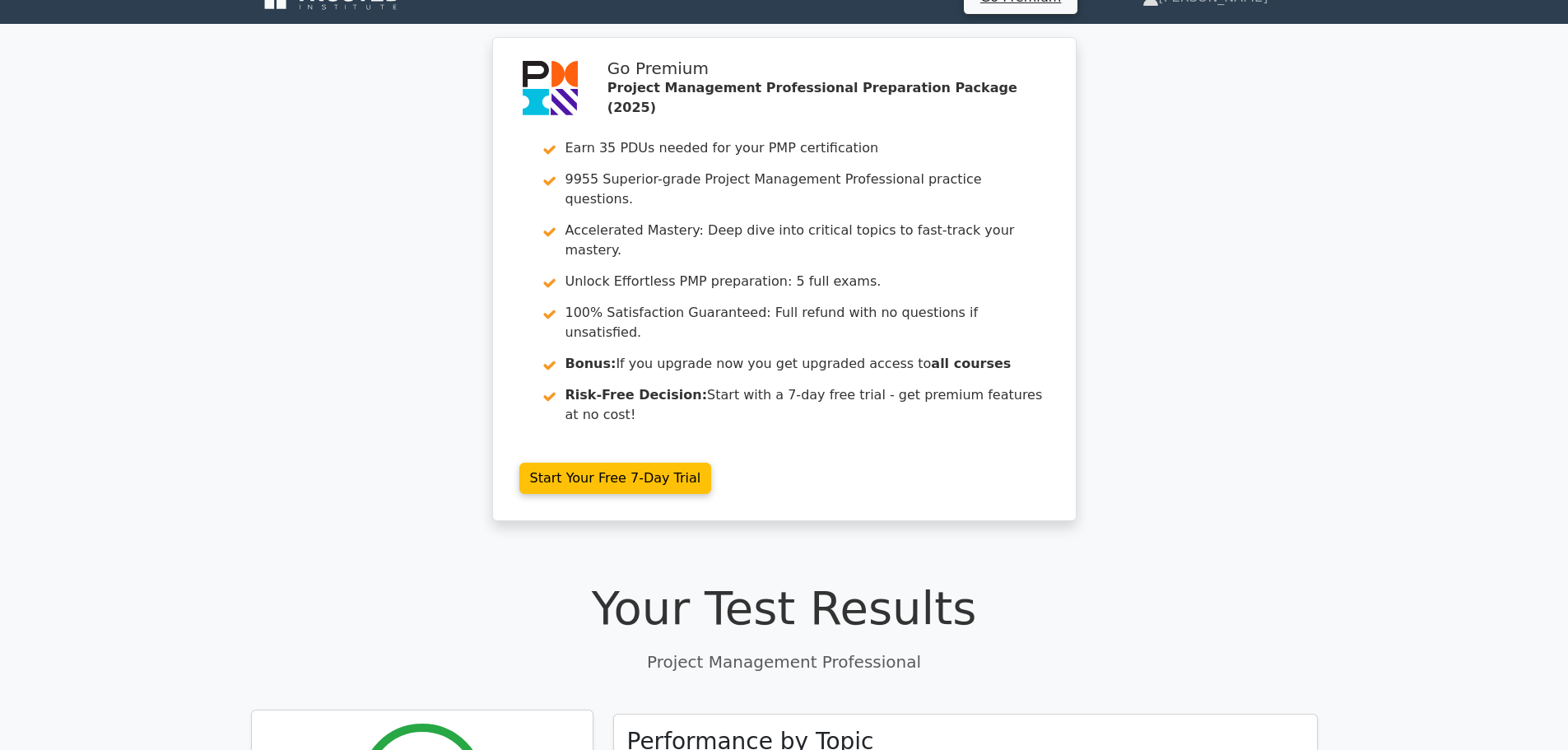
scroll to position [0, 0]
